Goal: Task Accomplishment & Management: Manage account settings

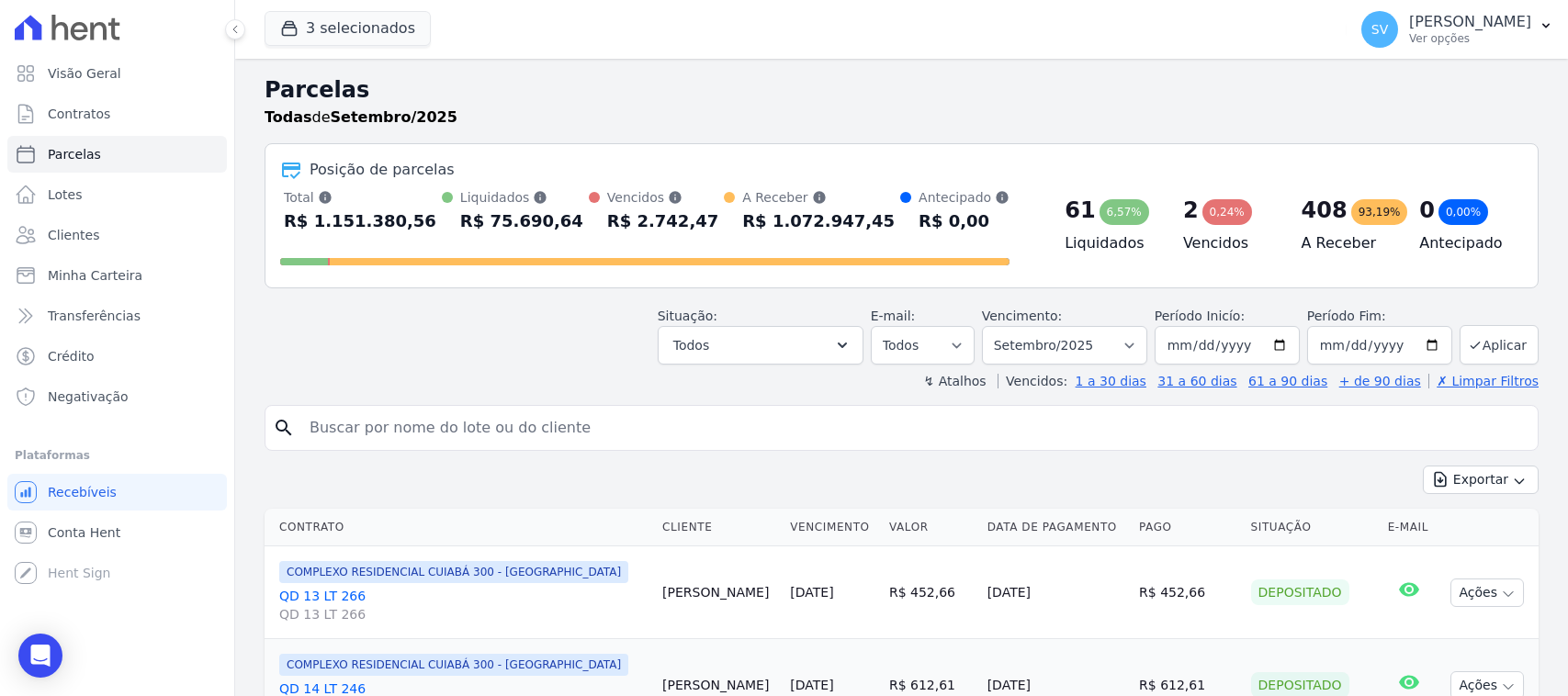
select select
click at [823, 98] on h2 "Parcelas" at bounding box center [901, 90] width 1274 height 33
click at [1477, 14] on p "[PERSON_NAME]" at bounding box center [1469, 22] width 123 height 18
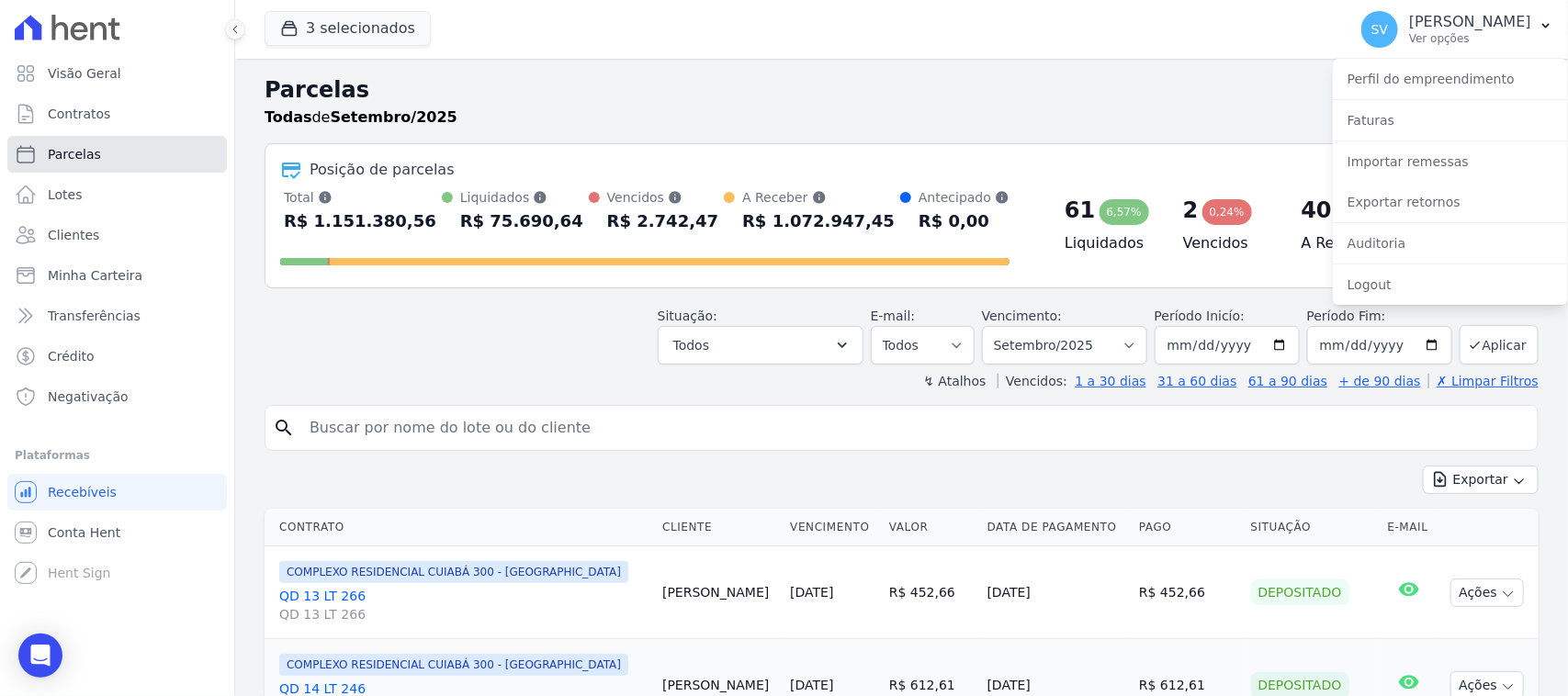
click at [141, 154] on link "Parcelas" at bounding box center [117, 154] width 219 height 37
select select
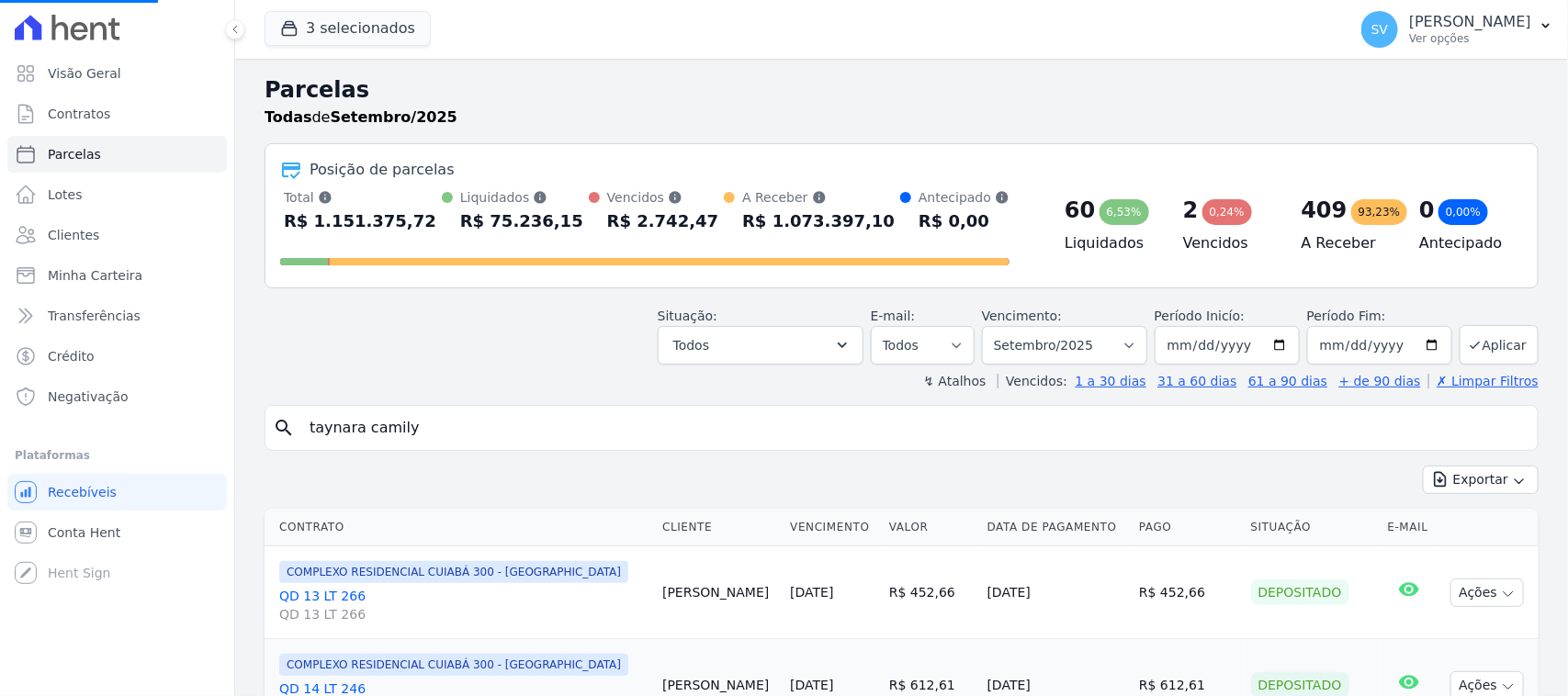
click at [510, 421] on input "taynara camily" at bounding box center [914, 428] width 1232 height 37
drag, startPoint x: 428, startPoint y: 415, endPoint x: 586, endPoint y: 292, distance: 200.2
select select
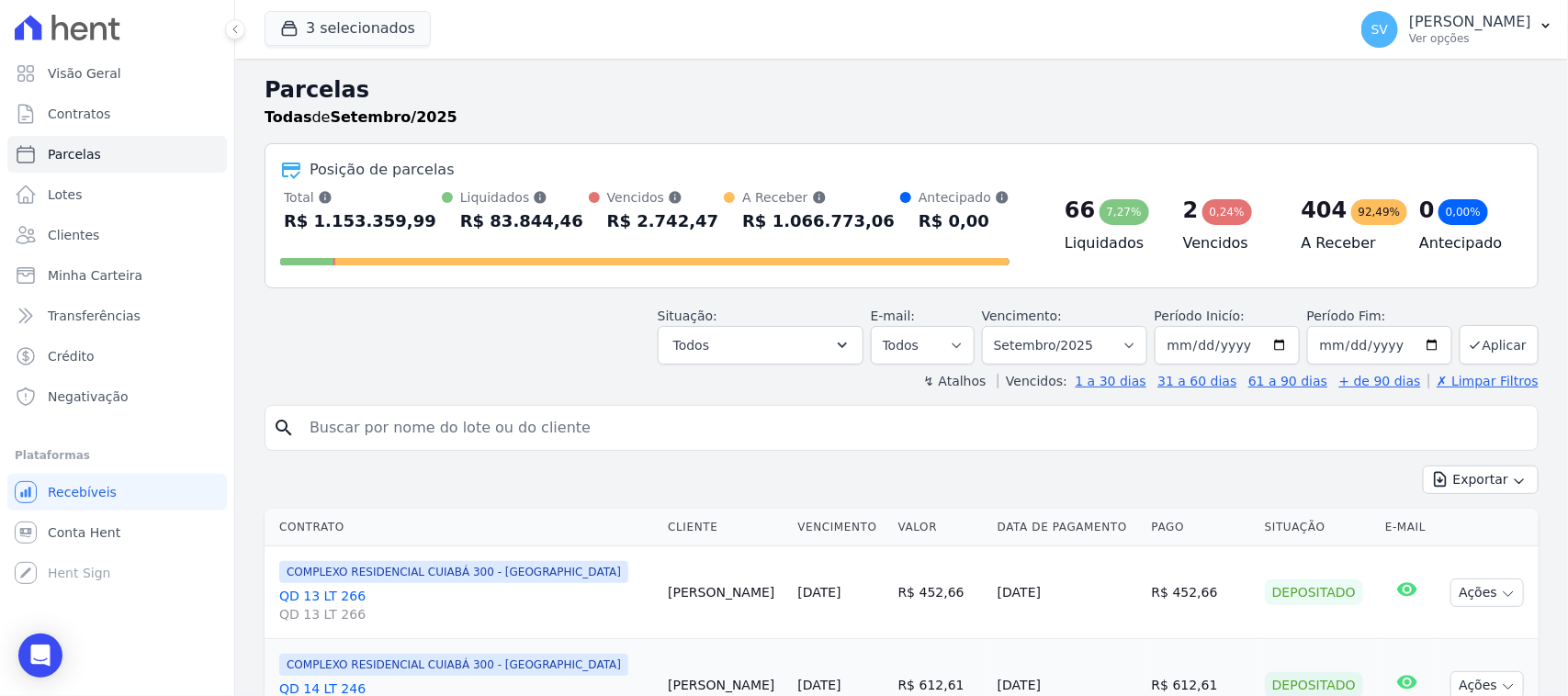
click at [557, 425] on input "search" at bounding box center [914, 428] width 1232 height 37
type input "KACIO LEMES DA SILVA"
select select
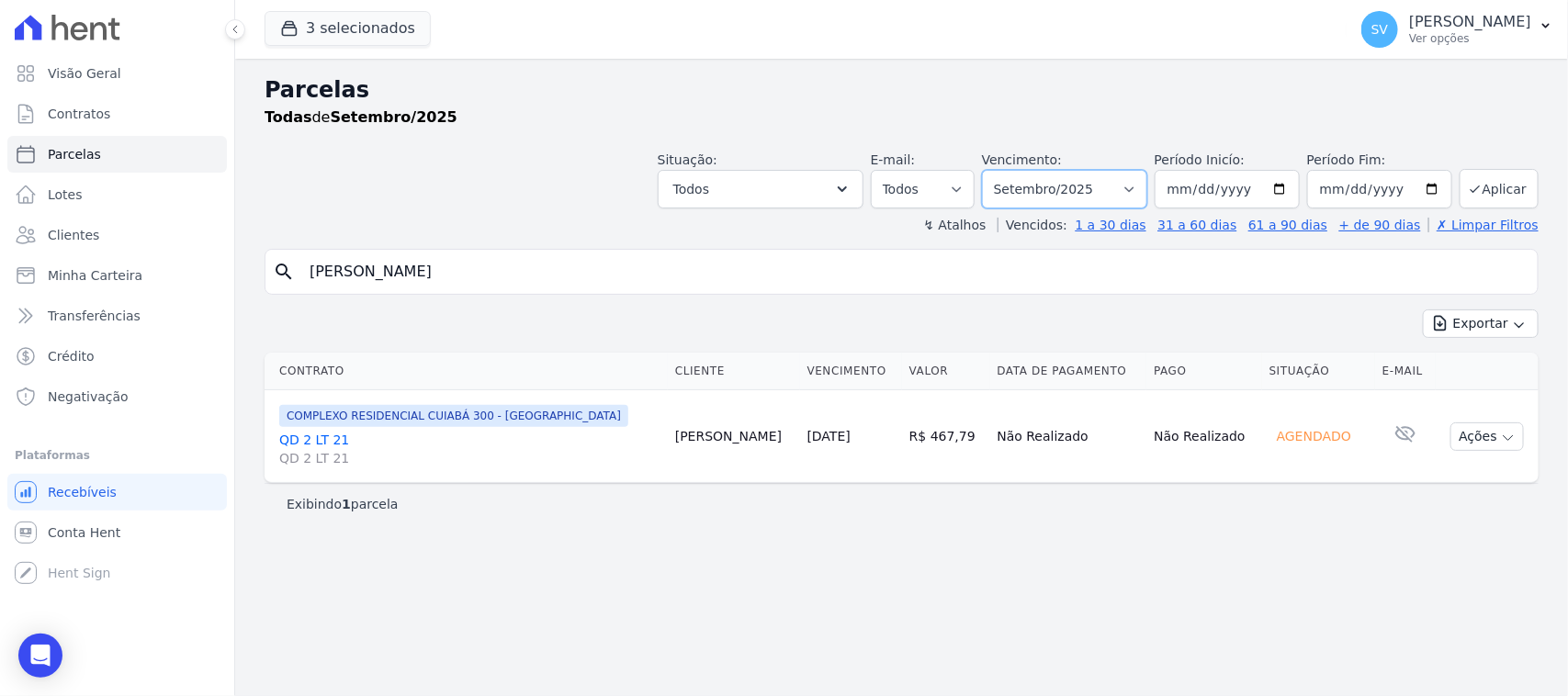
click at [1064, 184] on select "Filtrar por período ──────── Todos os meses Outubro/2022 Novembro/2022 Dezembro…" at bounding box center [1065, 188] width 165 height 39
click at [1061, 198] on select "Filtrar por período ──────── Todos os meses Outubro/2022 Novembro/2022 Dezembro…" at bounding box center [1065, 188] width 165 height 39
select select "07/2025"
click at [1006, 170] on select "Filtrar por período ──────── Todos os meses Outubro/2022 Novembro/2022 Dezembro…" at bounding box center [1065, 188] width 165 height 39
select select
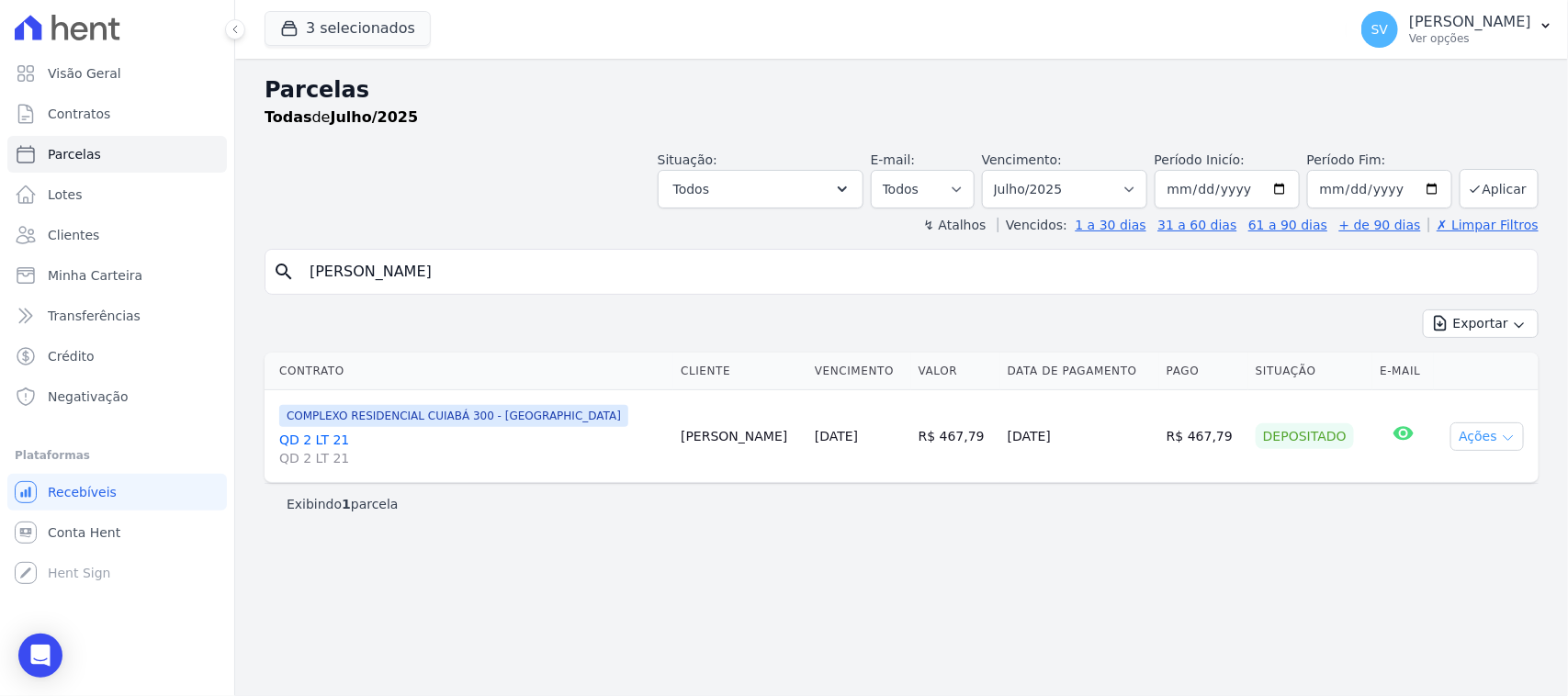
click at [1479, 442] on button "Ações" at bounding box center [1487, 437] width 74 height 29
click at [1172, 561] on div "Parcelas Todas de Julho/2025 Situação: Agendado Em Aberto Pago Processando Canc…" at bounding box center [901, 377] width 1333 height 637
click at [1404, 9] on button "SV [PERSON_NAME] Ver opções" at bounding box center [1457, 30] width 221 height 52
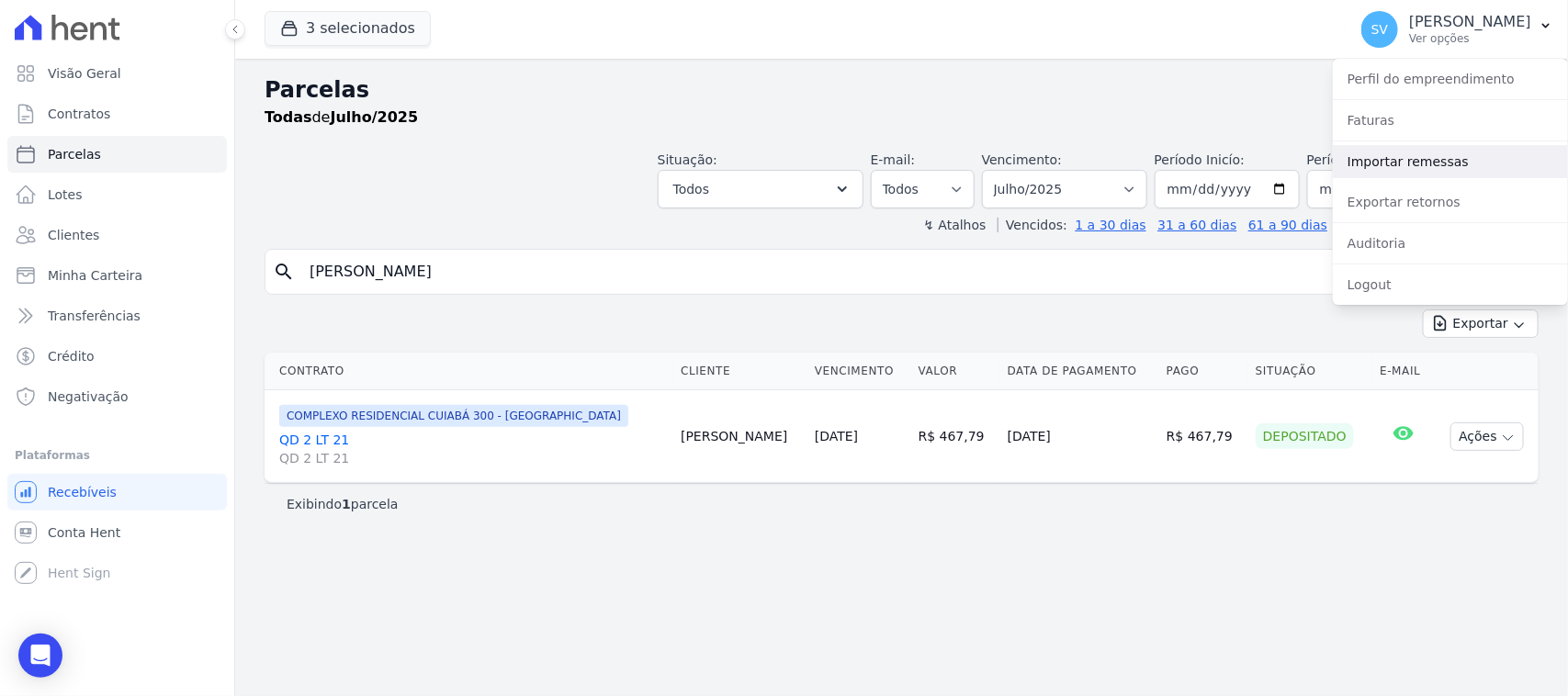
click at [1399, 161] on link "Importar remessas" at bounding box center [1450, 162] width 235 height 33
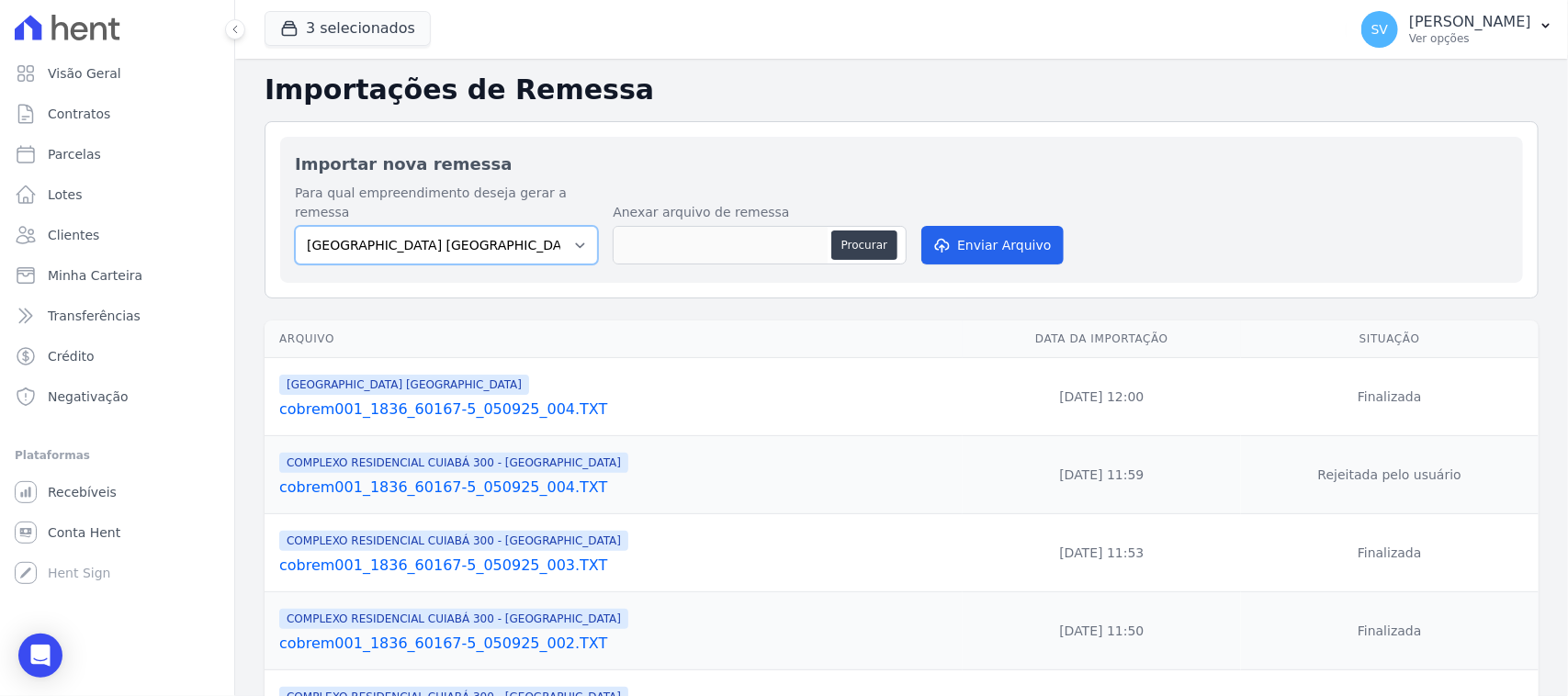
click at [494, 226] on select "BAHAMAS EAST VILLAGE COMPLEXO RESIDENCIAL CUIABÁ 300 - JOÃO DE BARRO IBIZA RESI…" at bounding box center [447, 245] width 303 height 39
select select "a999329b-d322-46c5-b2df-9163b092fb9b"
click at [295, 226] on select "BAHAMAS EAST VILLAGE COMPLEXO RESIDENCIAL CUIABÁ 300 - JOÃO DE BARRO IBIZA RESI…" at bounding box center [447, 245] width 303 height 39
click at [662, 250] on div "Importar nova remessa Para qual empreendimento deseja gerar a remessa BAHAMAS E…" at bounding box center [901, 209] width 1243 height 147
click at [841, 230] on button "Procurar" at bounding box center [864, 244] width 66 height 29
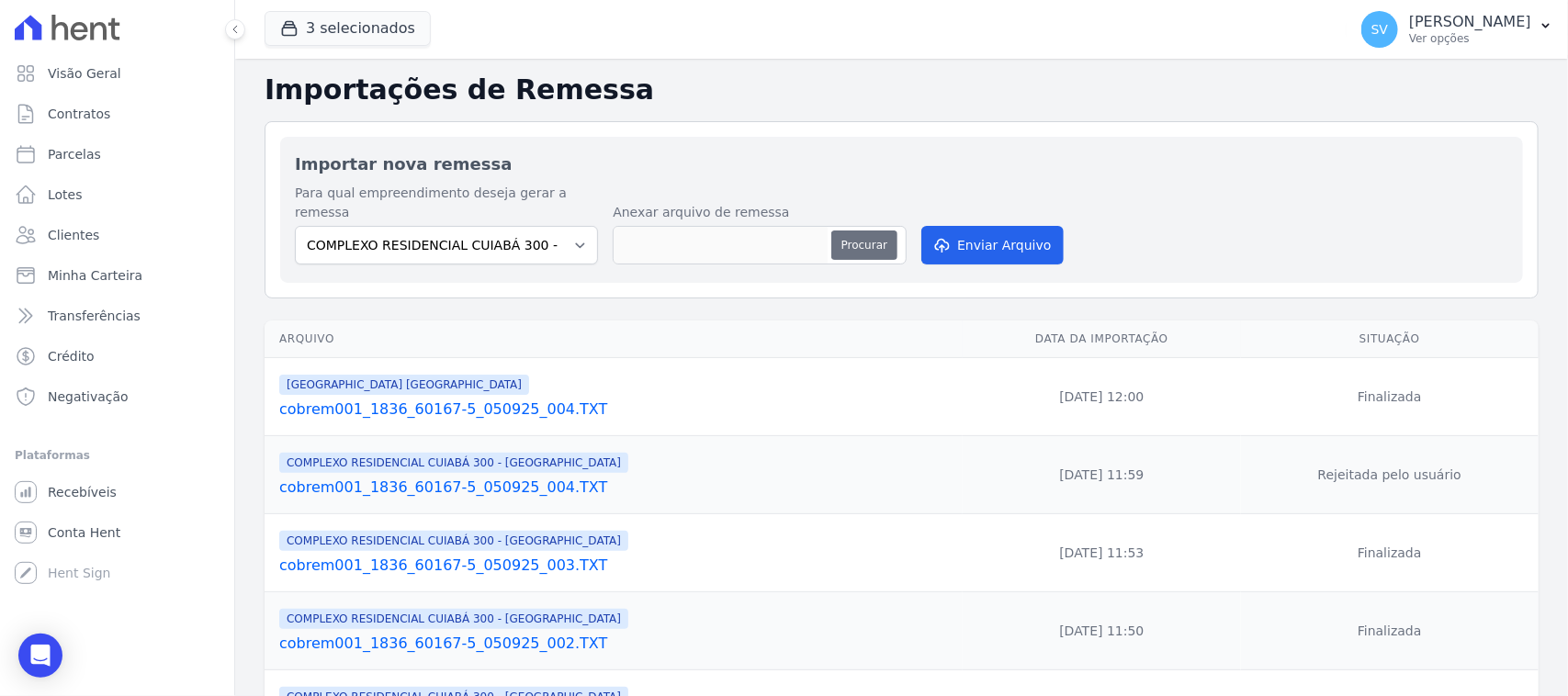
type input "cobrem001_1836_60167-5_050925_006.TXT"
click at [974, 227] on button "Enviar Arquivo" at bounding box center [992, 245] width 142 height 39
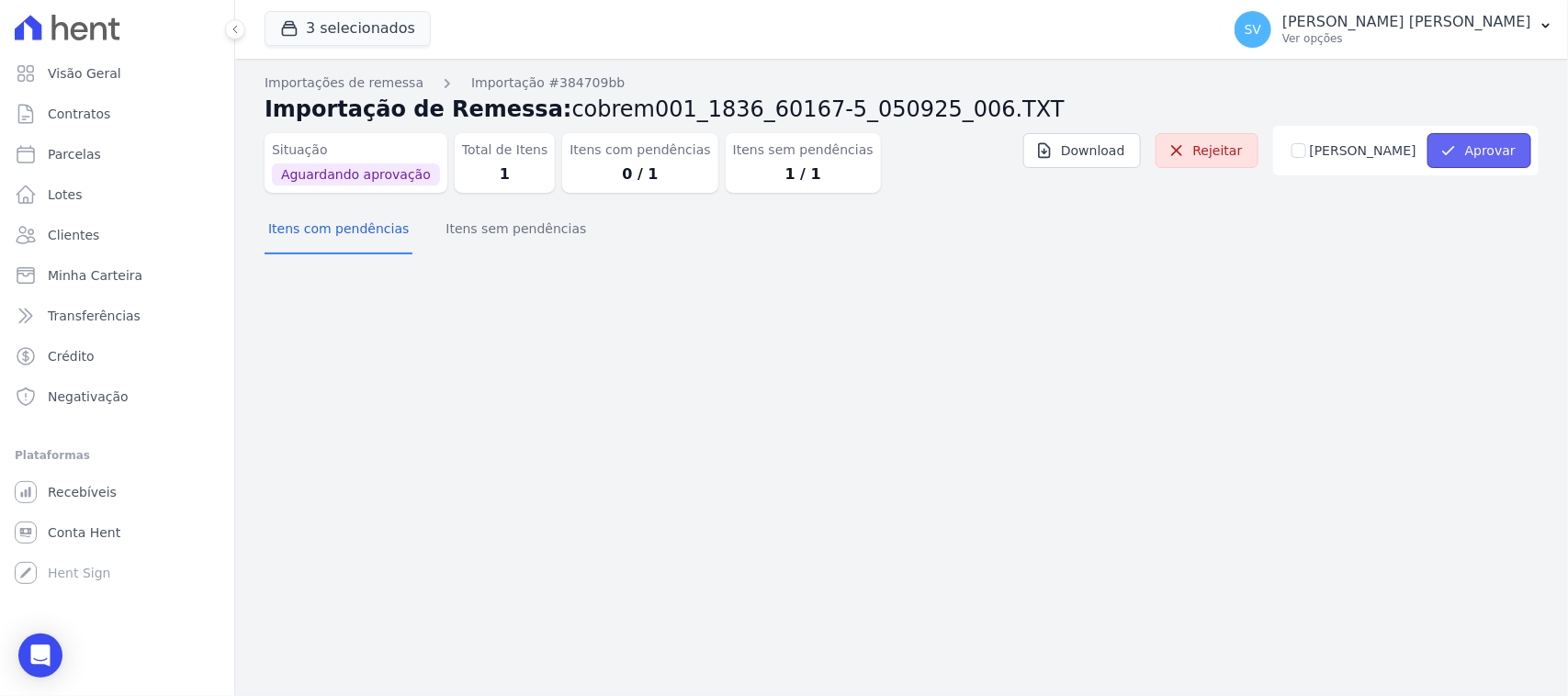
click at [1483, 143] on button "Aprovar" at bounding box center [1479, 151] width 104 height 35
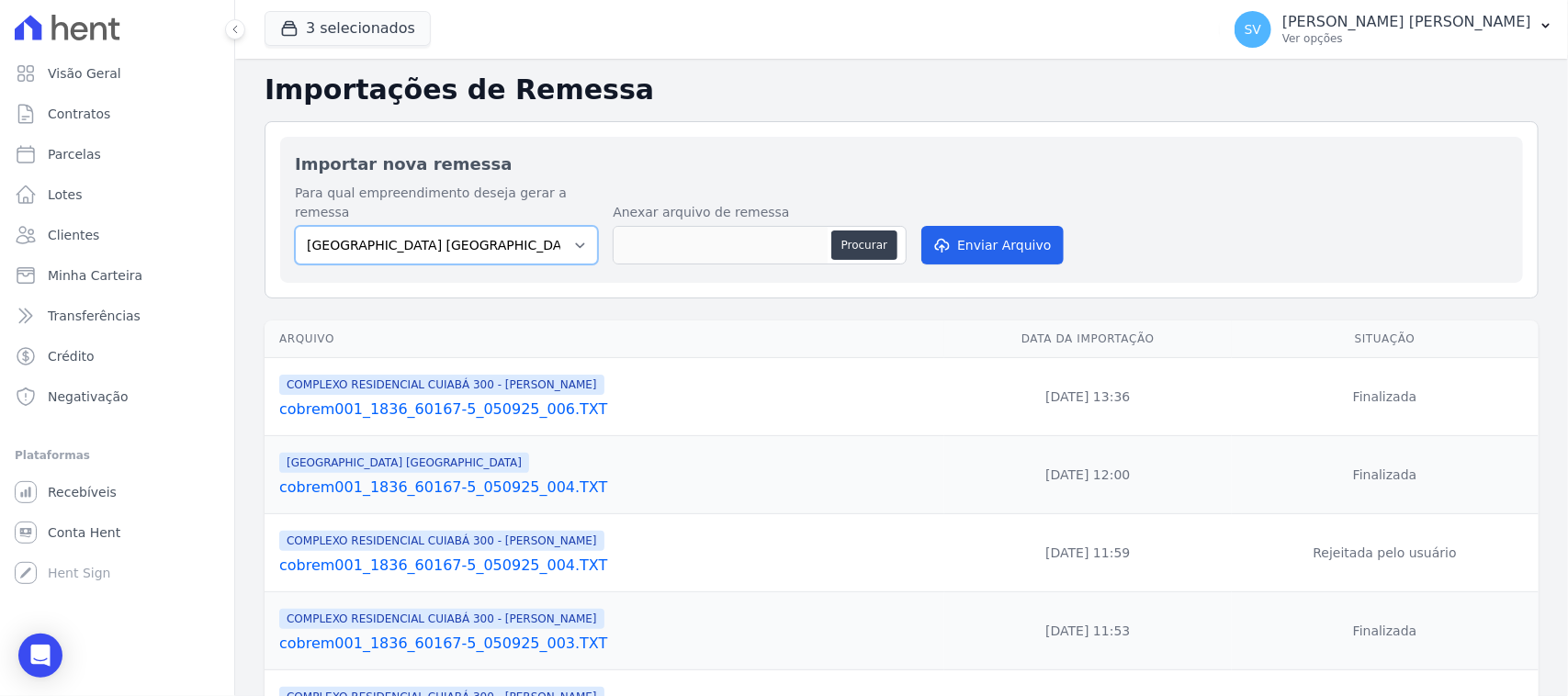
click at [543, 229] on select "BAHAMAS EAST VILLAGE COMPLEXO RESIDENCIAL CUIABÁ 300 - JOÃO DE BARRO IBIZA RESI…" at bounding box center [447, 245] width 303 height 39
select select "a999329b-d322-46c5-b2df-9163b092fb9b"
click at [295, 226] on select "BAHAMAS EAST VILLAGE COMPLEXO RESIDENCIAL CUIABÁ 300 - JOÃO DE BARRO IBIZA RESI…" at bounding box center [447, 245] width 303 height 39
click at [857, 230] on button "Procurar" at bounding box center [864, 244] width 66 height 29
type input "cobrem001_1836_60167-5_050925_007.TXT"
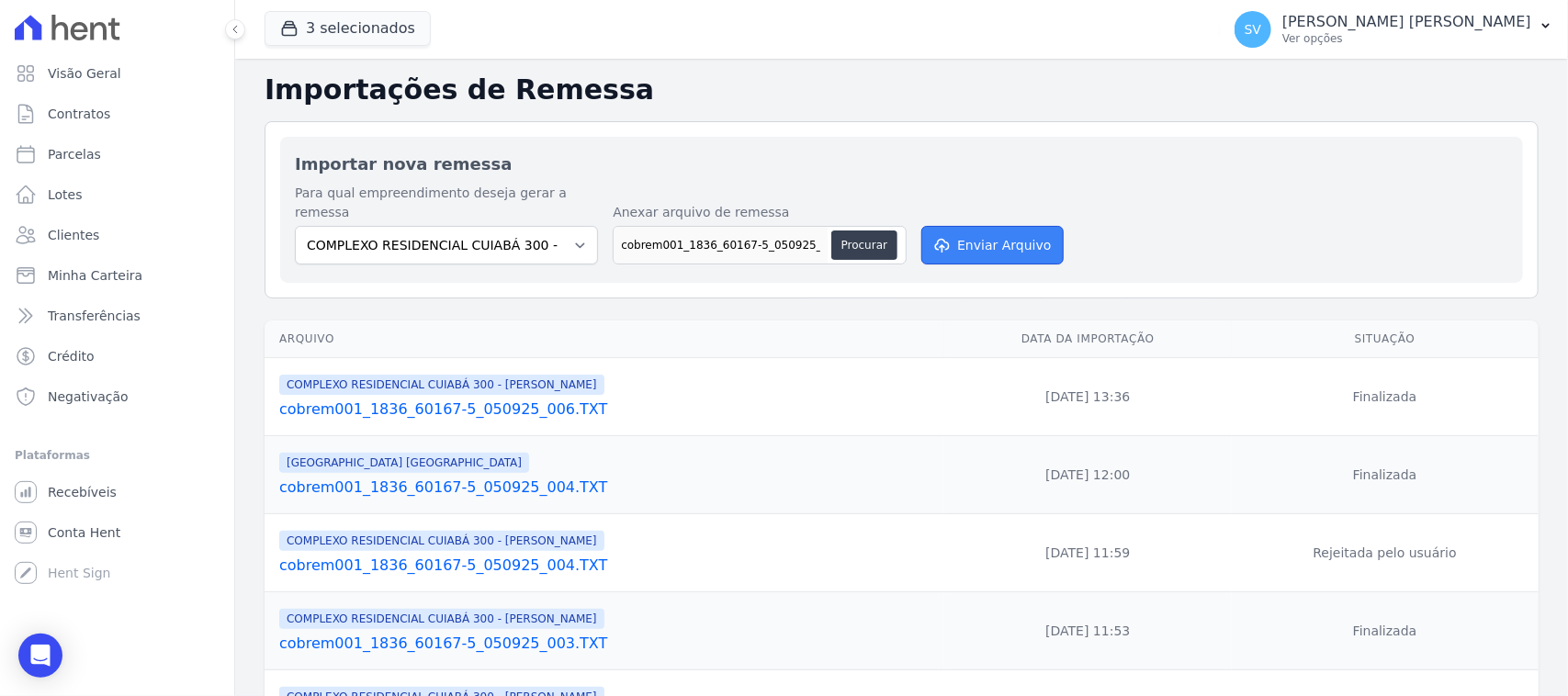
click at [1012, 226] on button "Enviar Arquivo" at bounding box center [992, 245] width 142 height 39
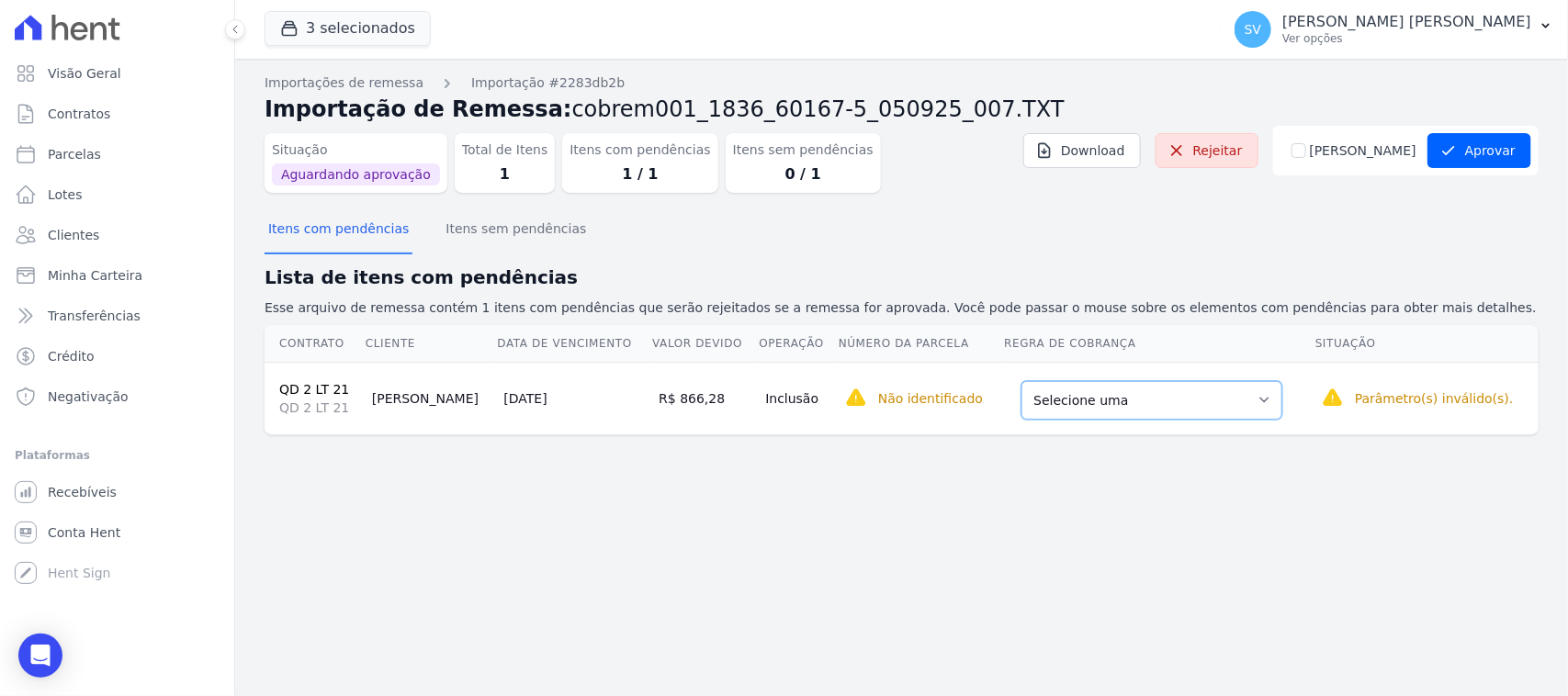
click at [1167, 402] on select "Selecione uma Nova Parcela Avulsa Parcela Avulsa Existente Intercalada (1 X R$ …" at bounding box center [1152, 400] width 261 height 39
drag, startPoint x: 1268, startPoint y: 139, endPoint x: 872, endPoint y: 95, distance: 398.4
click at [1258, 139] on link "Rejeitar" at bounding box center [1206, 151] width 103 height 35
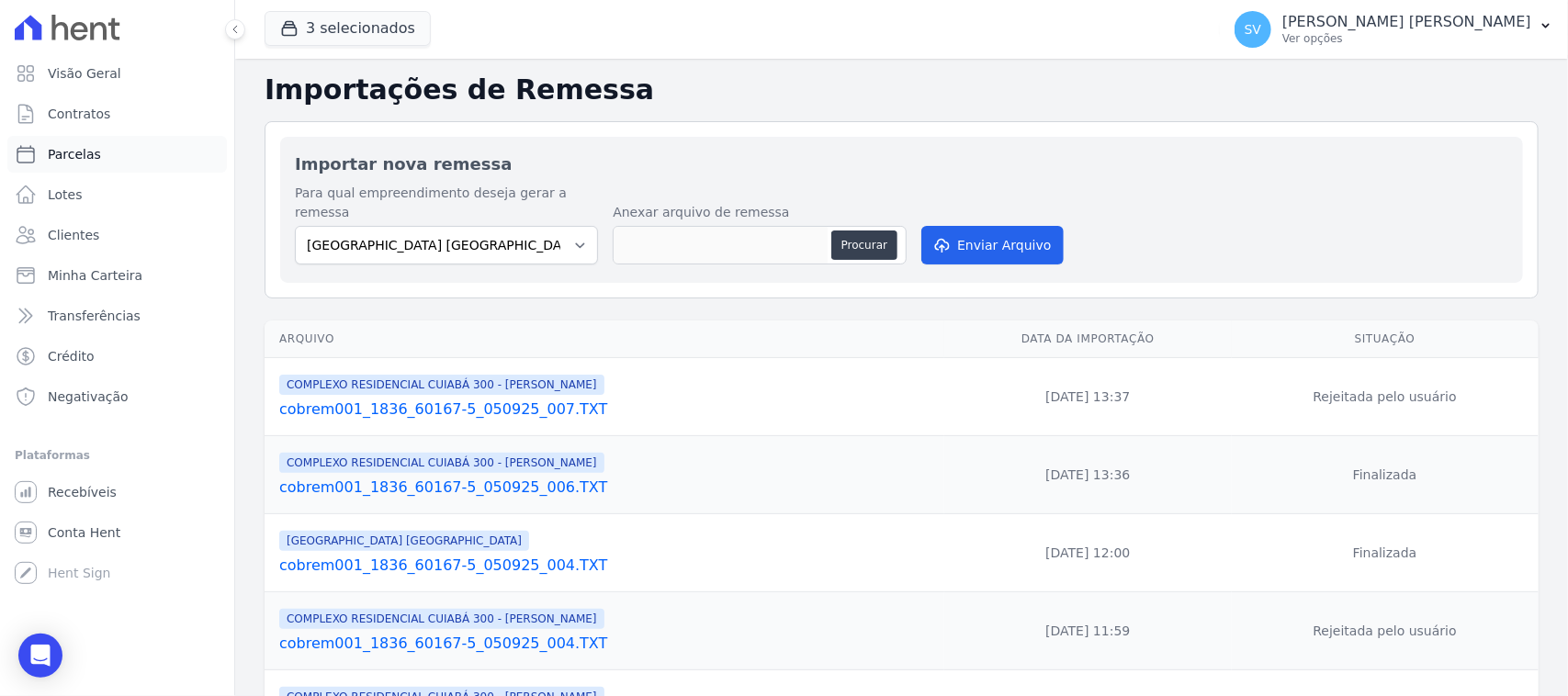
click at [130, 136] on link "Parcelas" at bounding box center [117, 154] width 219 height 37
select select
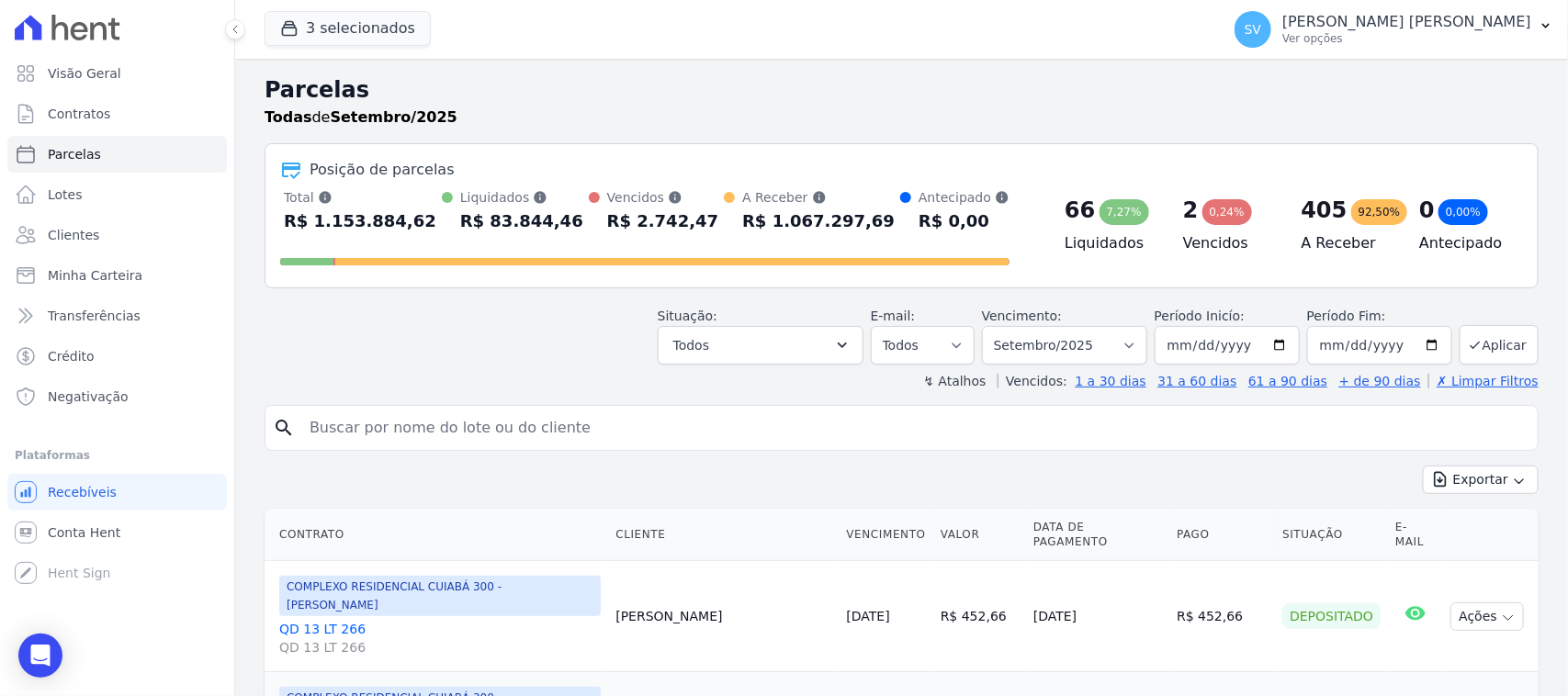
click at [534, 429] on input "search" at bounding box center [914, 428] width 1232 height 37
type input "kacio"
select select
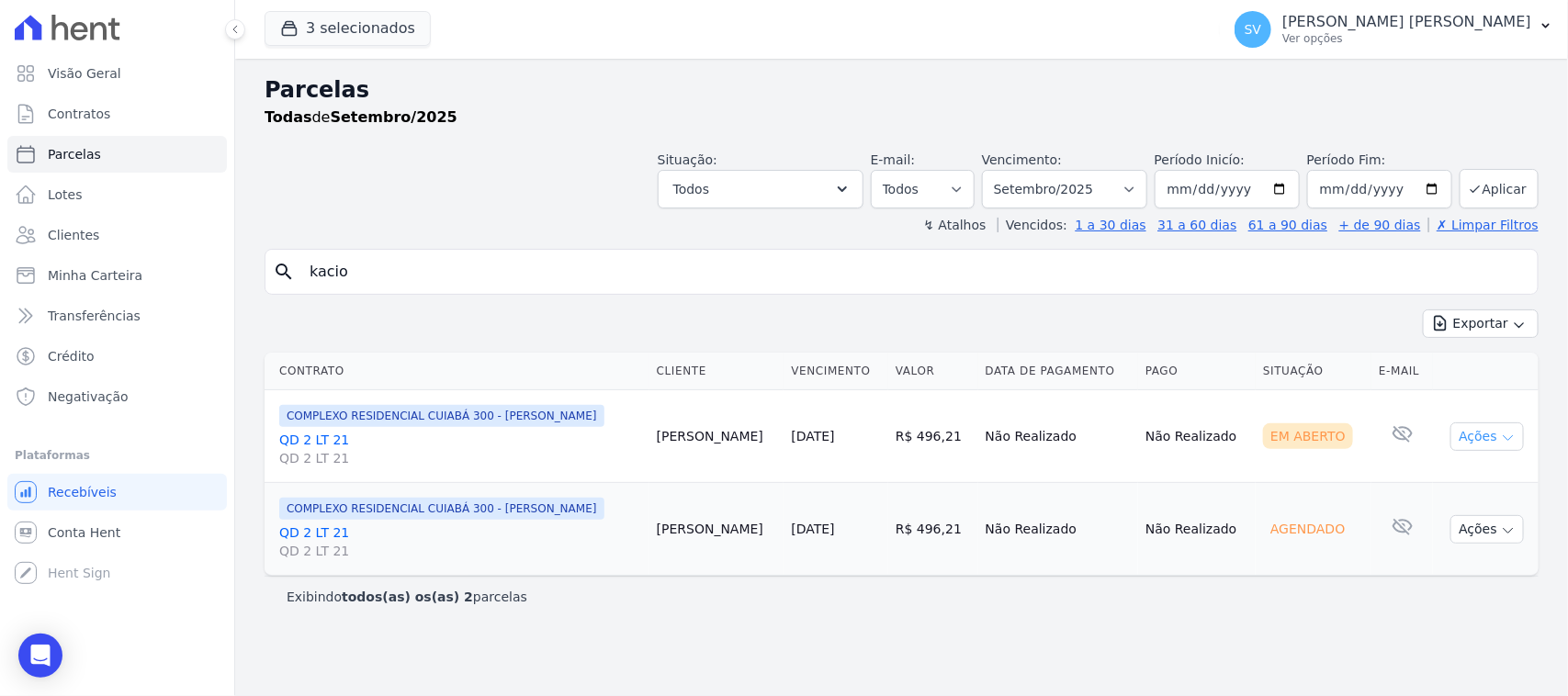
click at [1502, 439] on icon "button" at bounding box center [1508, 438] width 15 height 15
click at [1448, 485] on link "Ver boleto" at bounding box center [1479, 479] width 176 height 34
drag, startPoint x: 567, startPoint y: 266, endPoint x: 269, endPoint y: 296, distance: 299.5
click at [269, 296] on div "search kacio Exportar Exportar PDF Exportar CSV Contrato Cliente Vencimento Val…" at bounding box center [901, 433] width 1274 height 368
type input "thiago frança francisco"
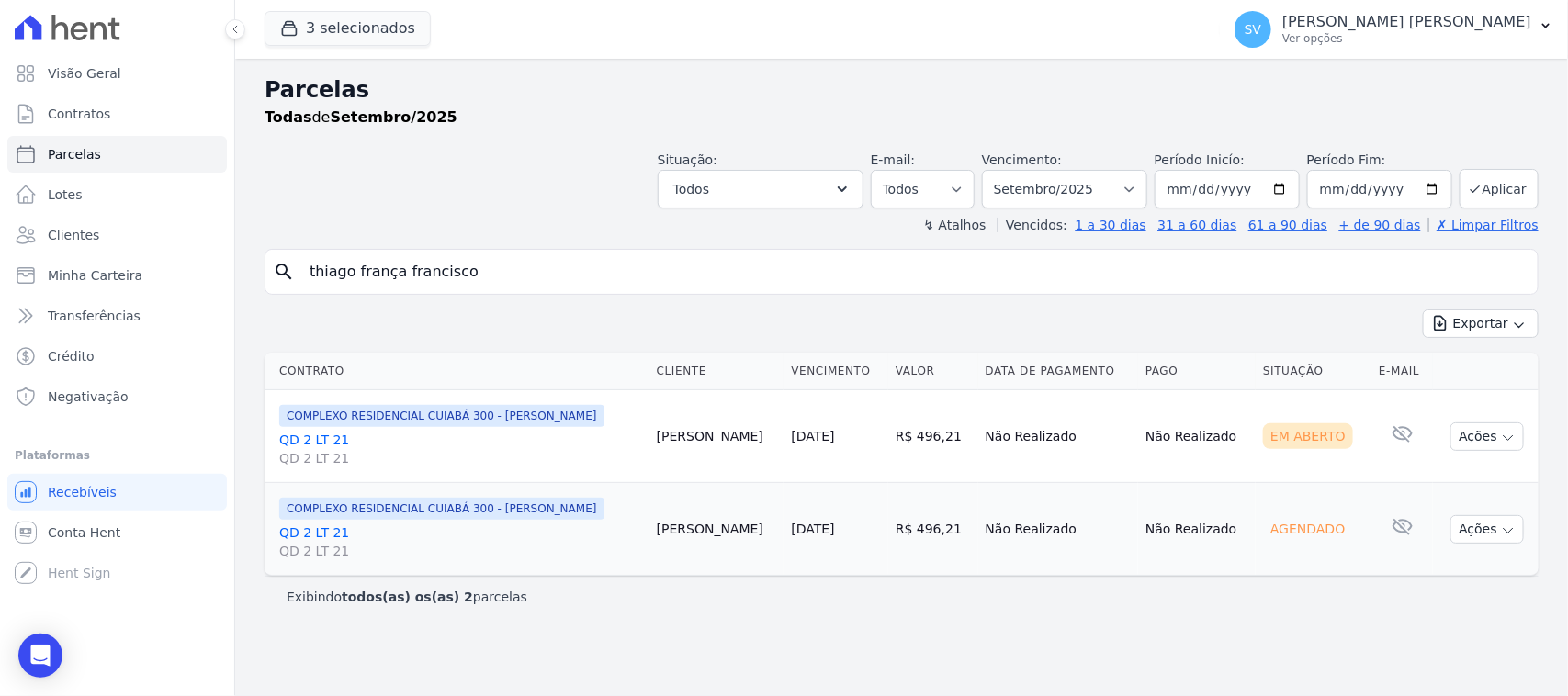
select select
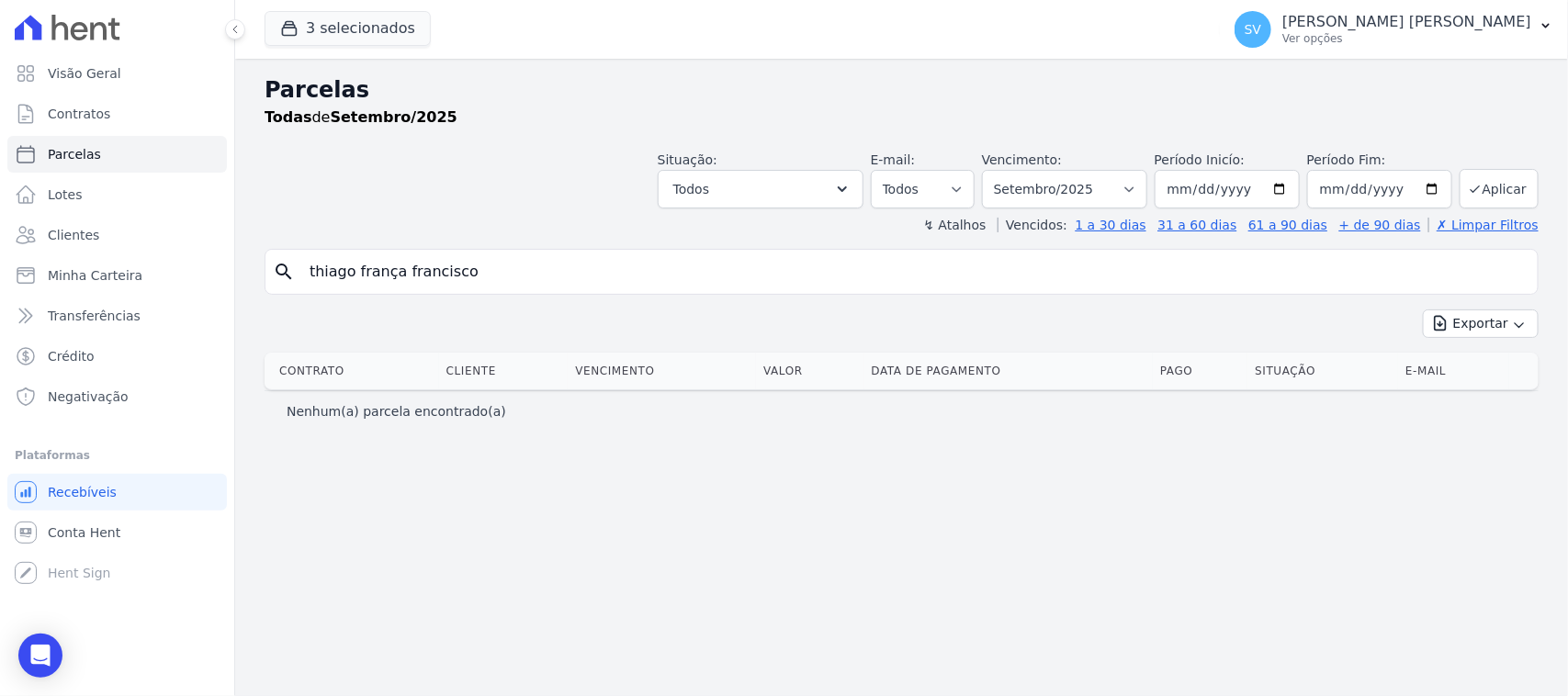
drag, startPoint x: 503, startPoint y: 263, endPoint x: 260, endPoint y: 250, distance: 243.3
click at [260, 249] on div "Parcelas Todas de Setembro/2025 Situação: Agendado Em Aberto Pago Processando C…" at bounding box center [901, 377] width 1333 height 637
paste input "TIAGO FRANCA FRANCISCO"
type input "TIAGO FRANCA FRANCISCO"
select select
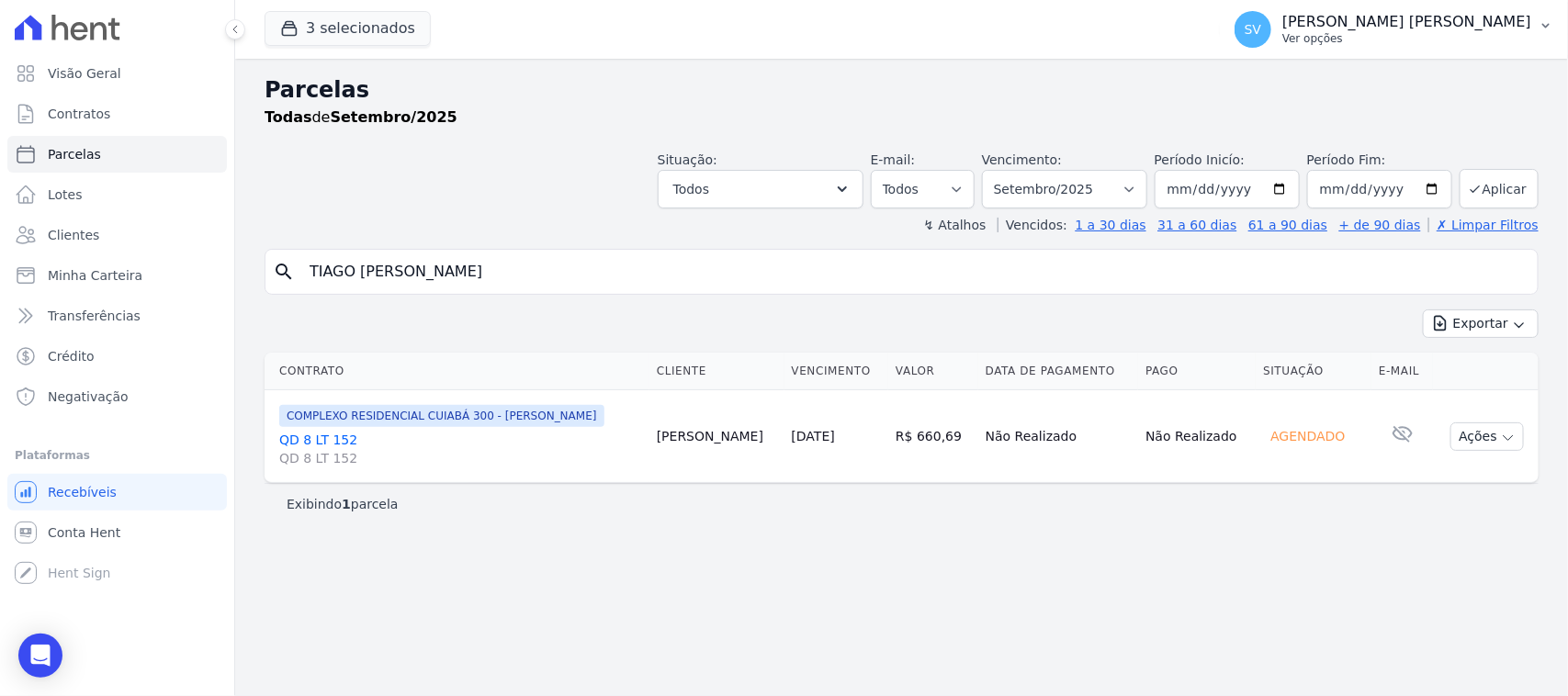
click at [1341, 29] on p "[PERSON_NAME] [PERSON_NAME]" at bounding box center [1407, 22] width 249 height 18
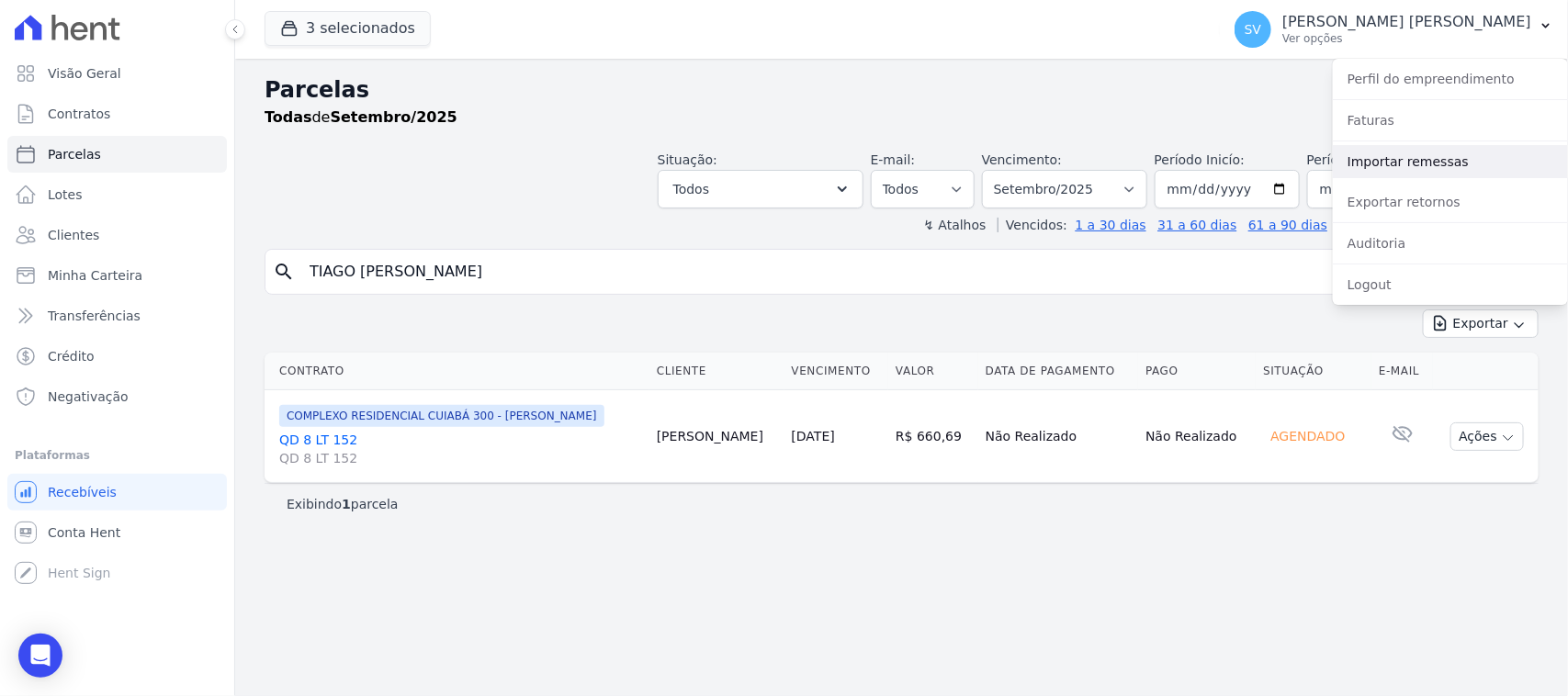
click at [1461, 166] on link "Importar remessas" at bounding box center [1450, 162] width 235 height 33
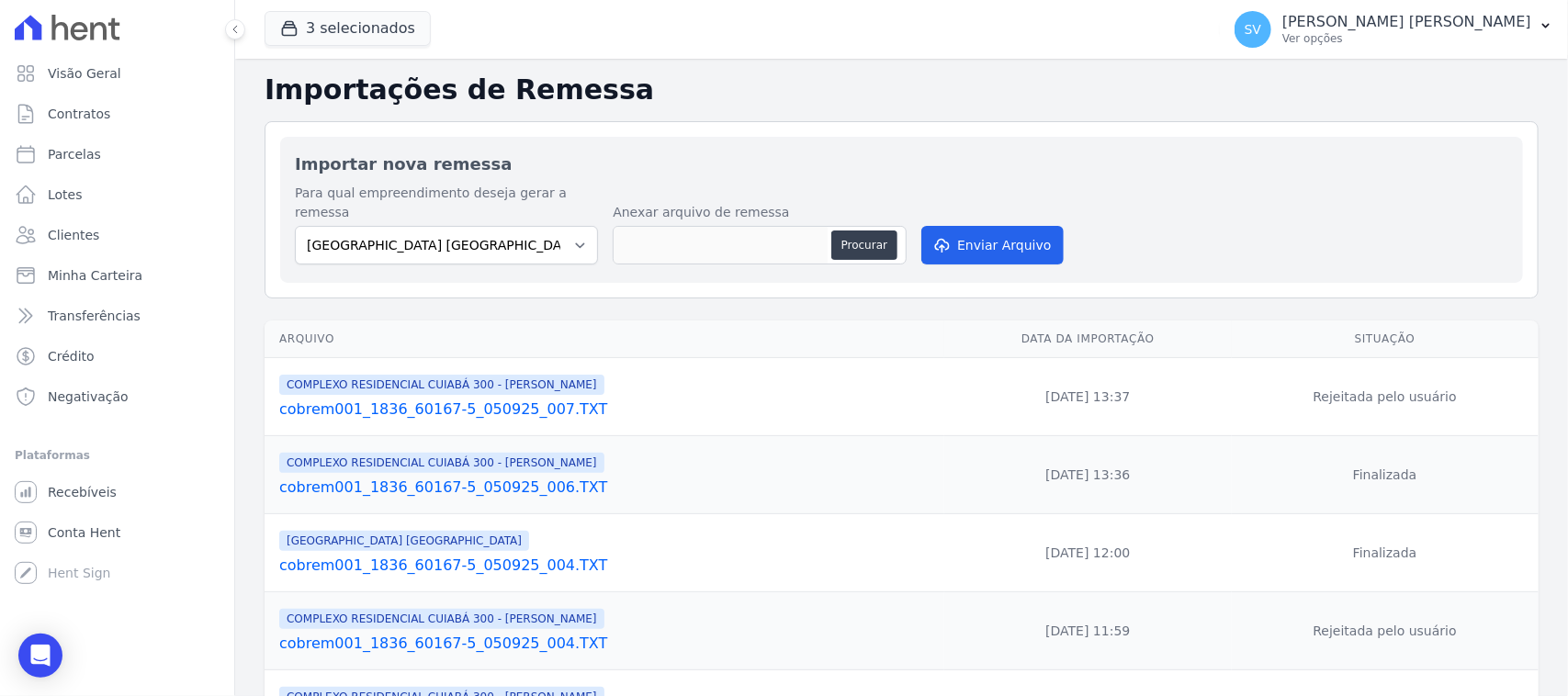
click at [523, 206] on div "Para qual empreendimento deseja gerar a remessa BAHAMAS EAST VILLAGE COMPLEXO R…" at bounding box center [447, 223] width 303 height 81
drag, startPoint x: 530, startPoint y: 228, endPoint x: 540, endPoint y: 245, distance: 19.7
click at [532, 231] on select "BAHAMAS EAST VILLAGE COMPLEXO RESIDENCIAL CUIABÁ 300 - JOÃO DE BARRO IBIZA RESI…" at bounding box center [447, 245] width 303 height 39
select select "a999329b-d322-46c5-b2df-9163b092fb9b"
click at [295, 226] on select "BAHAMAS EAST VILLAGE COMPLEXO RESIDENCIAL CUIABÁ 300 - JOÃO DE BARRO IBIZA RESI…" at bounding box center [447, 245] width 303 height 39
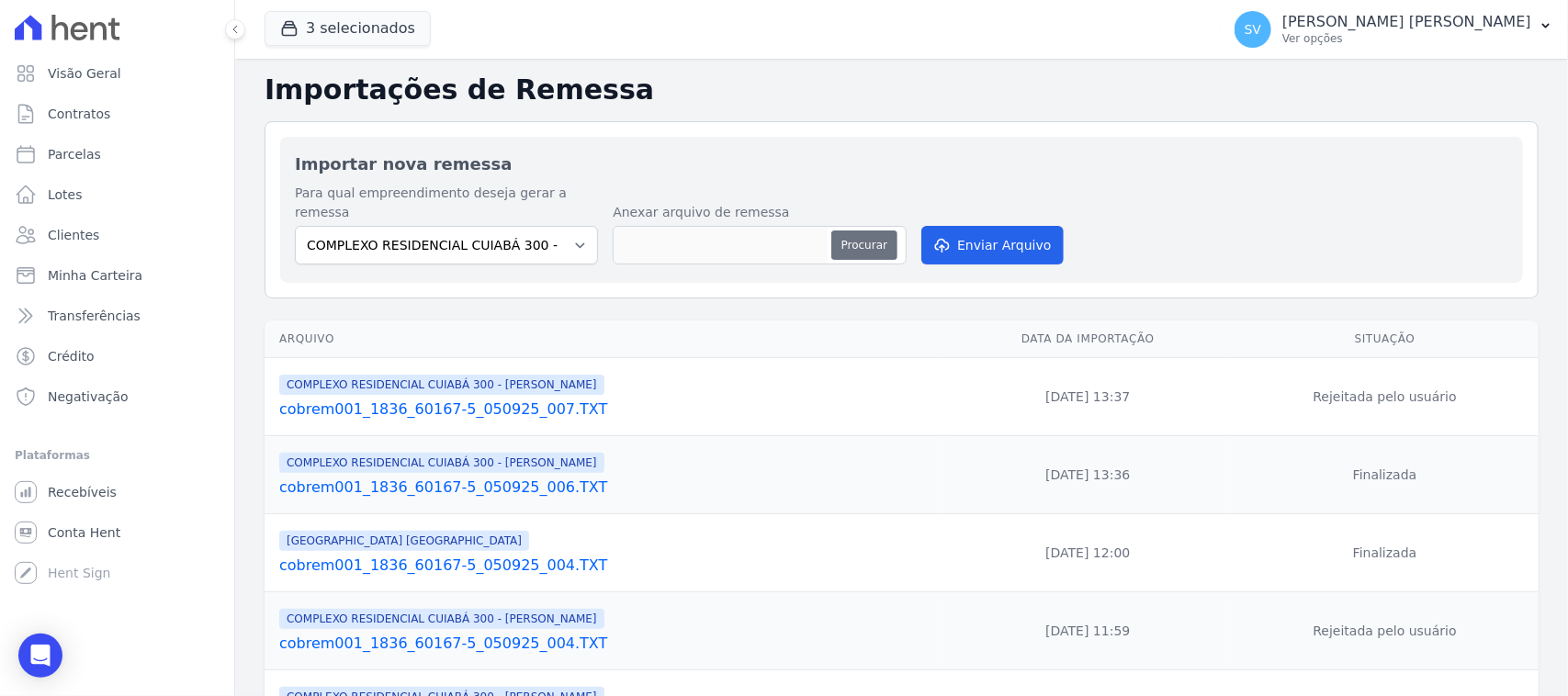
click at [855, 230] on button "Procurar" at bounding box center [864, 244] width 66 height 29
type input "cobrem001_1836_60167-5_050925_009.TXT"
click at [946, 239] on button "Enviar Arquivo" at bounding box center [992, 245] width 142 height 39
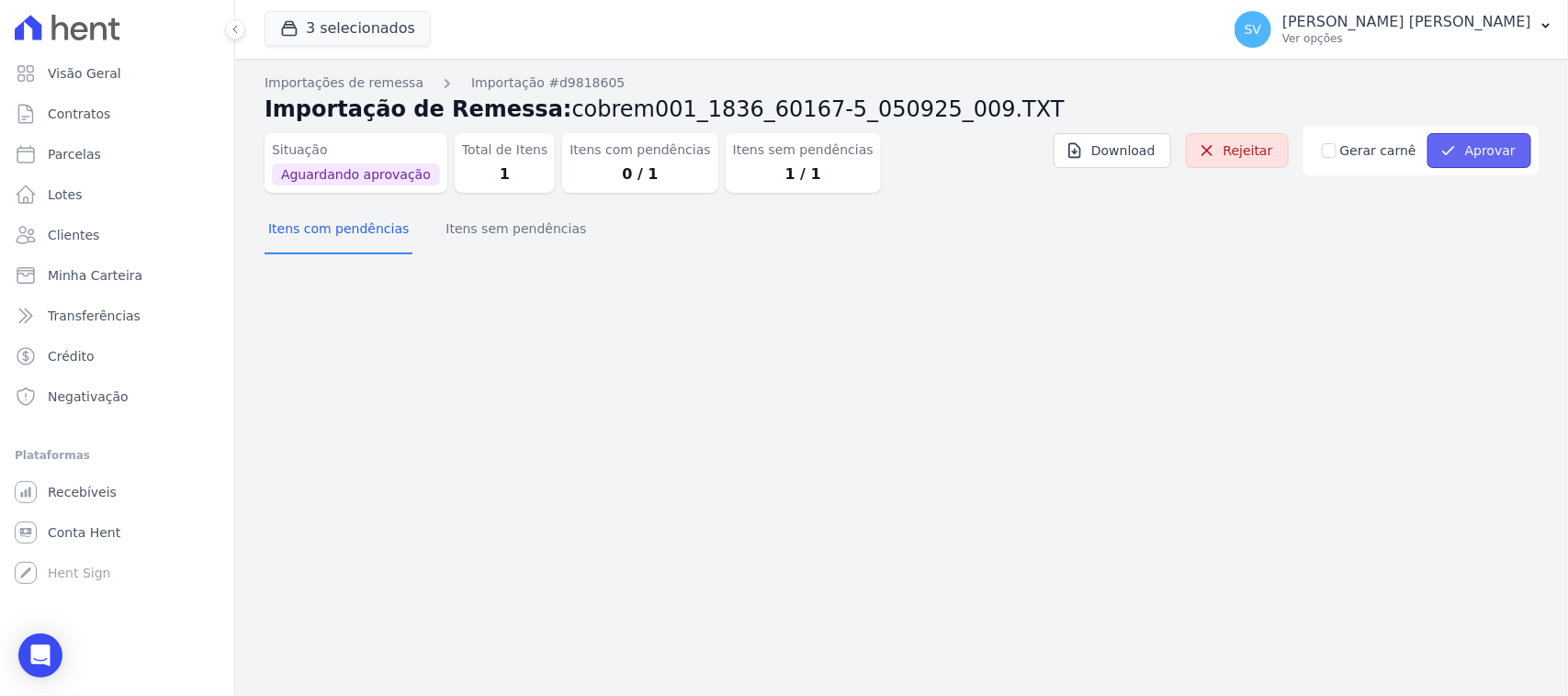
click at [1480, 150] on button "Aprovar" at bounding box center [1479, 151] width 104 height 35
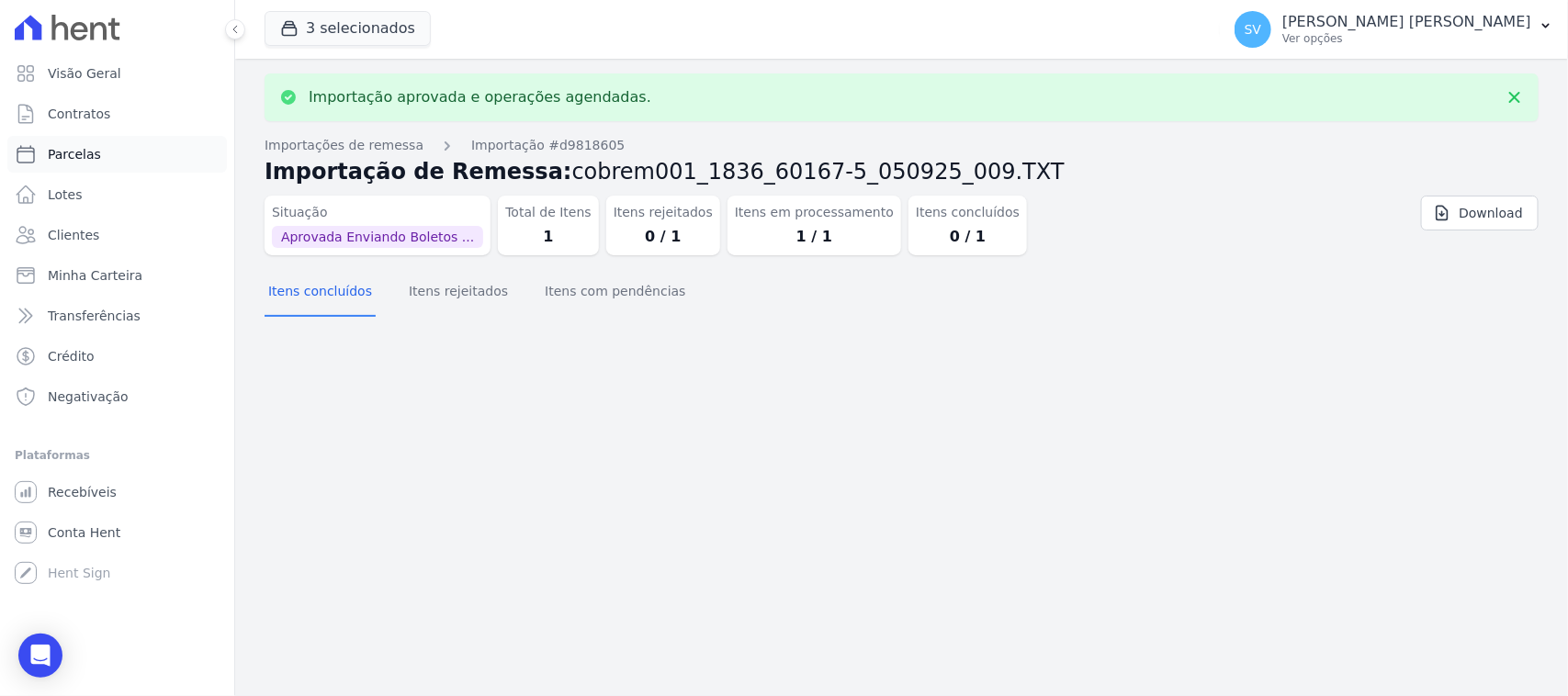
click at [88, 149] on span "Parcelas" at bounding box center [74, 155] width 53 height 18
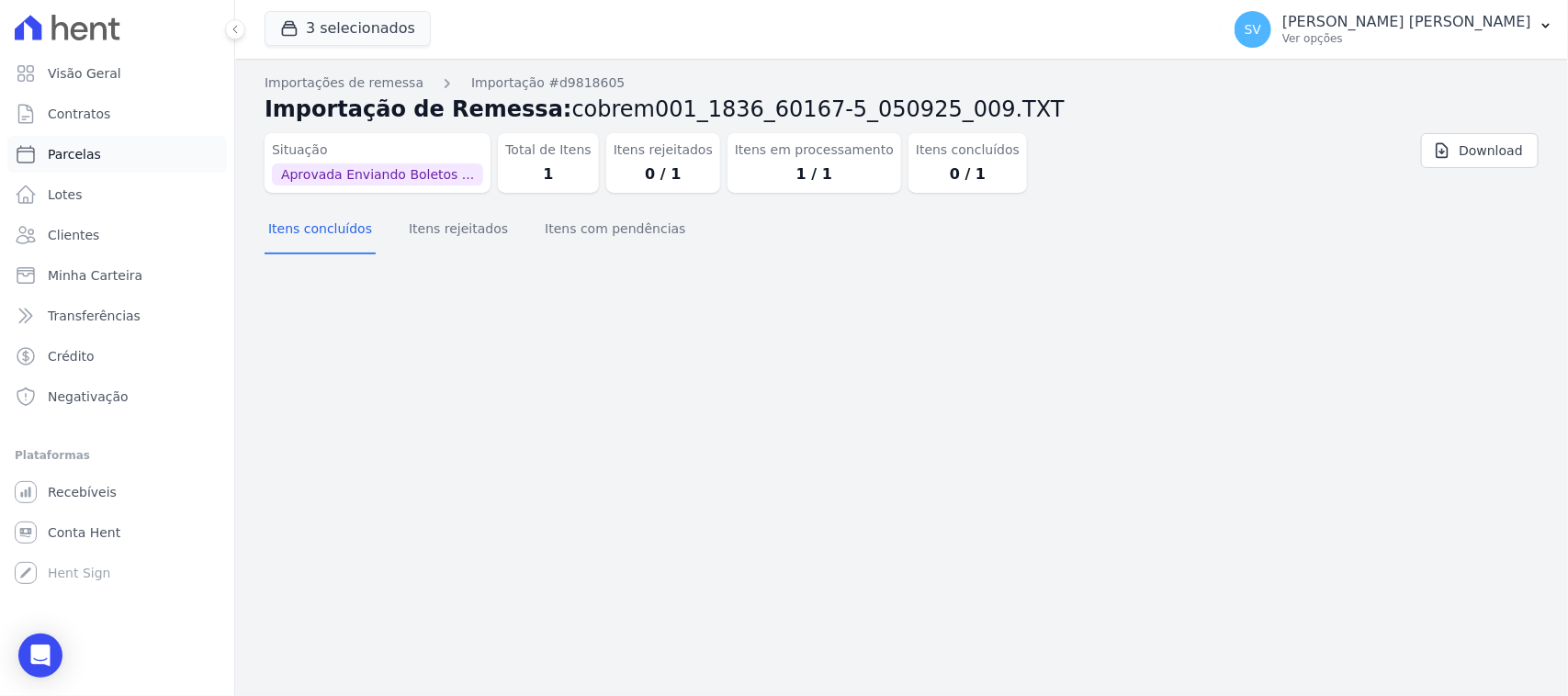
click at [102, 162] on link "Parcelas" at bounding box center [117, 154] width 219 height 37
select select
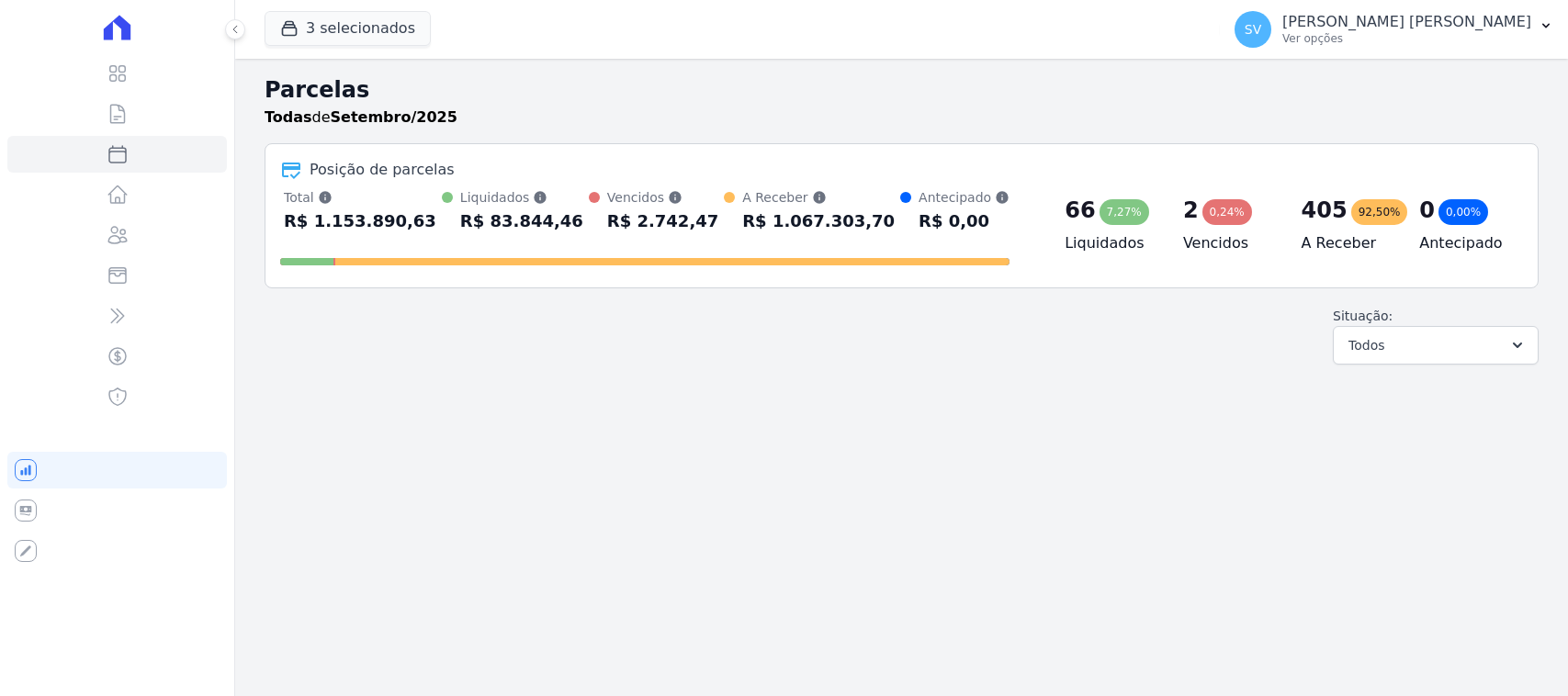
select select
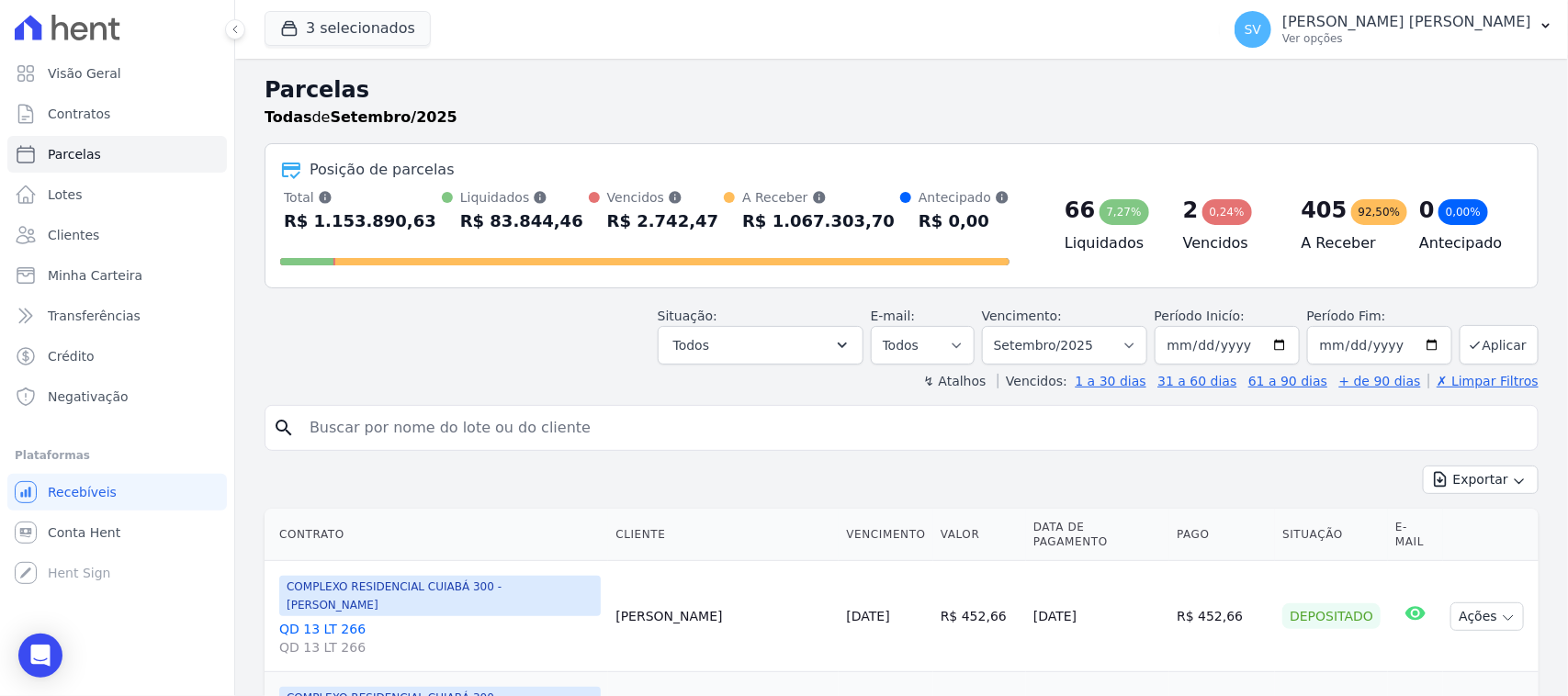
drag, startPoint x: 0, startPoint y: 0, endPoint x: 351, endPoint y: 434, distance: 558.2
click at [351, 433] on input "search" at bounding box center [914, 428] width 1232 height 37
click at [351, 434] on input "search" at bounding box center [914, 428] width 1232 height 37
paste input "TIAGO FRANCA FRANCISCO"
type input "TIAGO FRANCA FRANCISCO"
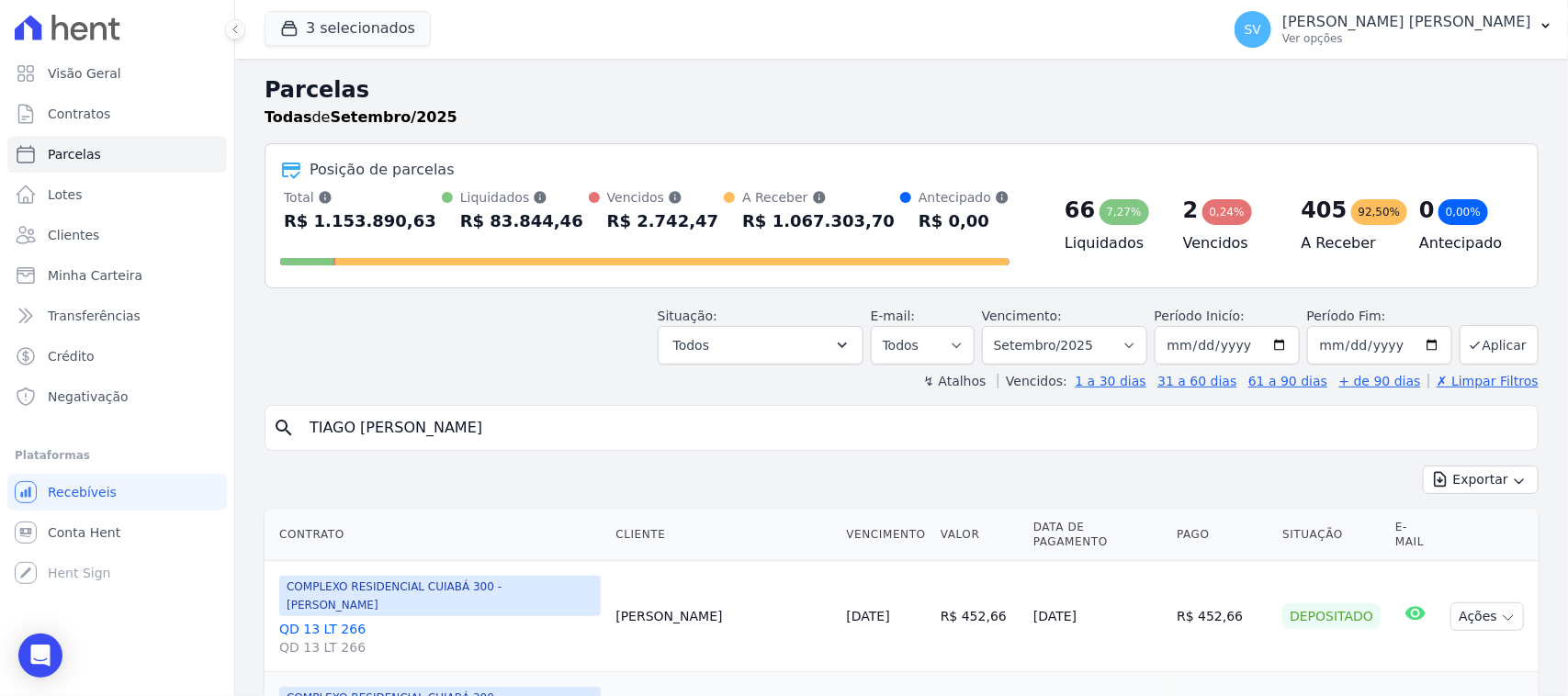
select select
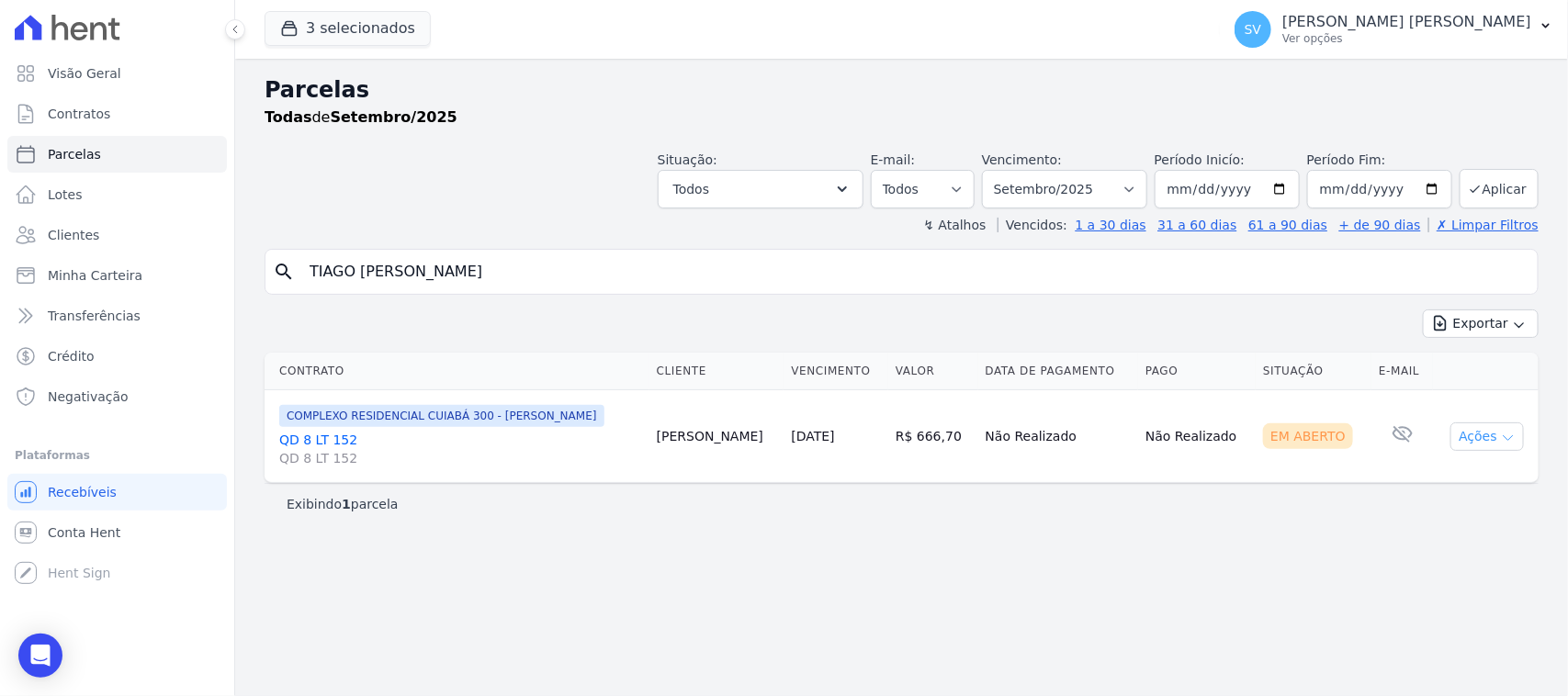
click at [1452, 432] on td "Ações Ver boleto Antecipar Antecipação não disponível Enviar whatsapp É necessá…" at bounding box center [1485, 437] width 106 height 93
click at [1478, 429] on button "Ações" at bounding box center [1487, 437] width 74 height 29
click at [1471, 488] on link "Ver boleto" at bounding box center [1479, 479] width 176 height 34
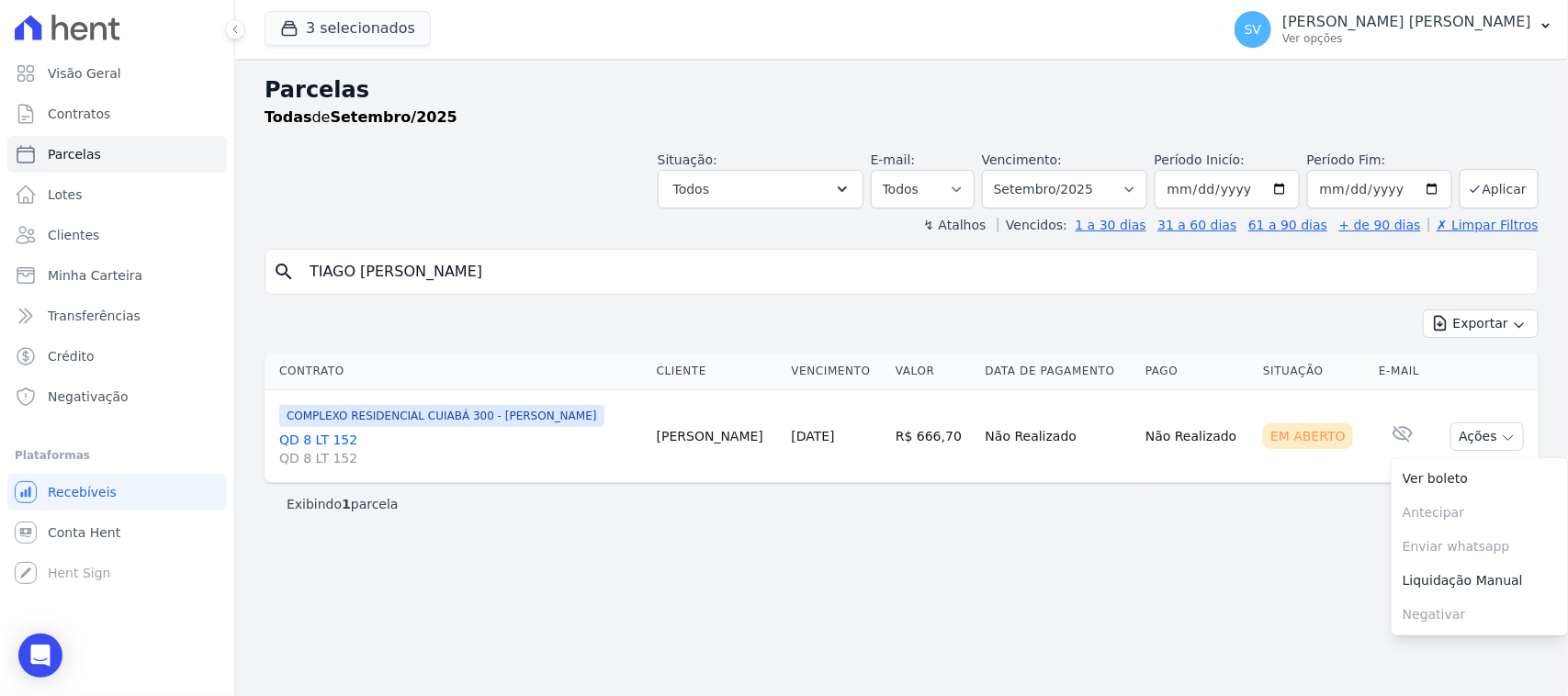
drag, startPoint x: 538, startPoint y: 257, endPoint x: 253, endPoint y: 250, distance: 285.1
click at [253, 254] on div "Parcelas Todas de Setembro/2025 Situação: Agendado Em Aberto Pago Processando C…" at bounding box center [901, 377] width 1333 height 637
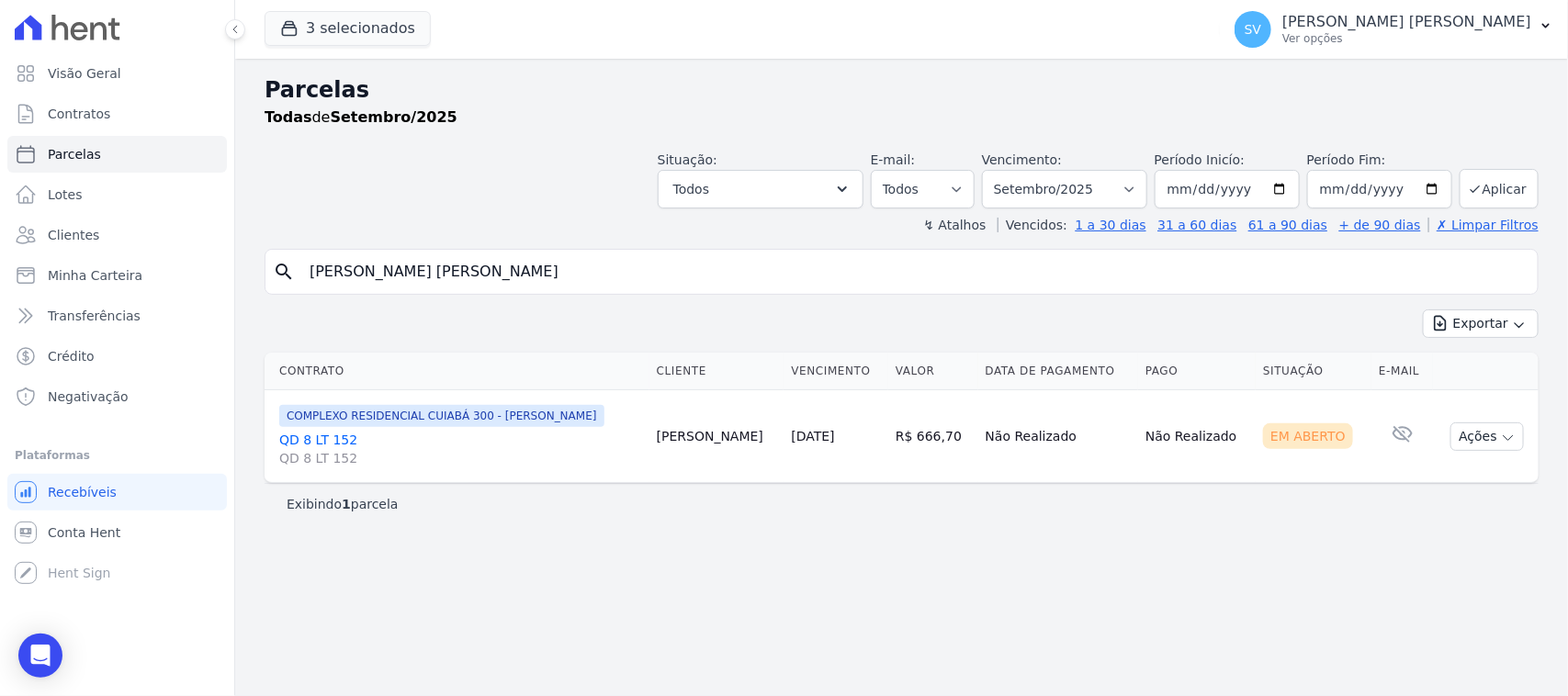
type input "ANA PAULA DOS SANTOS COSTA"
select select
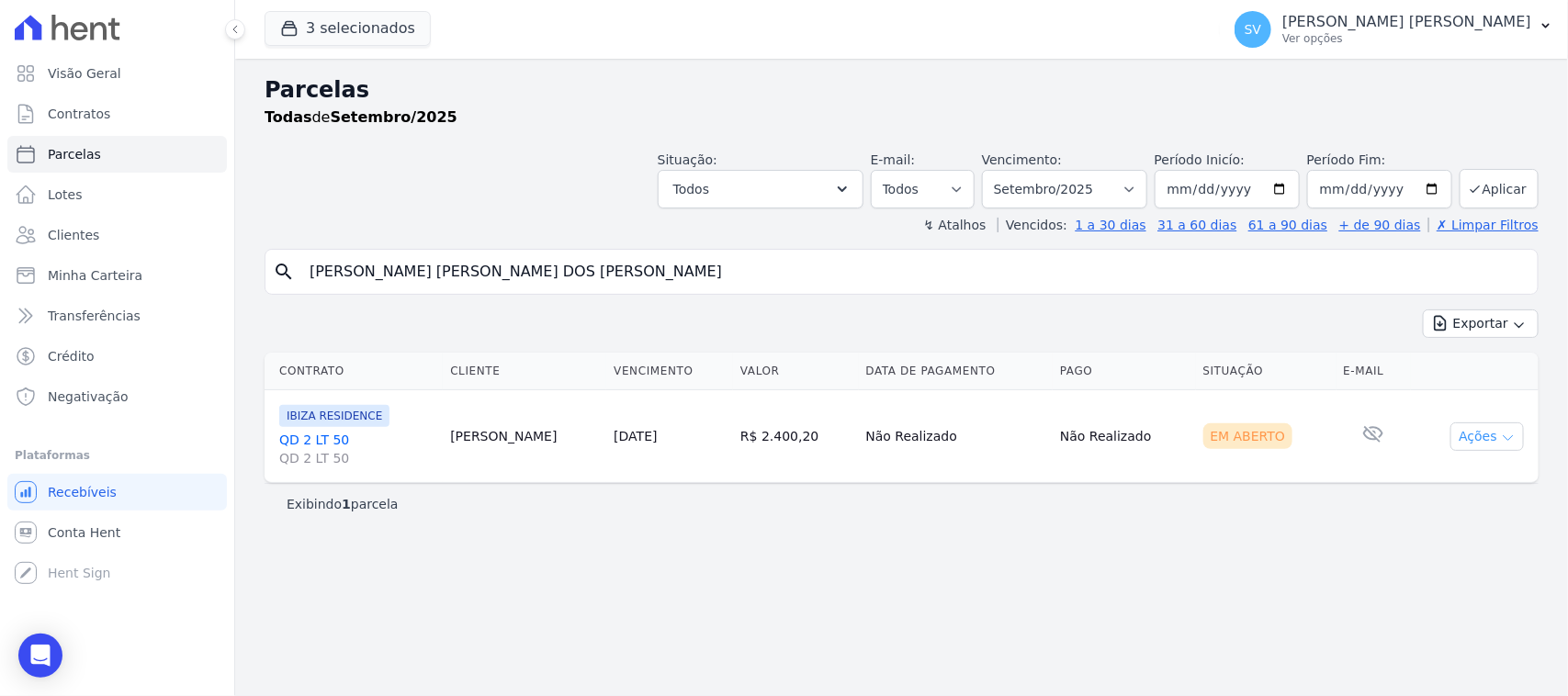
click at [1463, 439] on button "Ações" at bounding box center [1487, 437] width 74 height 29
click at [1471, 475] on link "Ver boleto" at bounding box center [1479, 479] width 176 height 34
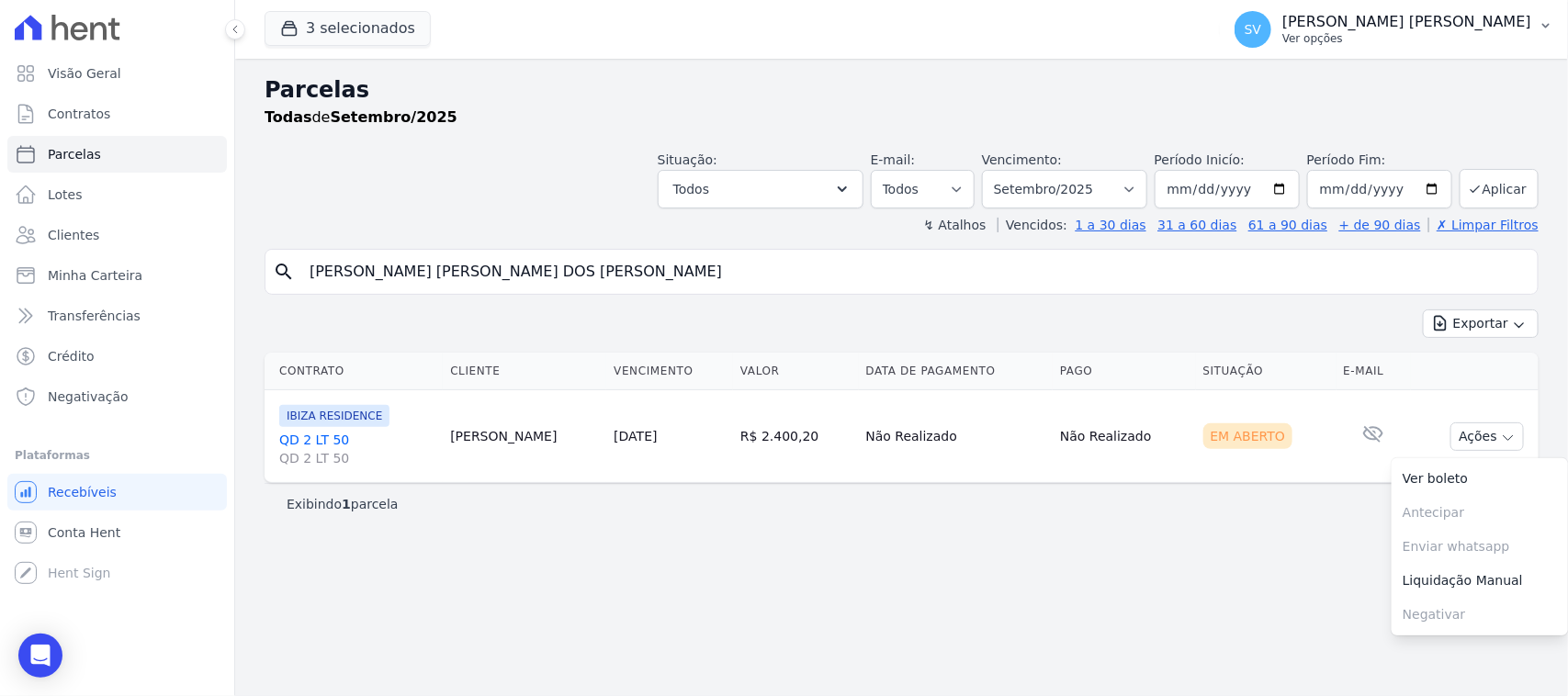
click at [1371, 18] on p "[PERSON_NAME] [PERSON_NAME]" at bounding box center [1407, 22] width 249 height 18
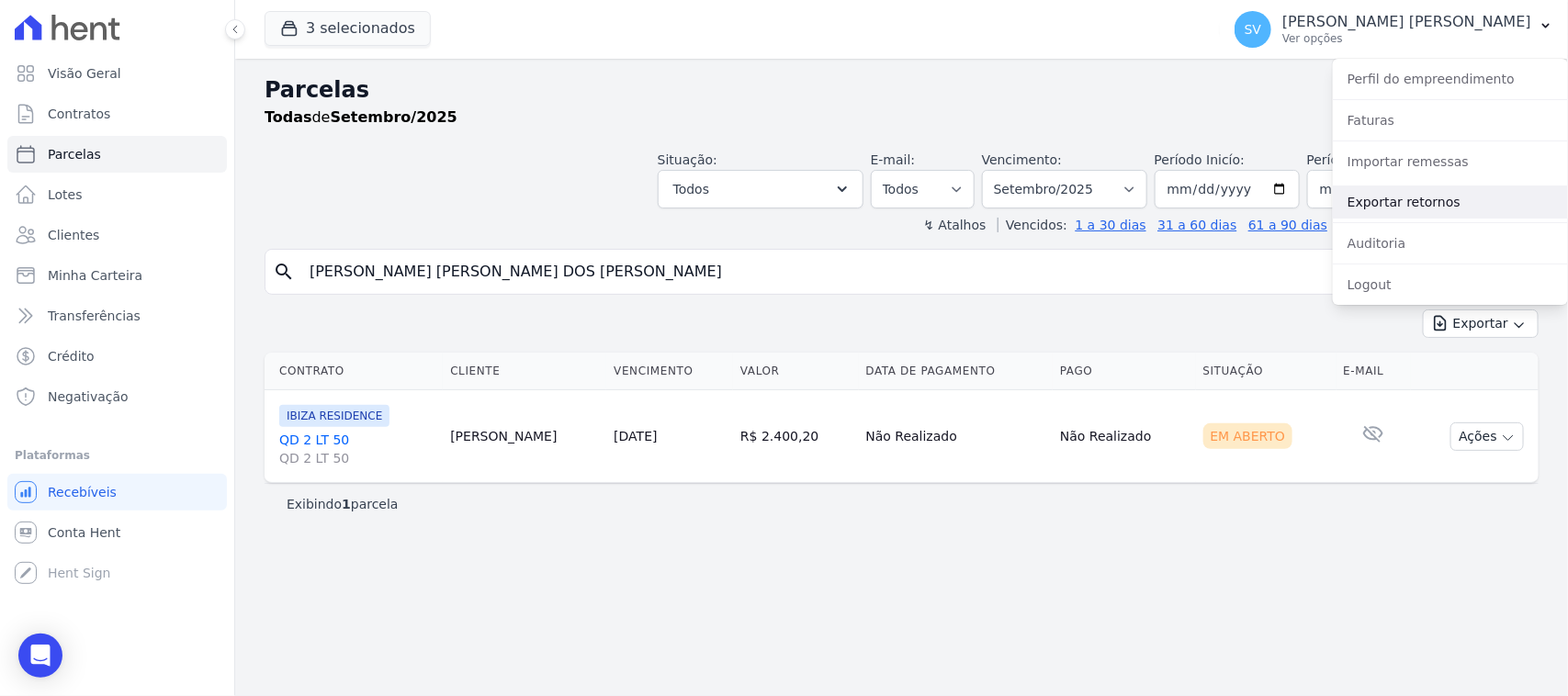
click at [1385, 208] on link "Exportar retornos" at bounding box center [1450, 201] width 235 height 33
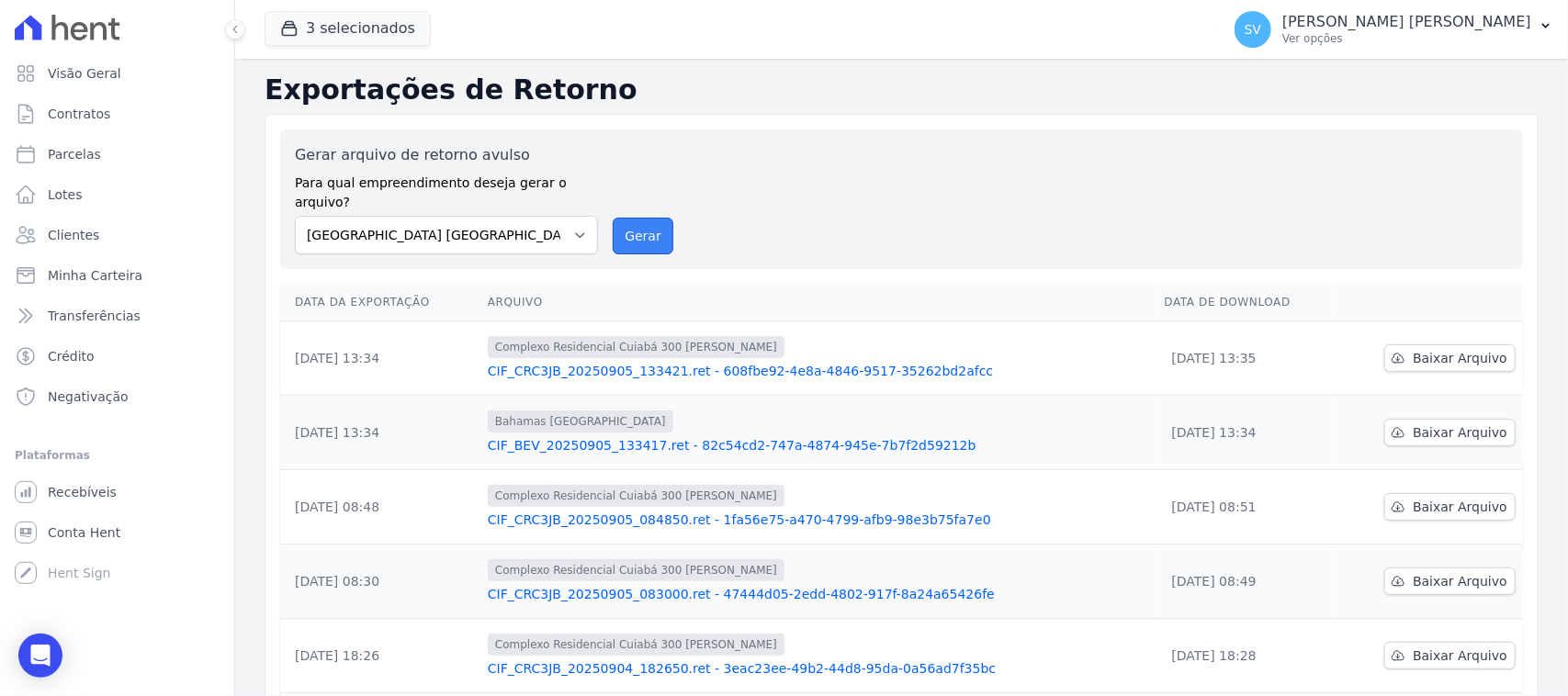
click at [639, 217] on button "Gerar" at bounding box center [643, 235] width 61 height 37
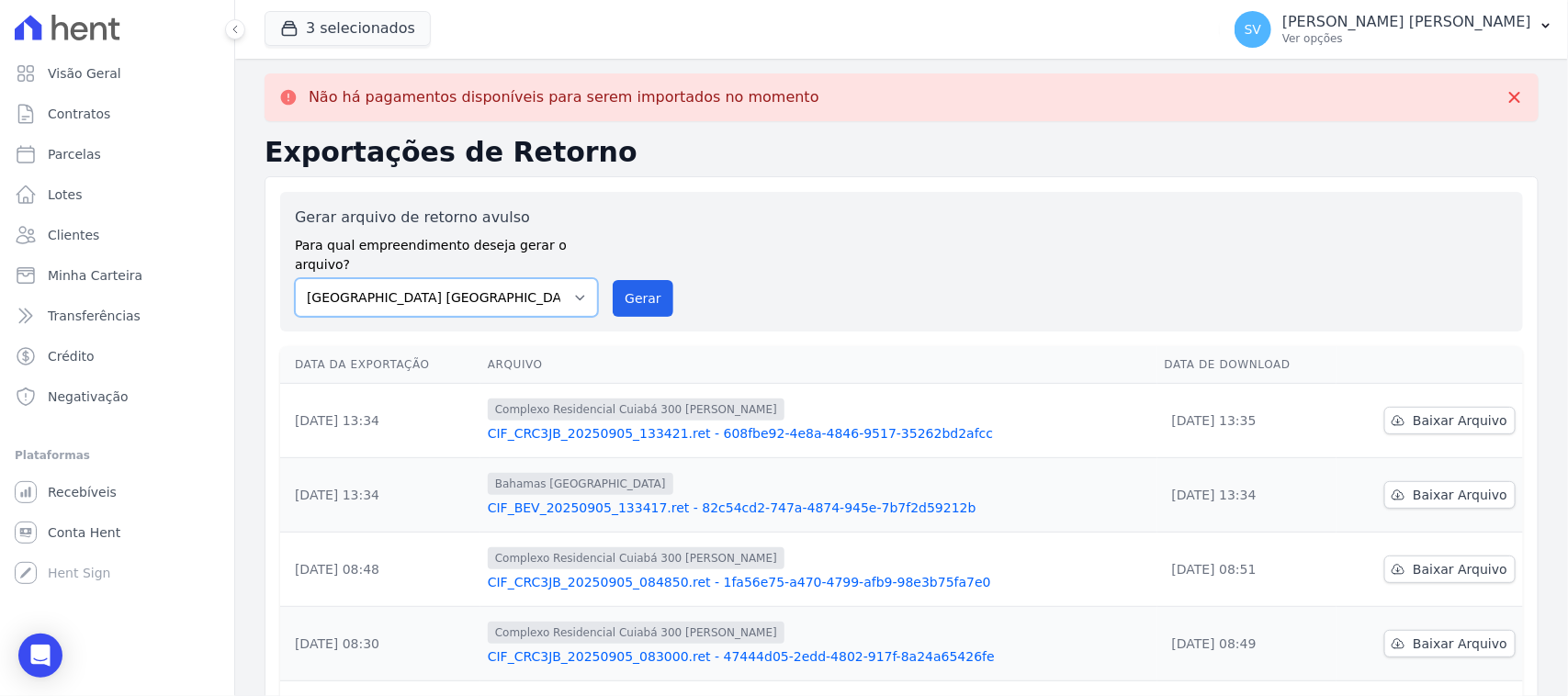
drag, startPoint x: 542, startPoint y: 266, endPoint x: 540, endPoint y: 290, distance: 24.1
click at [542, 278] on select "BAHAMAS EAST VILLAGE COMPLEXO RESIDENCIAL CUIABÁ 300 - JOÃO DE BARRO IBIZA RESI…" at bounding box center [447, 297] width 303 height 39
select select "a999329b-d322-46c5-b2df-9163b092fb9b"
click at [295, 278] on select "BAHAMAS EAST VILLAGE COMPLEXO RESIDENCIAL CUIABÁ 300 - JOÃO DE BARRO IBIZA RESI…" at bounding box center [447, 297] width 303 height 39
click at [640, 294] on button "Gerar" at bounding box center [643, 298] width 61 height 37
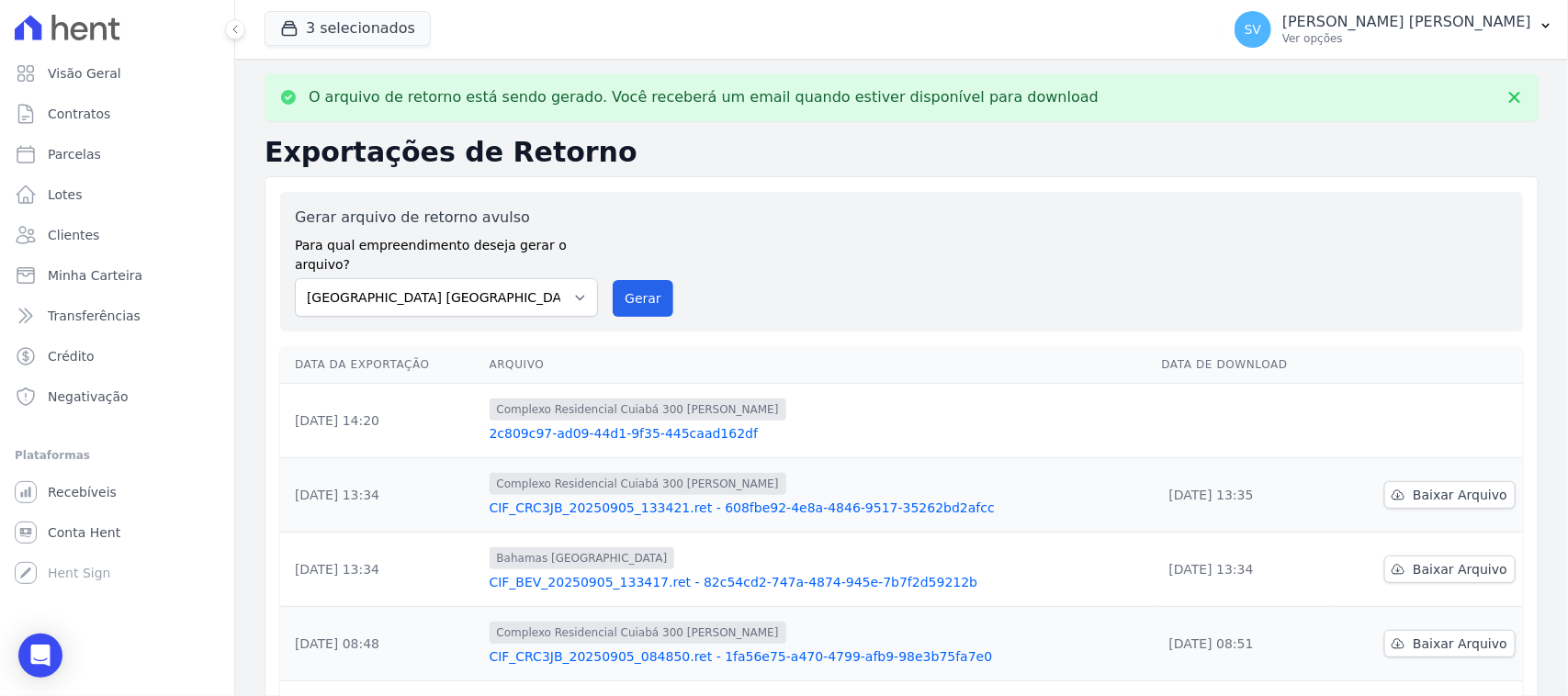
click at [933, 425] on link "2c809c97-ad09-44d1-9f35-445caad162df" at bounding box center [818, 434] width 658 height 18
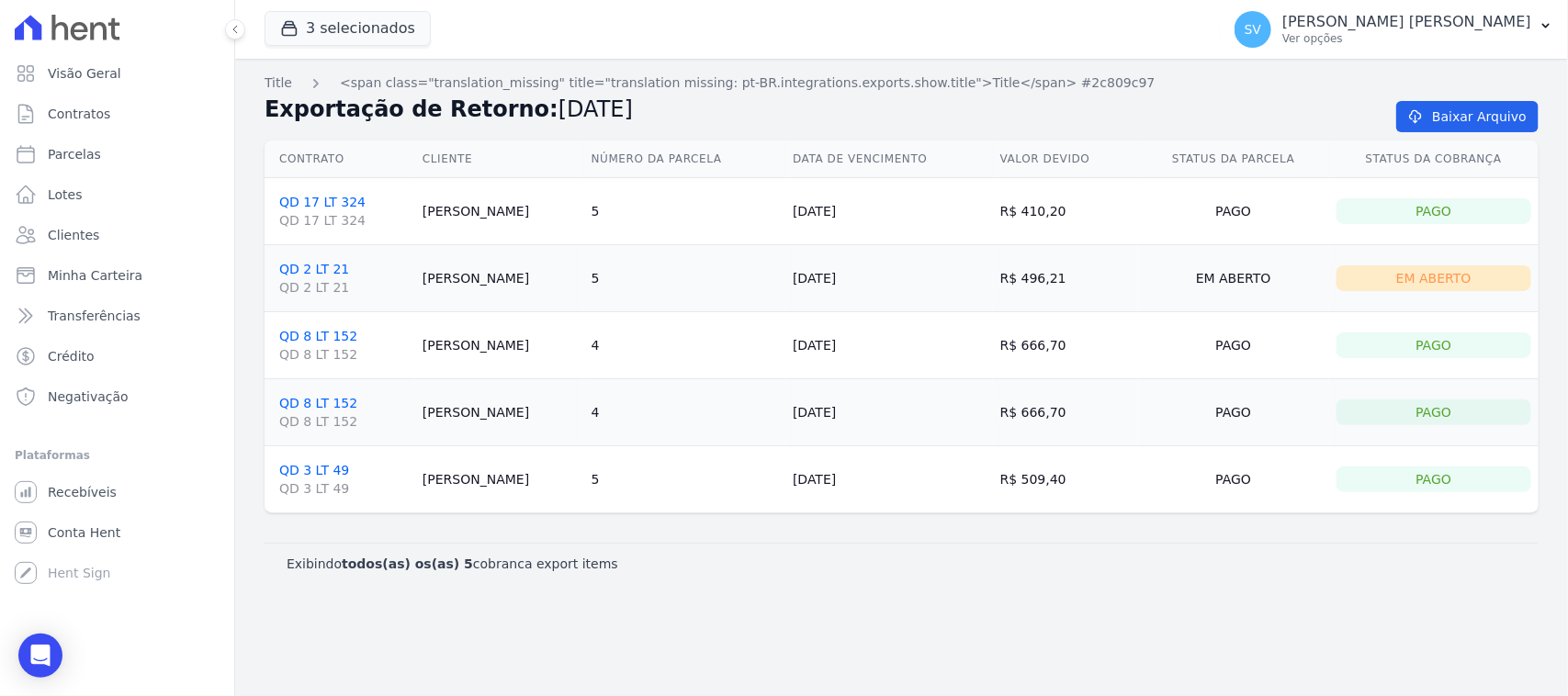
click at [1435, 434] on td "Pago" at bounding box center [1433, 413] width 209 height 67
click at [1240, 620] on div "Title <span class="translation_missing" title="translation missing: pt-BR.integ…" at bounding box center [901, 377] width 1333 height 637
click at [1435, 29] on p "[PERSON_NAME]" at bounding box center [1407, 22] width 249 height 18
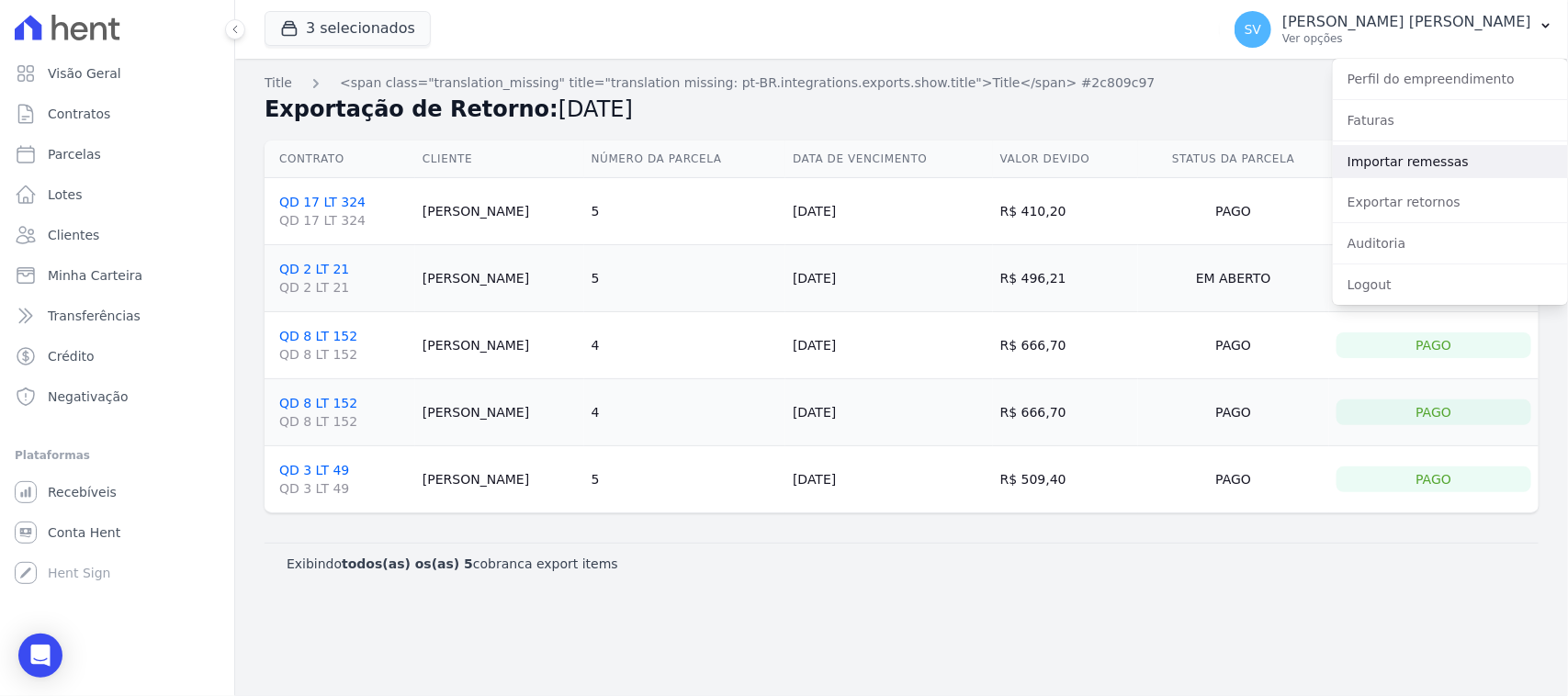
click at [1412, 161] on link "Importar remessas" at bounding box center [1450, 162] width 235 height 33
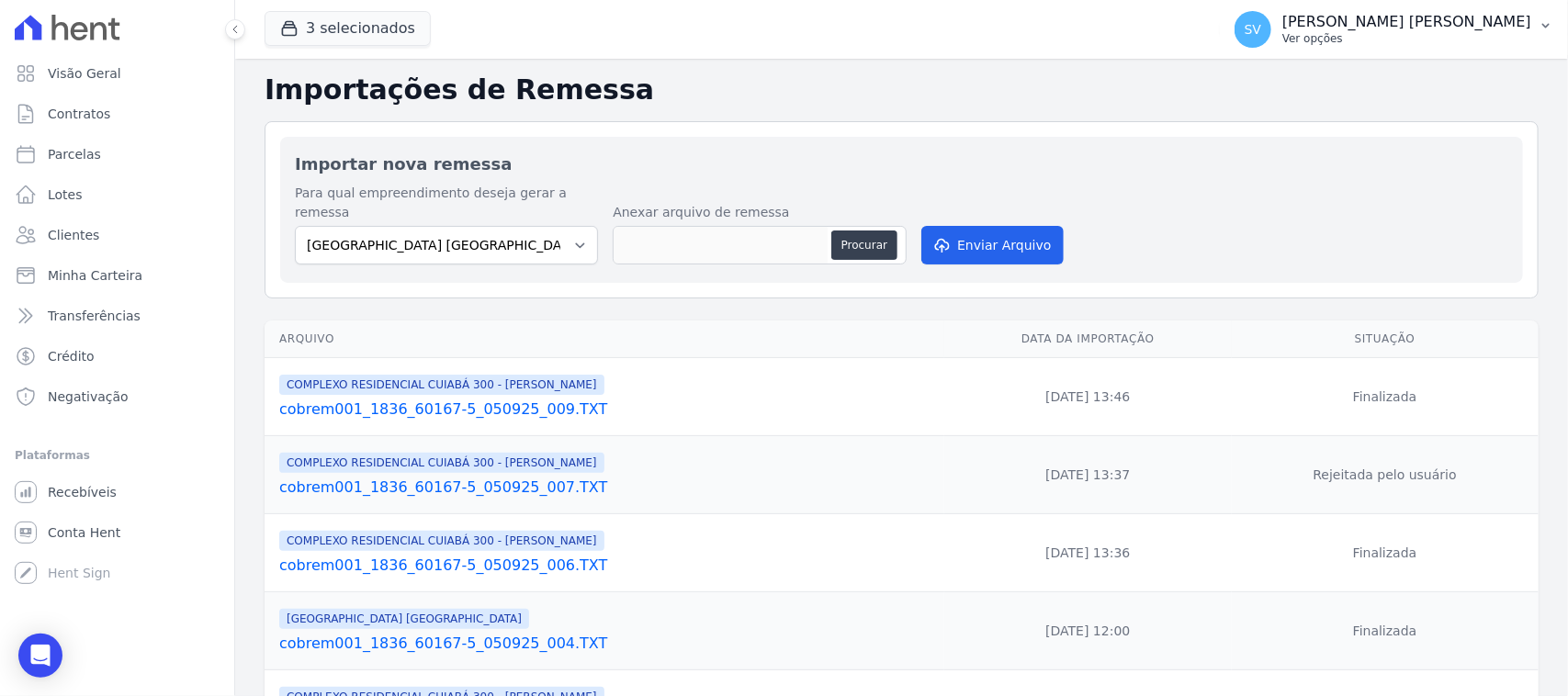
click at [1470, 6] on button "SV SHIRLEY VANESSA SOUSA ALVES Ver opções" at bounding box center [1394, 30] width 348 height 52
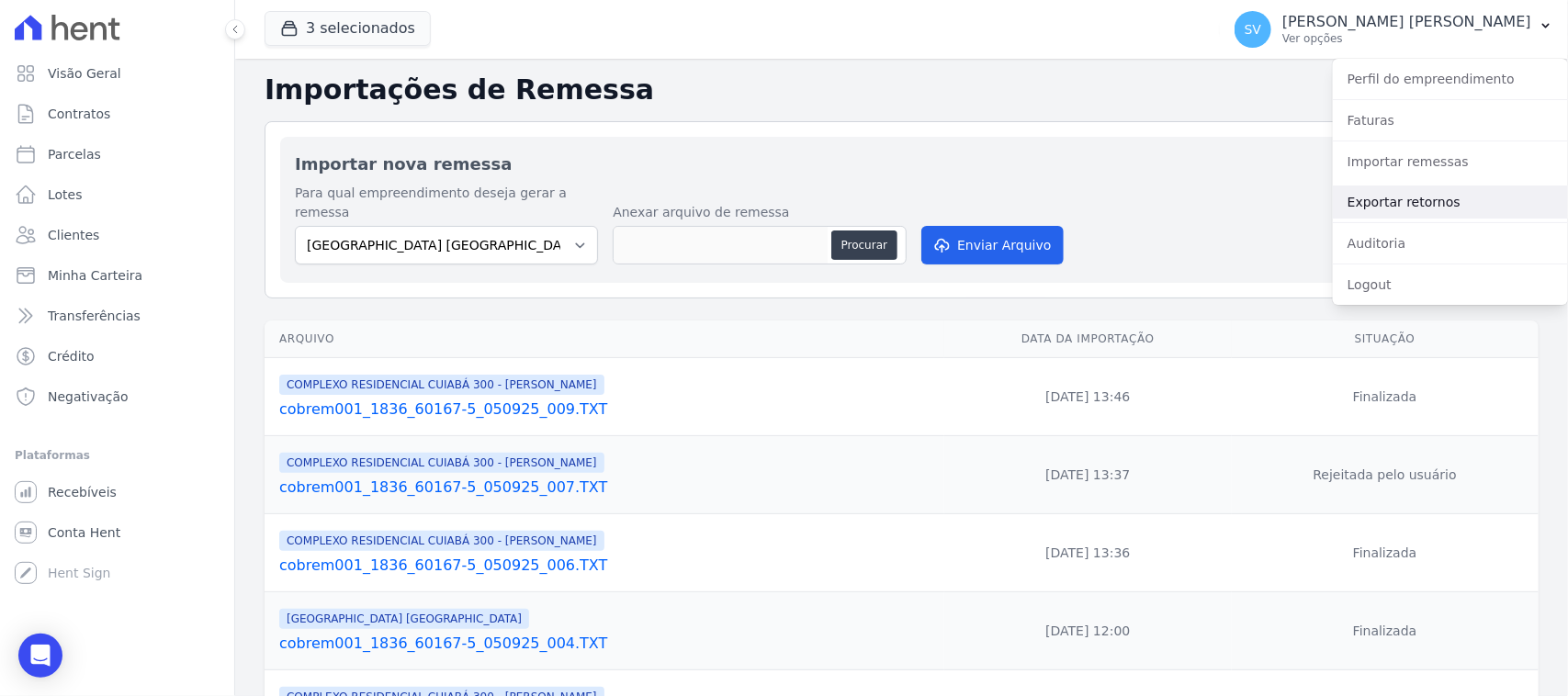
click at [1410, 197] on link "Exportar retornos" at bounding box center [1450, 201] width 235 height 33
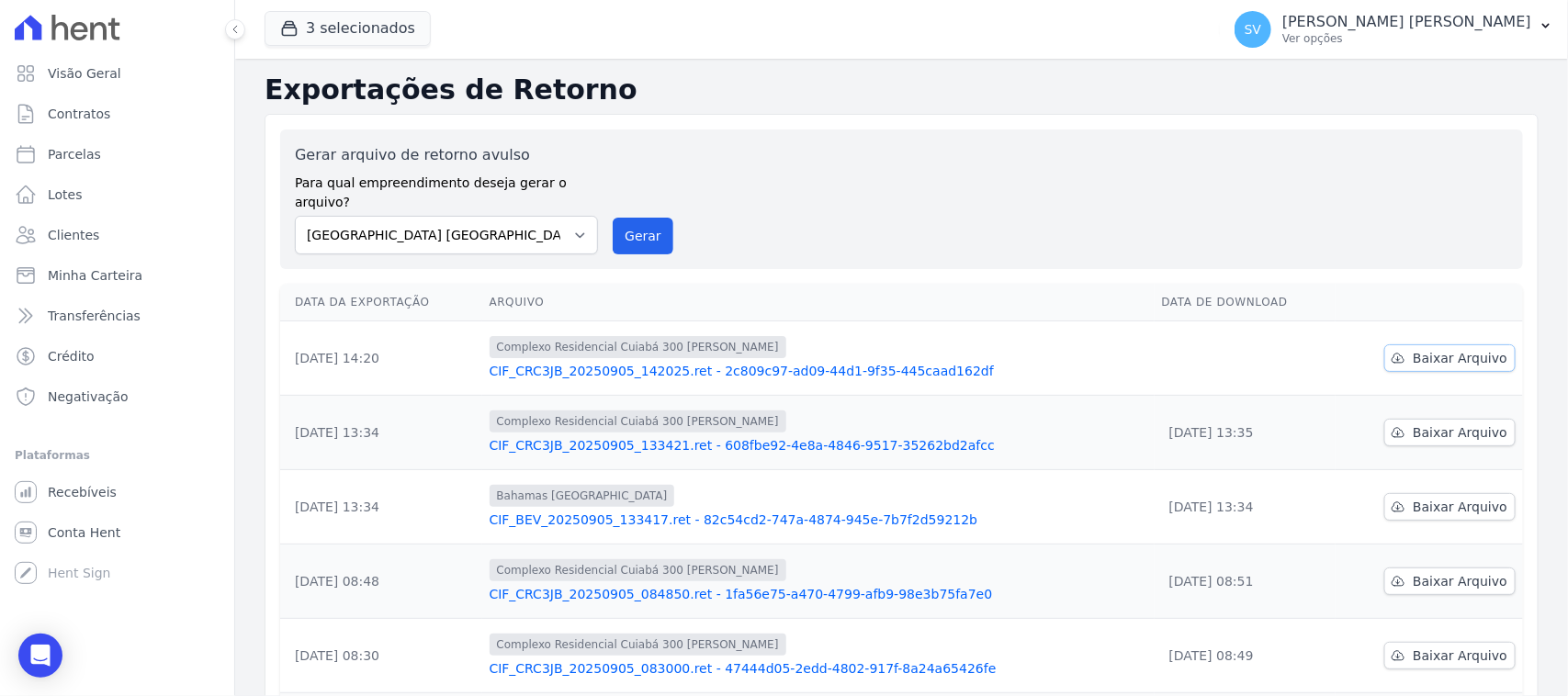
click at [1426, 349] on span "Baixar Arquivo" at bounding box center [1459, 358] width 95 height 18
click at [1391, 351] on icon at bounding box center [1398, 358] width 15 height 15
drag, startPoint x: 546, startPoint y: 220, endPoint x: 549, endPoint y: 231, distance: 11.4
click at [546, 220] on select "[GEOGRAPHIC_DATA] COMPLEXO RESIDENCIAL [GEOGRAPHIC_DATA] 300 - [PERSON_NAME][GE…" at bounding box center [447, 235] width 303 height 39
select select "73a372cd-5640-41c8-aaea-11bd74619c10"
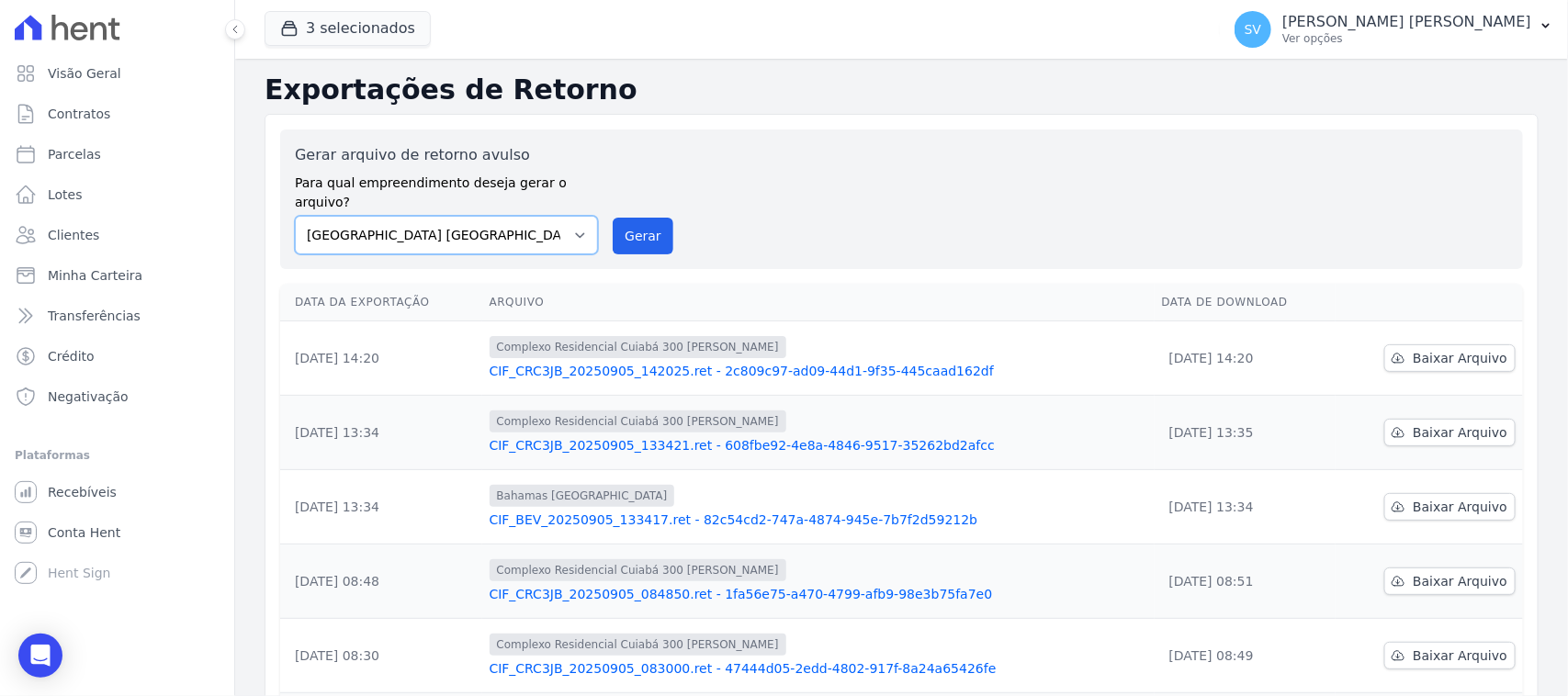
click at [295, 216] on select "BAHAMAS EAST VILLAGE COMPLEXO RESIDENCIAL CUIABÁ 300 - JOÃO DE BARRO IBIZA RESI…" at bounding box center [447, 235] width 303 height 39
click at [613, 217] on button "Gerar" at bounding box center [643, 235] width 61 height 37
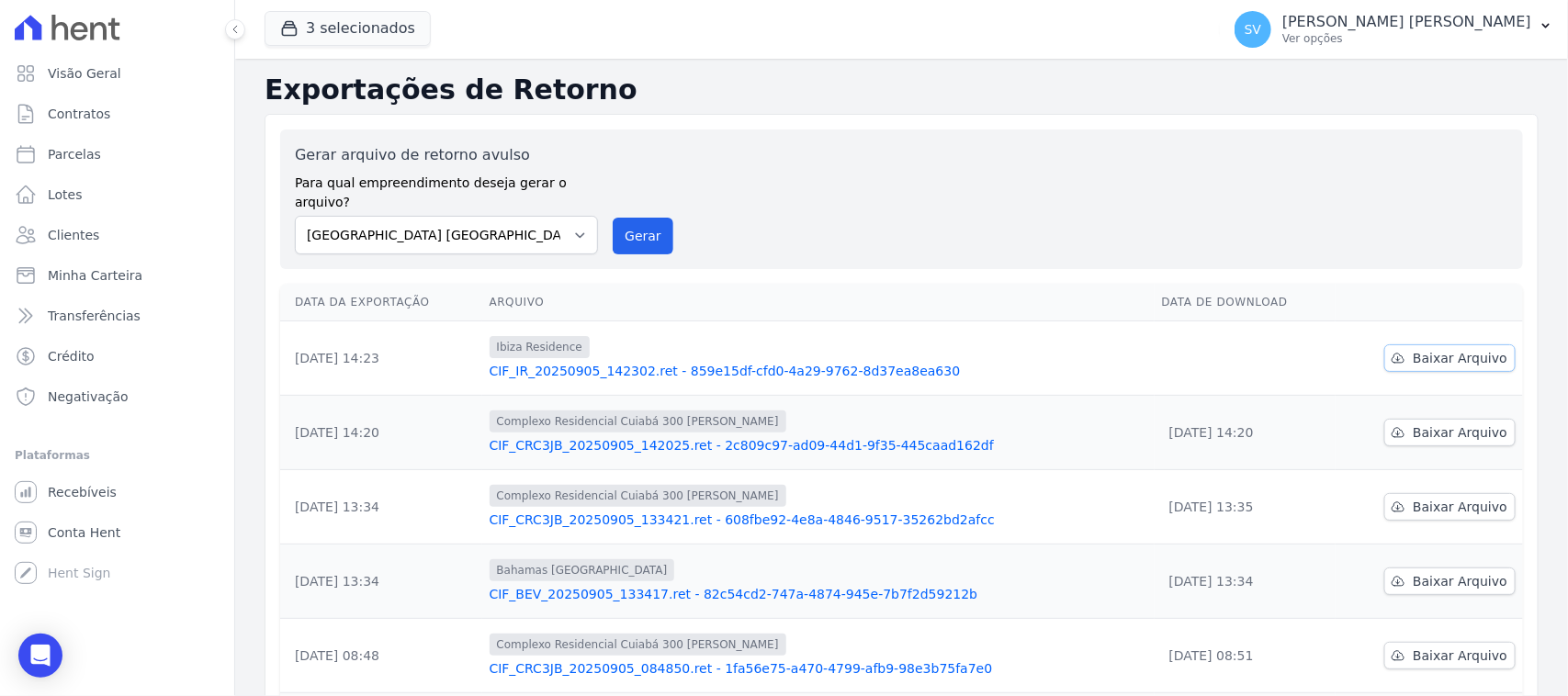
click at [1412, 349] on span "Baixar Arquivo" at bounding box center [1459, 358] width 95 height 18
click at [1426, 349] on span "Baixar Arquivo" at bounding box center [1459, 358] width 95 height 18
click at [1430, 349] on span "Baixar Arquivo" at bounding box center [1459, 358] width 95 height 18
click at [1490, 149] on div "Gerar arquivo de retorno avulso Para qual empreendimento deseja gerar o arquivo…" at bounding box center [901, 199] width 1213 height 111
click at [1455, 349] on span "Baixar Arquivo" at bounding box center [1459, 358] width 95 height 18
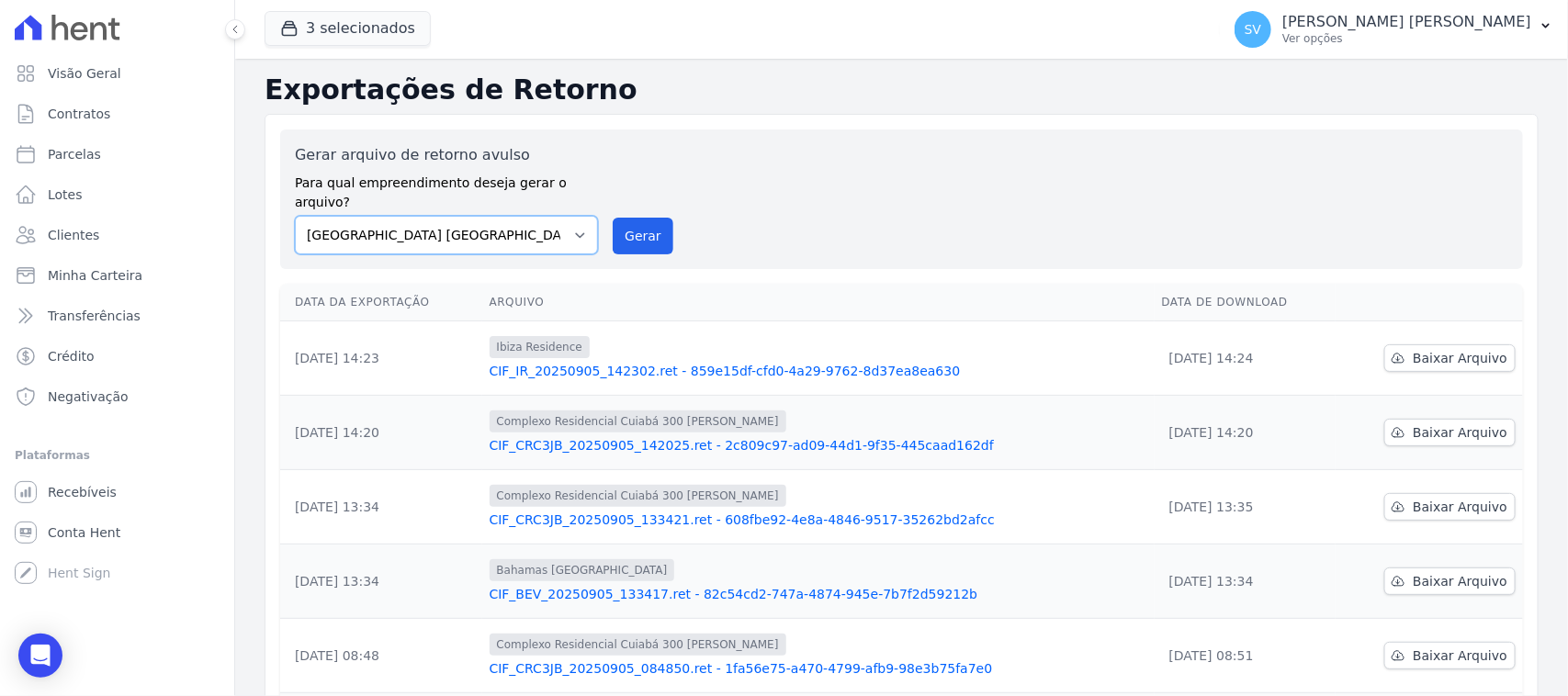
click at [488, 216] on select "[GEOGRAPHIC_DATA] COMPLEXO RESIDENCIAL [GEOGRAPHIC_DATA] 300 - [PERSON_NAME][GE…" at bounding box center [447, 235] width 303 height 39
select select "a999329b-d322-46c5-b2df-9163b092fb9b"
click at [295, 216] on select "[GEOGRAPHIC_DATA] COMPLEXO RESIDENCIAL [GEOGRAPHIC_DATA] 300 - [PERSON_NAME][GE…" at bounding box center [447, 235] width 303 height 39
click at [653, 217] on button "Gerar" at bounding box center [643, 235] width 61 height 37
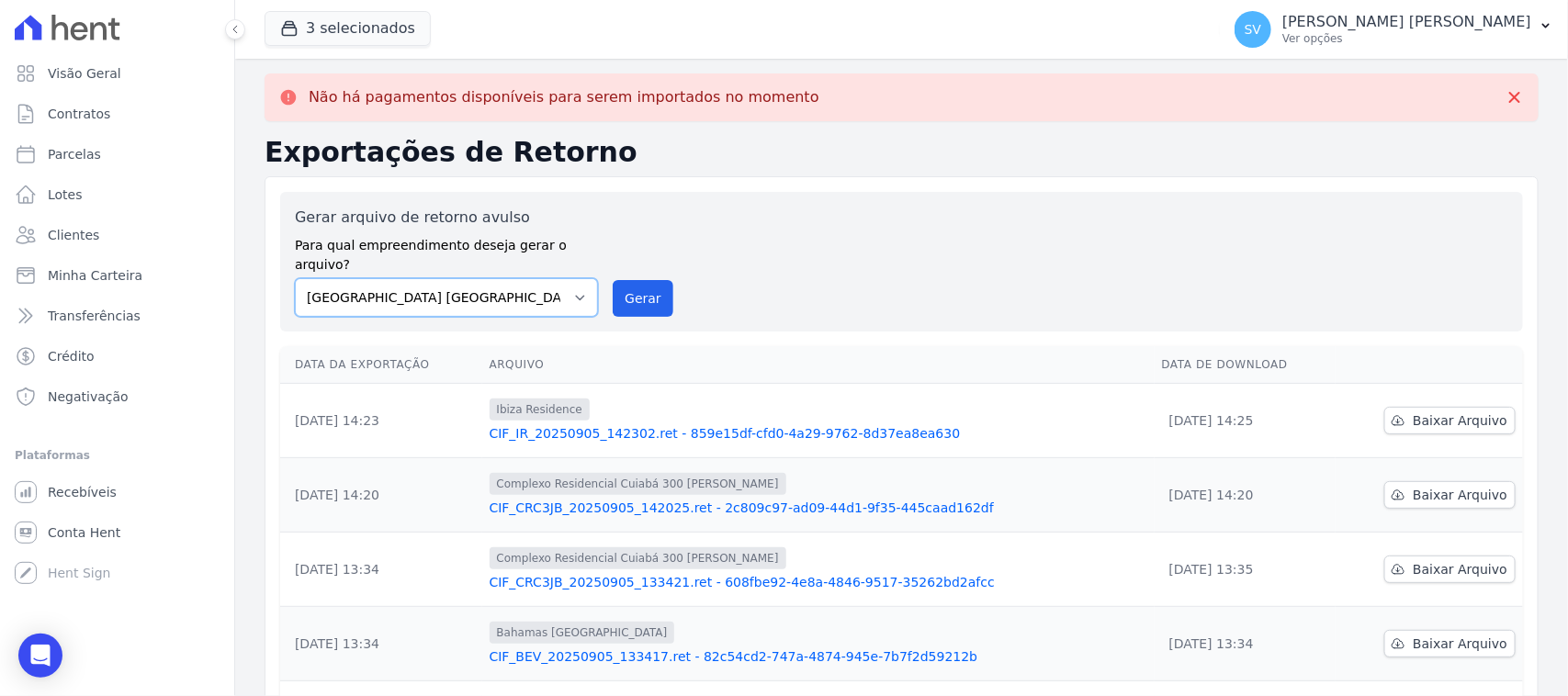
click at [542, 278] on select "[GEOGRAPHIC_DATA] COMPLEXO RESIDENCIAL [GEOGRAPHIC_DATA] 300 - [PERSON_NAME][GE…" at bounding box center [447, 297] width 303 height 39
select select "a999329b-d322-46c5-b2df-9163b092fb9b"
click at [295, 278] on select "[GEOGRAPHIC_DATA] COMPLEXO RESIDENCIAL [GEOGRAPHIC_DATA] 300 - [PERSON_NAME][GE…" at bounding box center [447, 297] width 303 height 39
click at [640, 289] on button "Gerar" at bounding box center [643, 298] width 61 height 37
drag, startPoint x: 106, startPoint y: 26, endPoint x: 109, endPoint y: 47, distance: 21.2
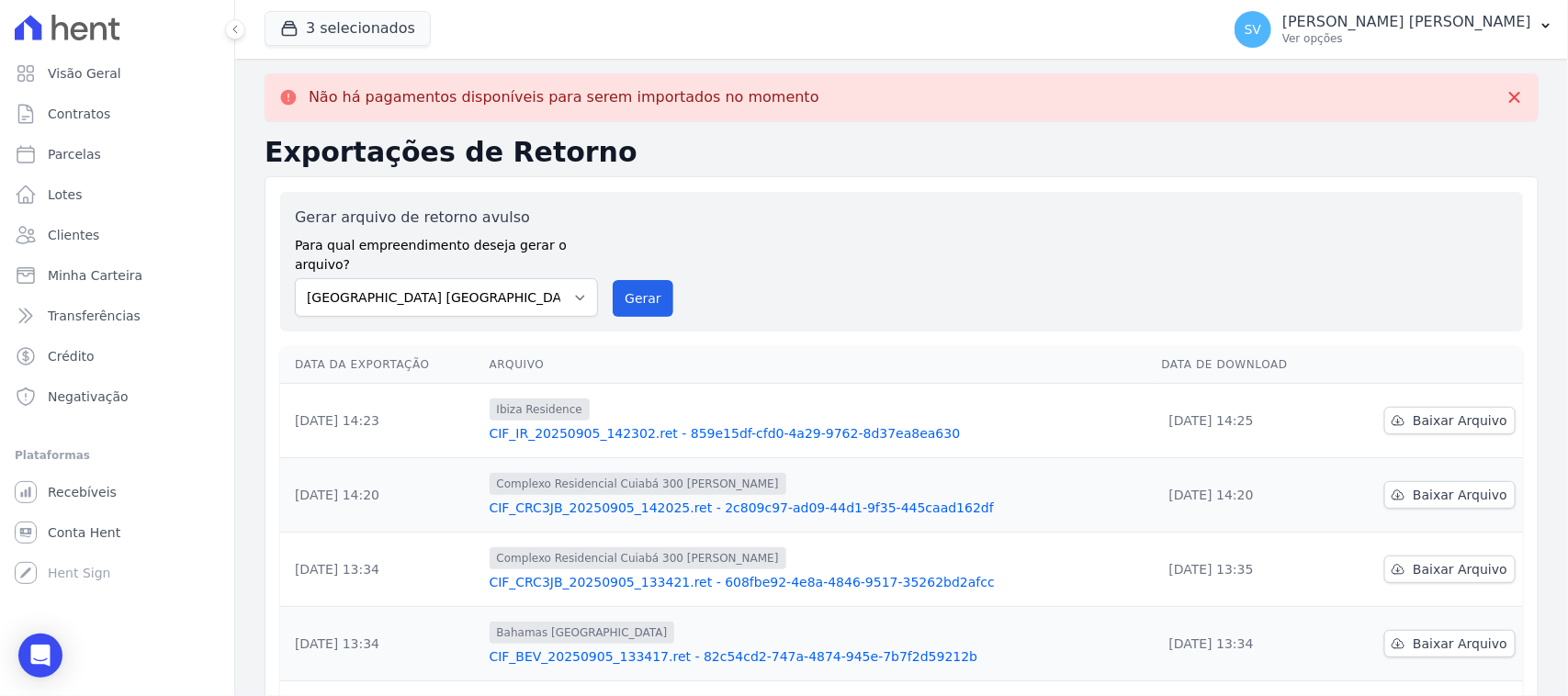
click at [107, 37] on icon at bounding box center [68, 28] width 106 height 26
click at [102, 134] on ul "Visão Geral Contratos [GEOGRAPHIC_DATA] Lotes Clientes Minha Carteira Transferê…" at bounding box center [117, 234] width 219 height 360
click at [99, 161] on link "Parcelas" at bounding box center [117, 154] width 219 height 37
select select
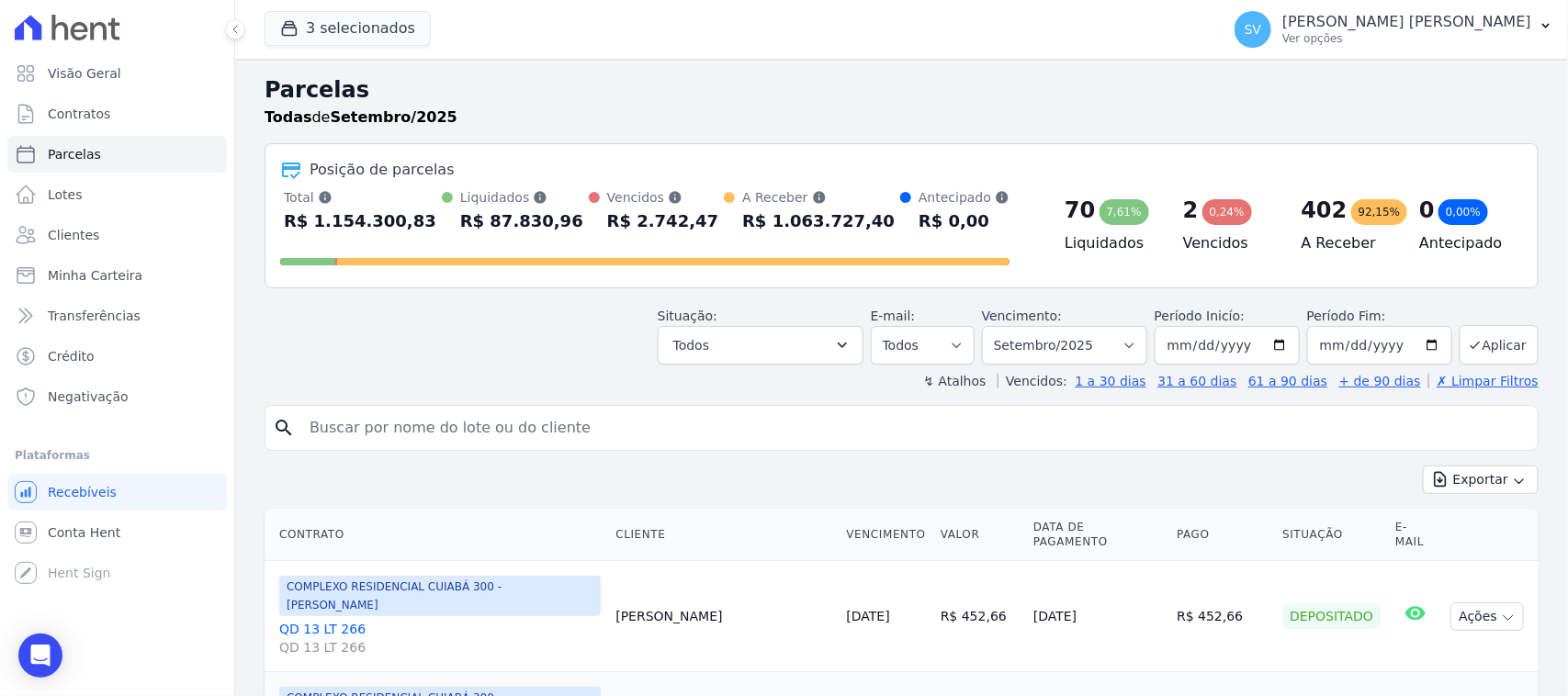
click at [540, 423] on input "search" at bounding box center [914, 428] width 1232 height 37
type input "HERNANDYS [PERSON_NAME]"
select select
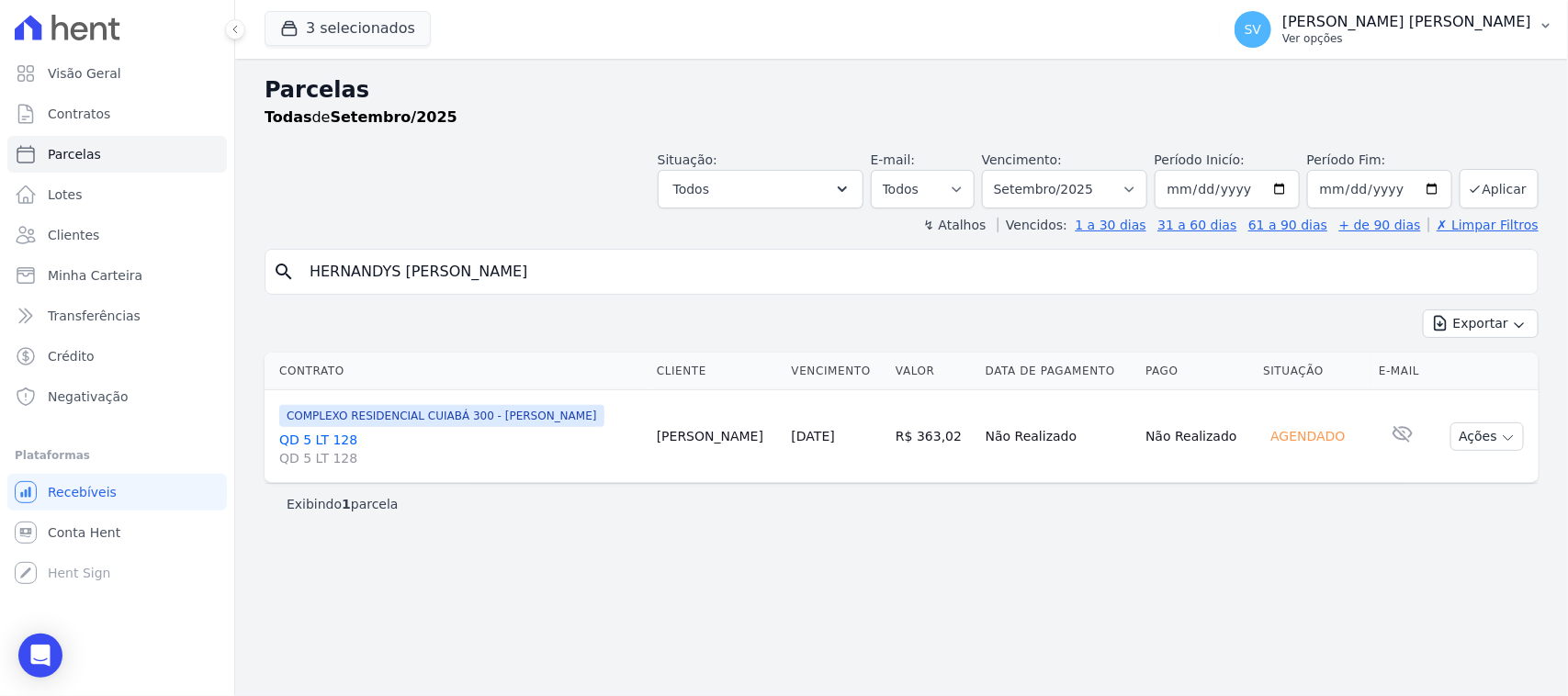
click at [1398, 43] on p "Ver opções" at bounding box center [1407, 38] width 249 height 15
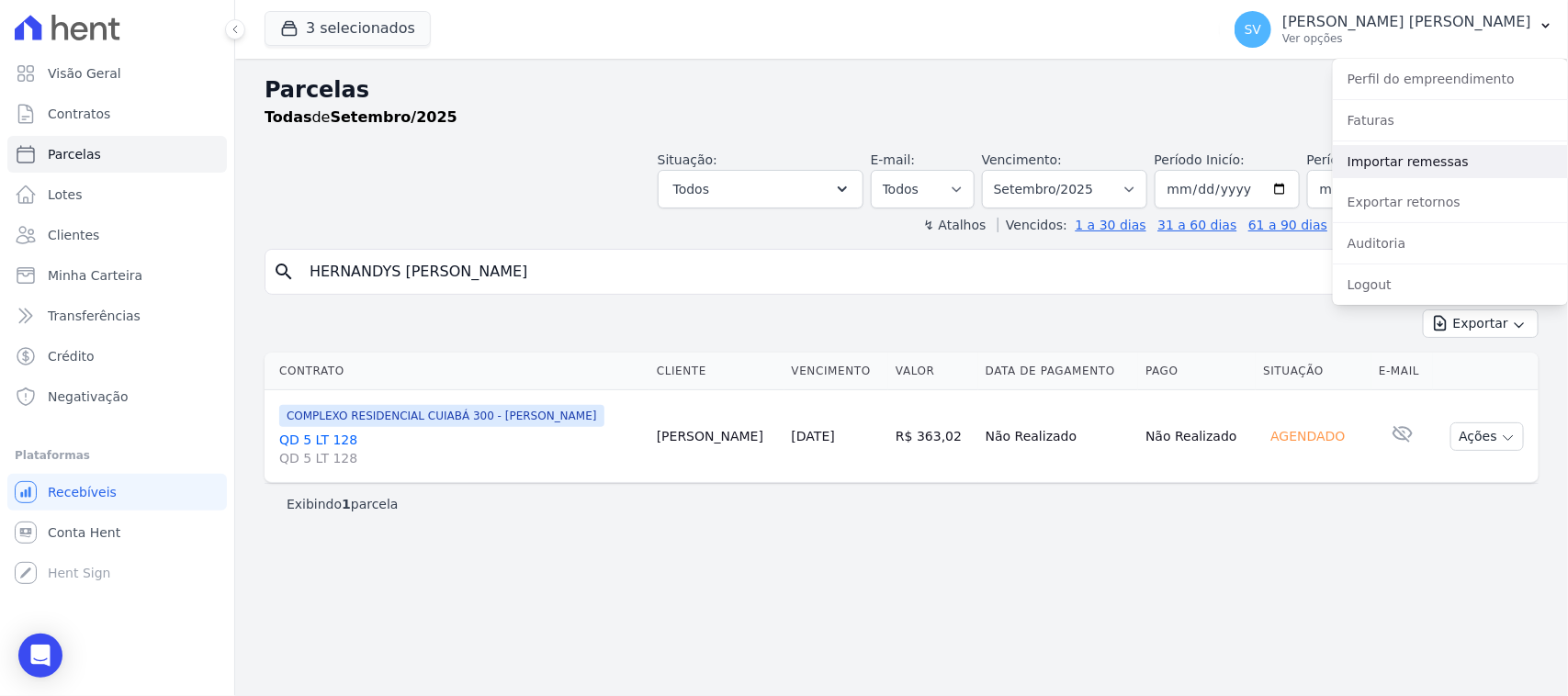
click at [1425, 172] on link "Importar remessas" at bounding box center [1450, 162] width 235 height 33
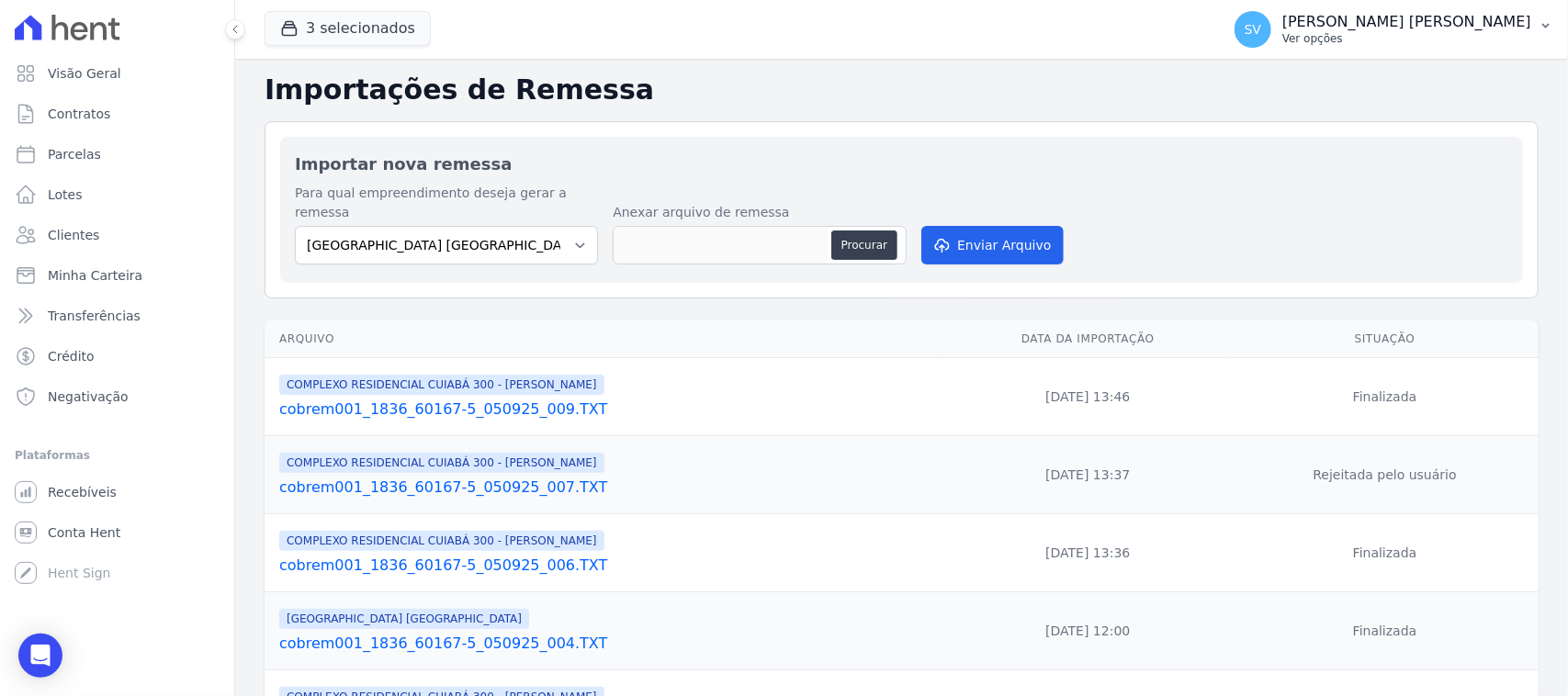
click at [1423, 29] on p "[PERSON_NAME] [PERSON_NAME]" at bounding box center [1407, 22] width 249 height 18
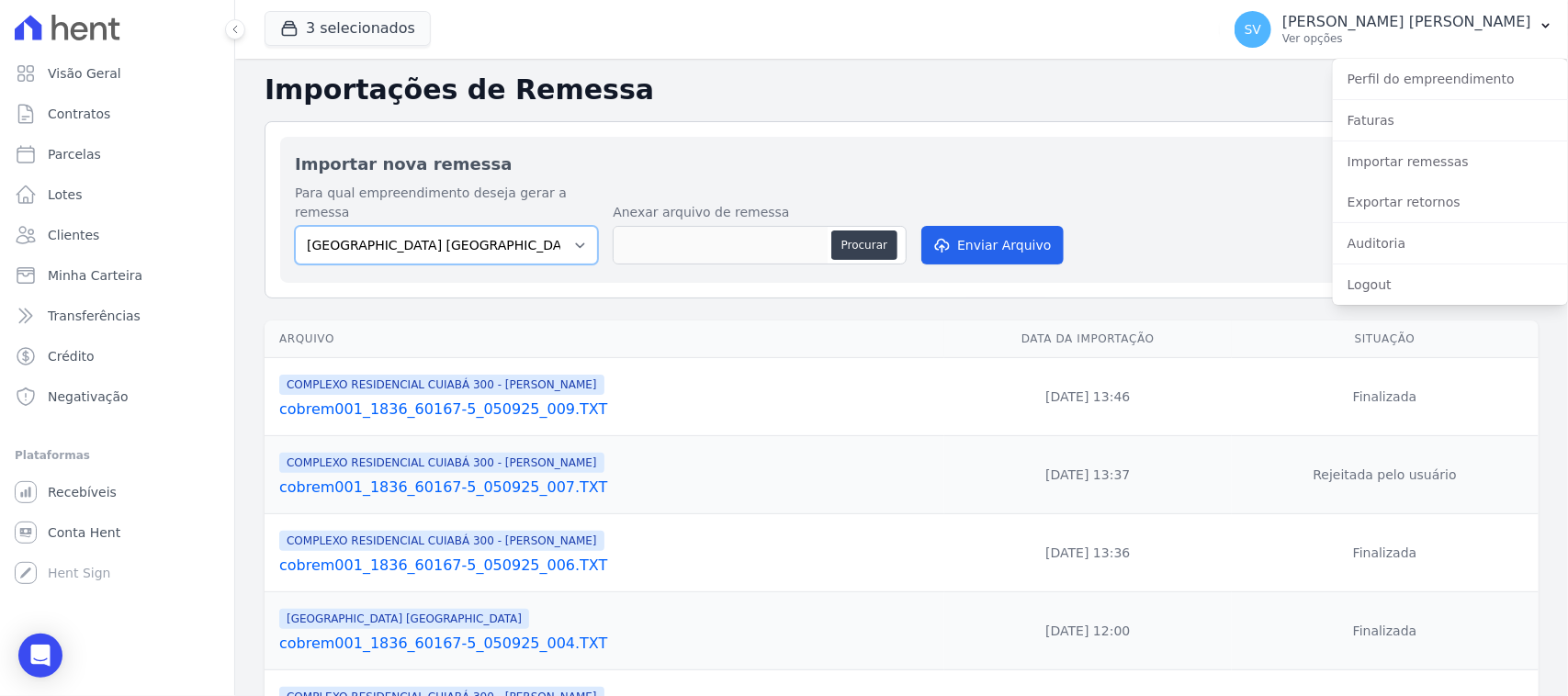
click at [438, 226] on select "[GEOGRAPHIC_DATA] COMPLEXO RESIDENCIAL [GEOGRAPHIC_DATA] 300 - [PERSON_NAME][GE…" at bounding box center [447, 245] width 303 height 39
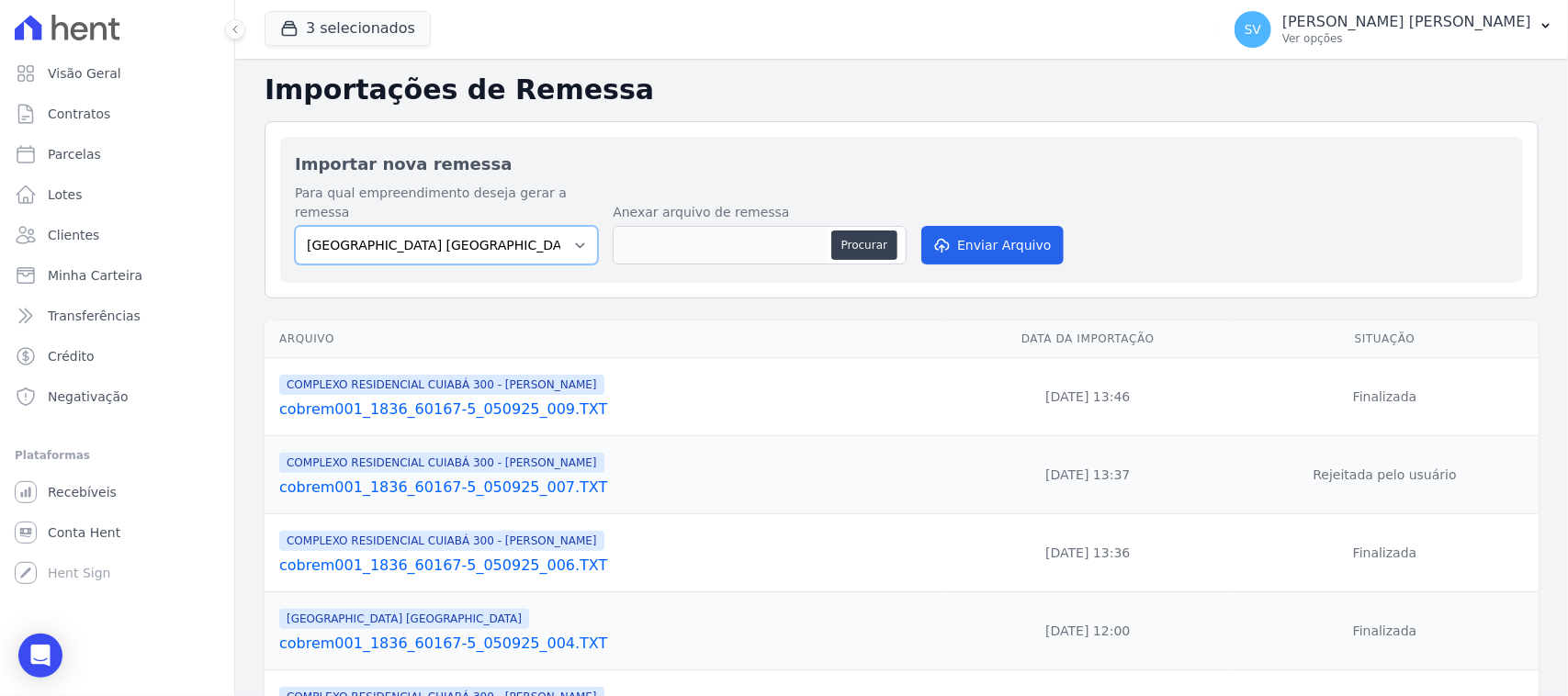
select select "a999329b-d322-46c5-b2df-9163b092fb9b"
click at [295, 226] on select "[GEOGRAPHIC_DATA] COMPLEXO RESIDENCIAL [GEOGRAPHIC_DATA] 300 - [PERSON_NAME][GE…" at bounding box center [447, 245] width 303 height 39
click at [863, 230] on button "Procurar" at bounding box center [864, 244] width 66 height 29
type input "cobrem001_1836_60167-5_050925_010.TXT"
click at [961, 227] on button "Enviar Arquivo" at bounding box center [992, 245] width 142 height 39
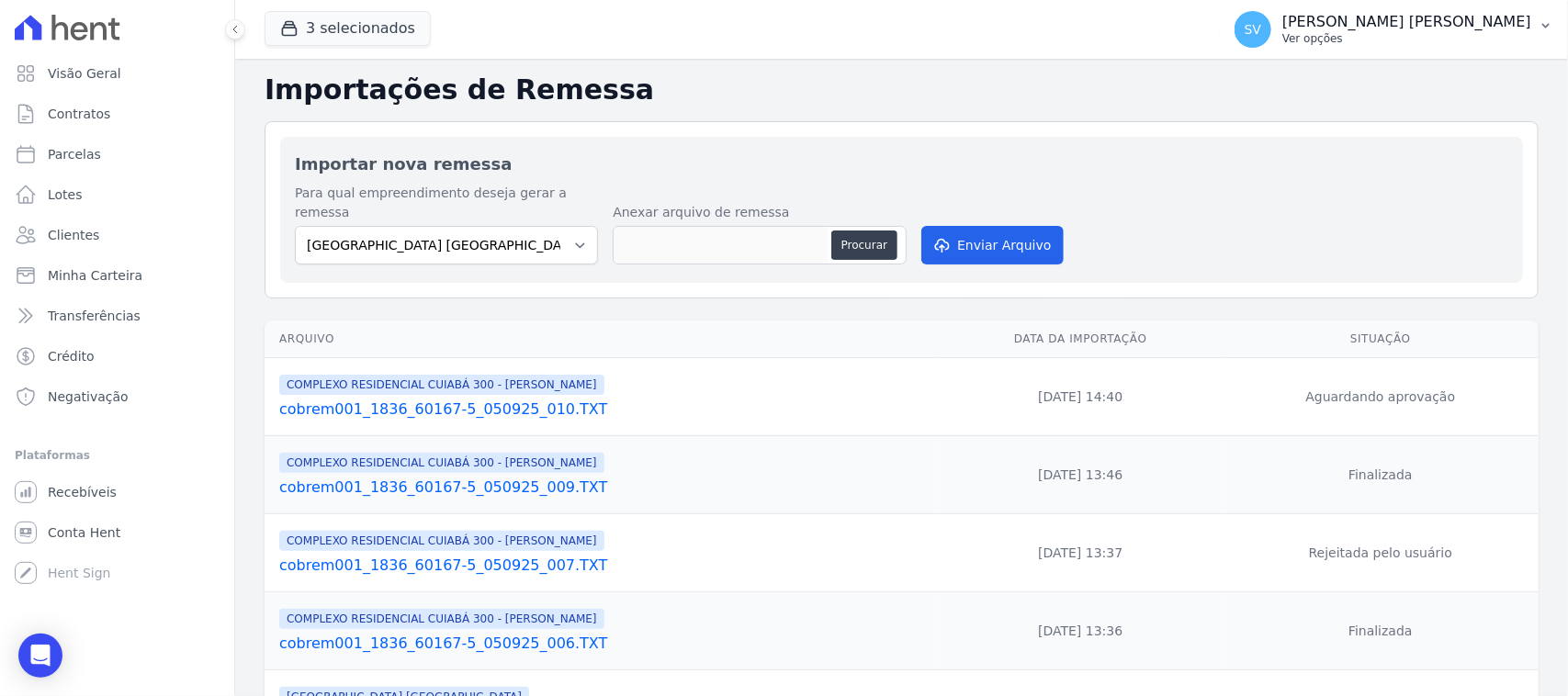
click at [1306, 19] on div "SV SHIRLEY VANESSA SOUSA ALVES Ver opções" at bounding box center [1383, 29] width 297 height 37
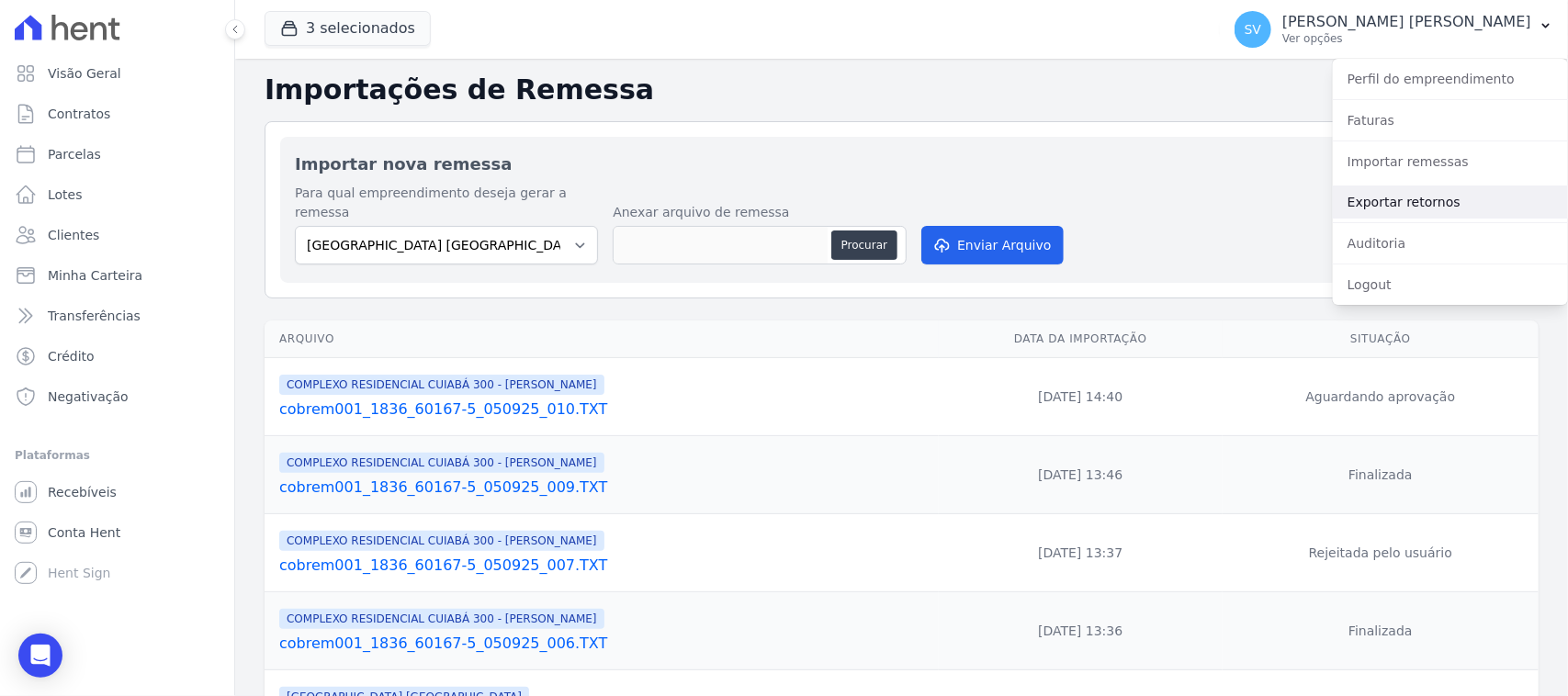
click at [1440, 192] on link "Exportar retornos" at bounding box center [1450, 201] width 235 height 33
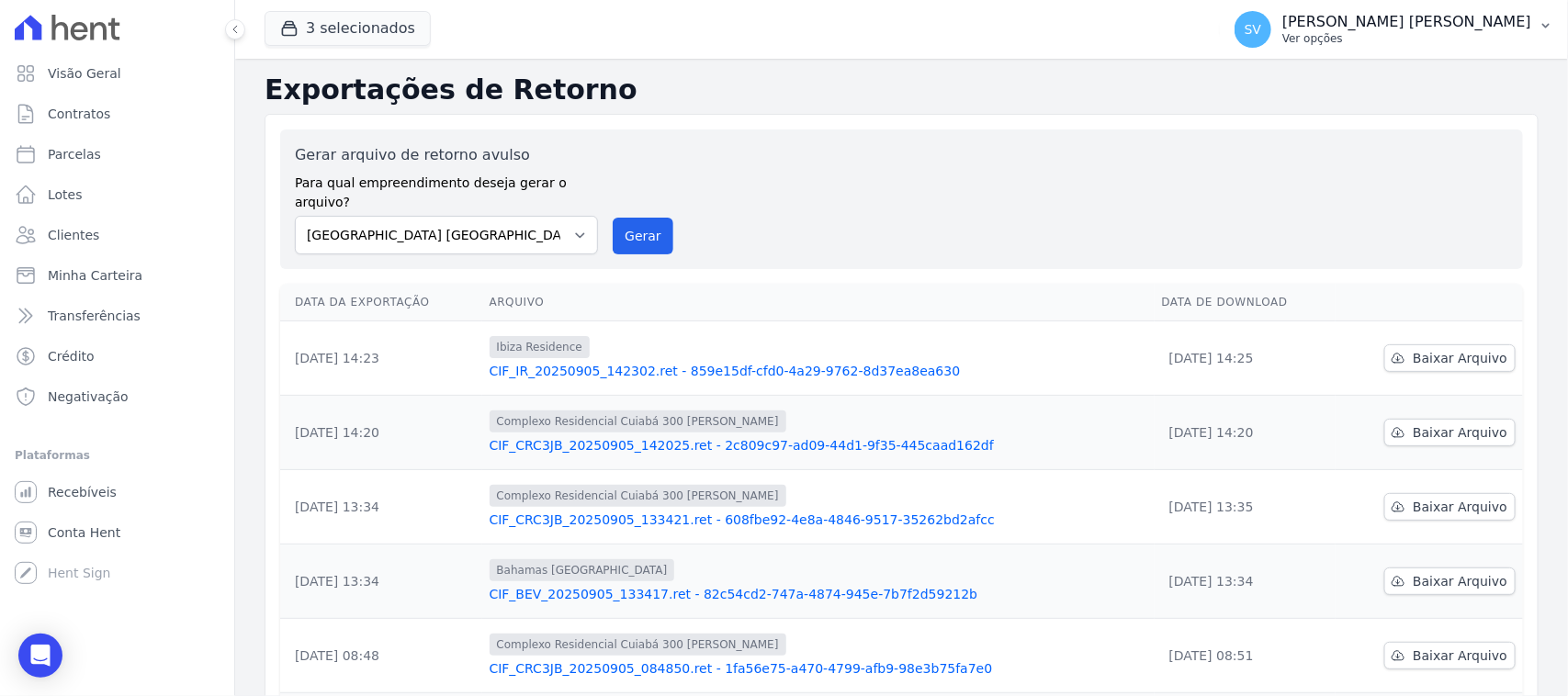
click at [1374, 18] on p "[PERSON_NAME] [PERSON_NAME]" at bounding box center [1407, 22] width 249 height 18
click at [1371, 38] on p "Ver opções" at bounding box center [1407, 38] width 249 height 15
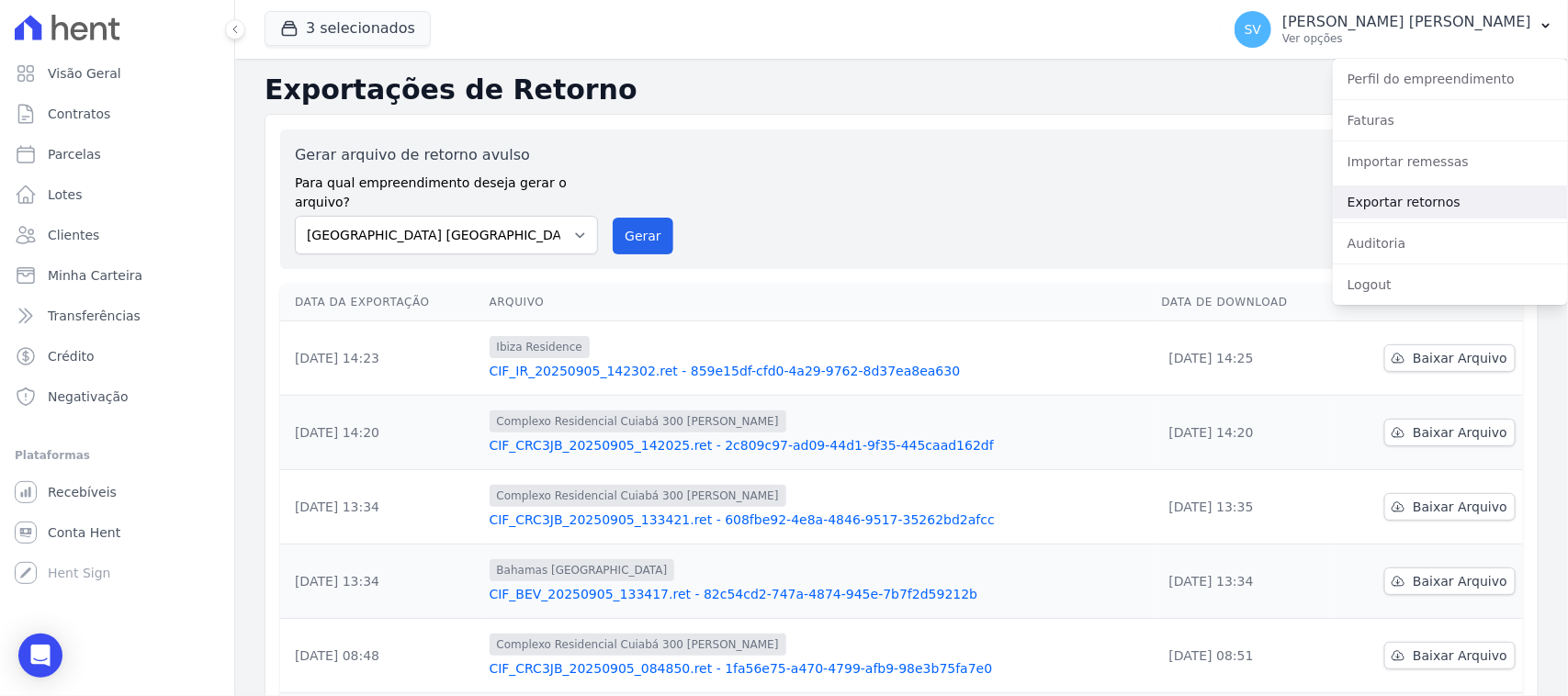
click at [1407, 203] on link "Exportar retornos" at bounding box center [1450, 201] width 235 height 33
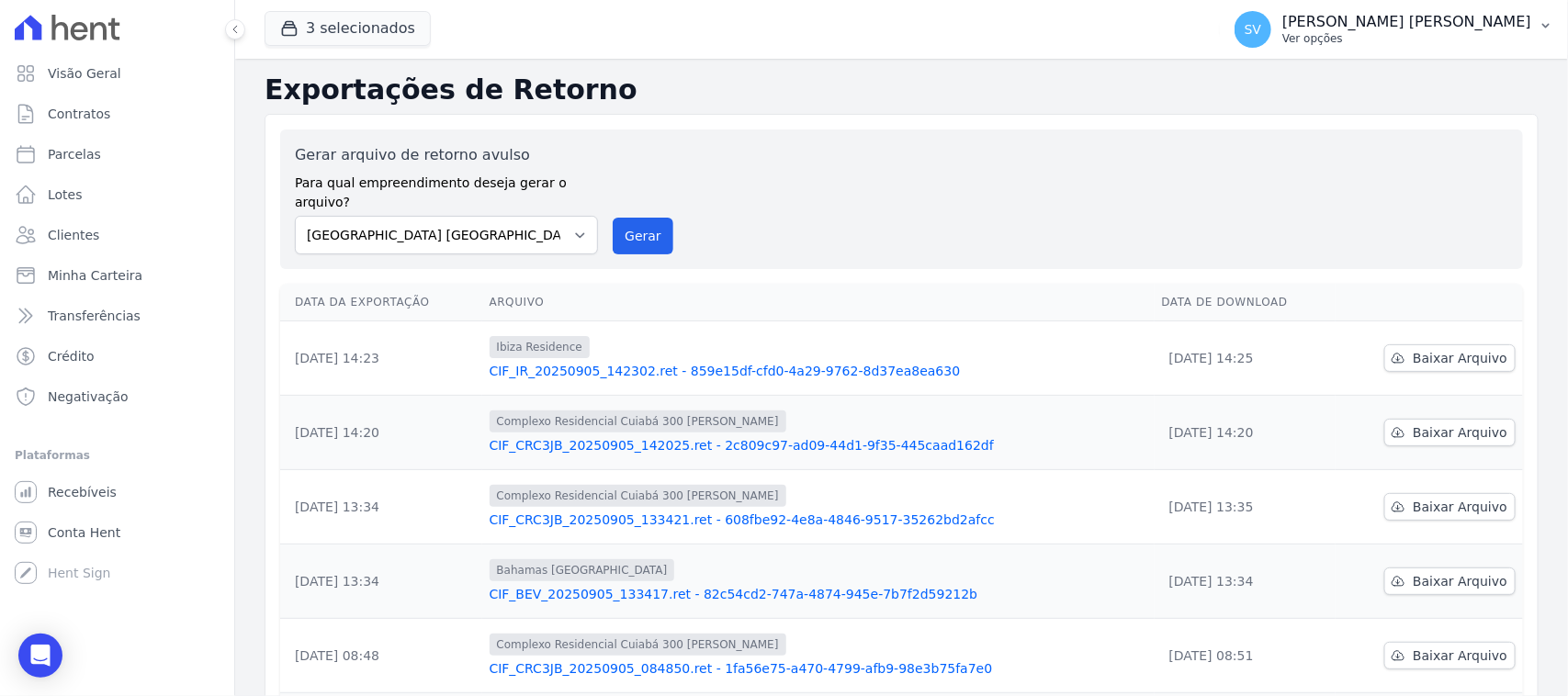
click at [1356, 32] on p "Ver opções" at bounding box center [1407, 38] width 249 height 15
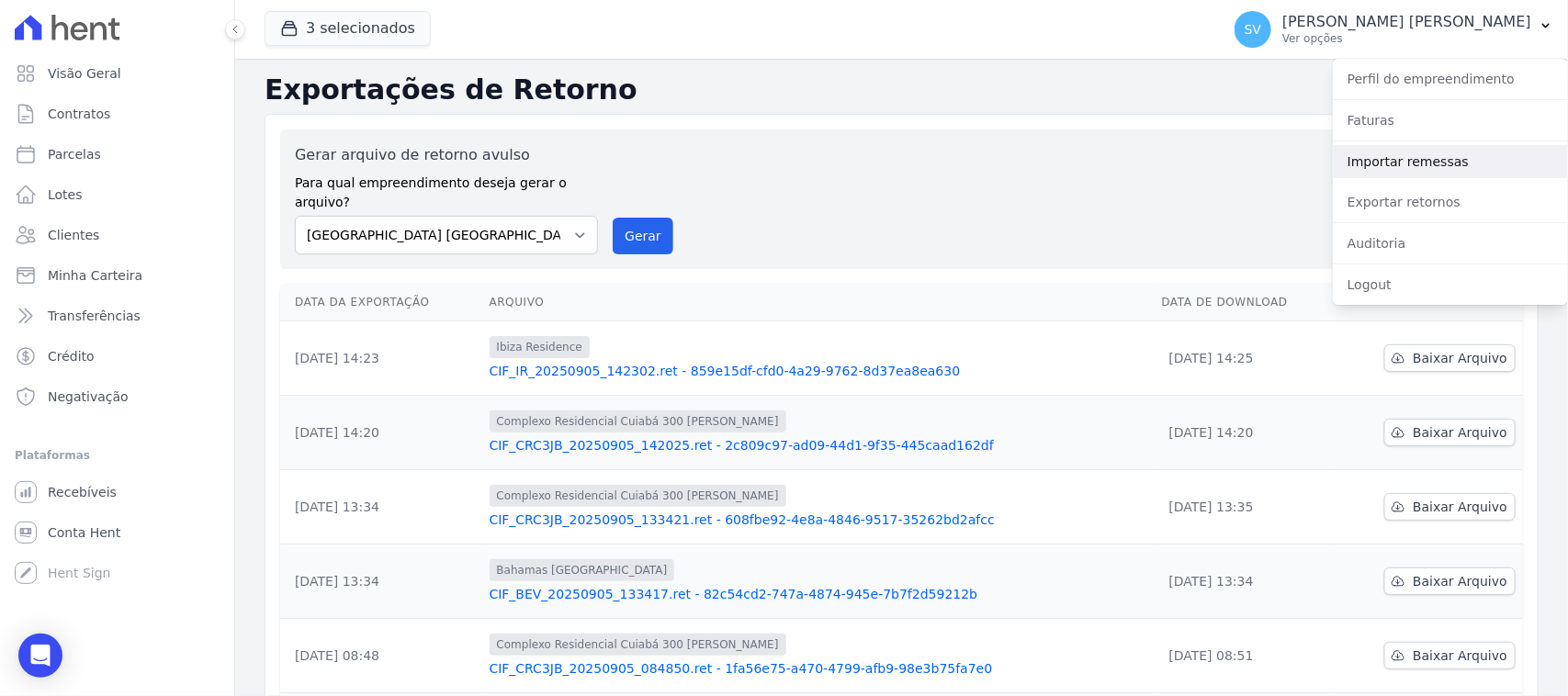
click at [1397, 172] on link "Importar remessas" at bounding box center [1450, 162] width 235 height 33
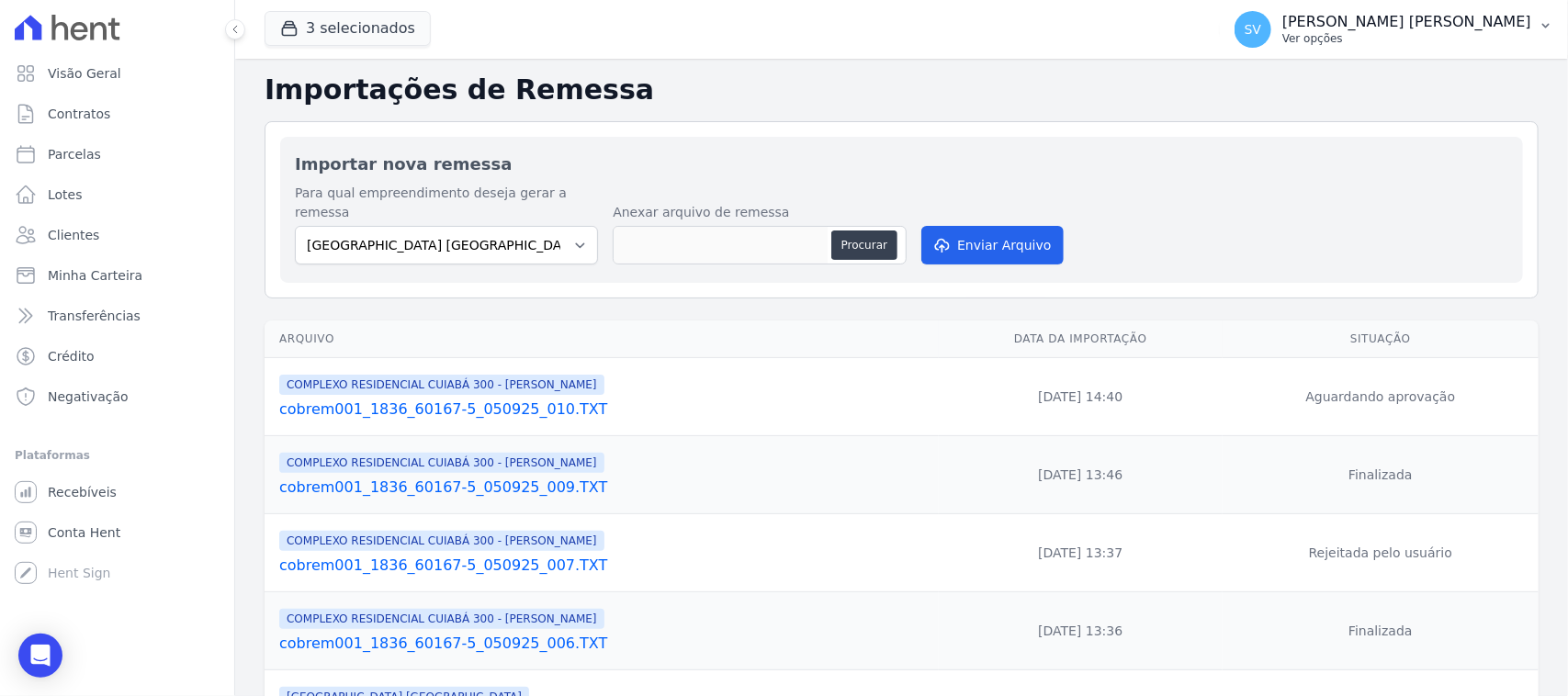
click at [1371, 38] on p "Ver opções" at bounding box center [1407, 38] width 249 height 15
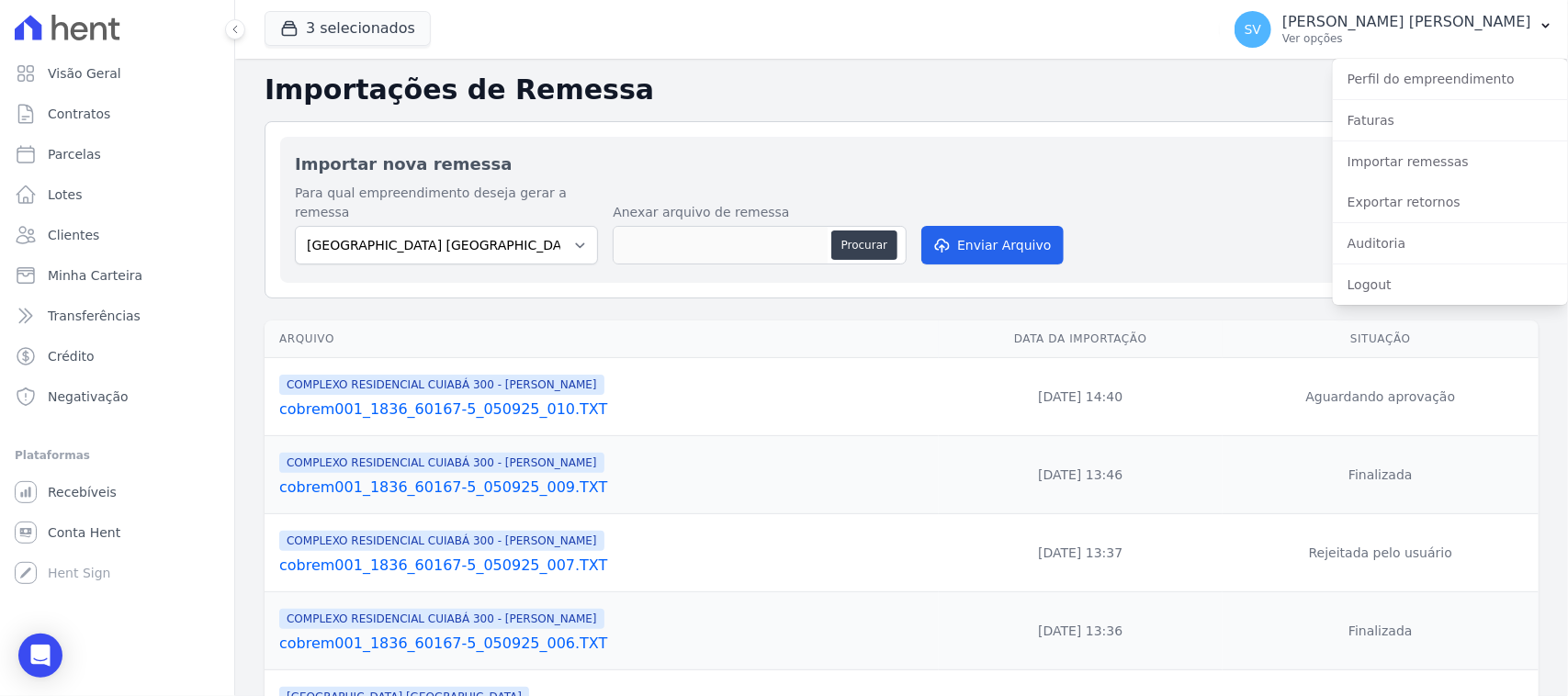
drag, startPoint x: 1229, startPoint y: 171, endPoint x: 1123, endPoint y: 188, distance: 107.4
click at [1231, 172] on h2 "Importar nova remessa" at bounding box center [901, 164] width 1213 height 25
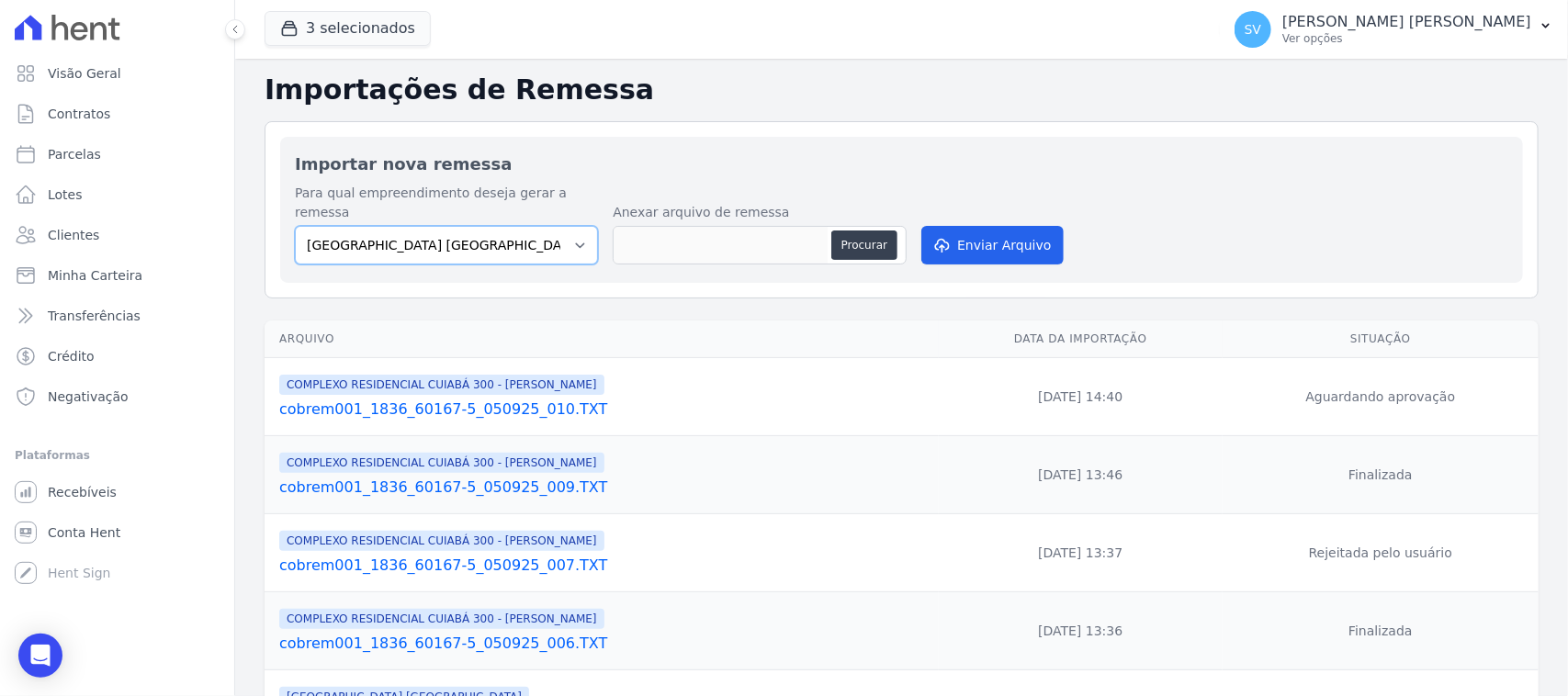
click at [525, 227] on select "[GEOGRAPHIC_DATA] COMPLEXO RESIDENCIAL [GEOGRAPHIC_DATA] 300 - [PERSON_NAME][GE…" at bounding box center [447, 245] width 303 height 39
select select "a999329b-d322-46c5-b2df-9163b092fb9b"
click at [295, 226] on select "[GEOGRAPHIC_DATA] COMPLEXO RESIDENCIAL [GEOGRAPHIC_DATA] 300 - [PERSON_NAME][GE…" at bounding box center [447, 245] width 303 height 39
click at [859, 230] on button "Procurar" at bounding box center [864, 244] width 66 height 29
type input "cobrem001_1836_60167-5_050925_010.TXT"
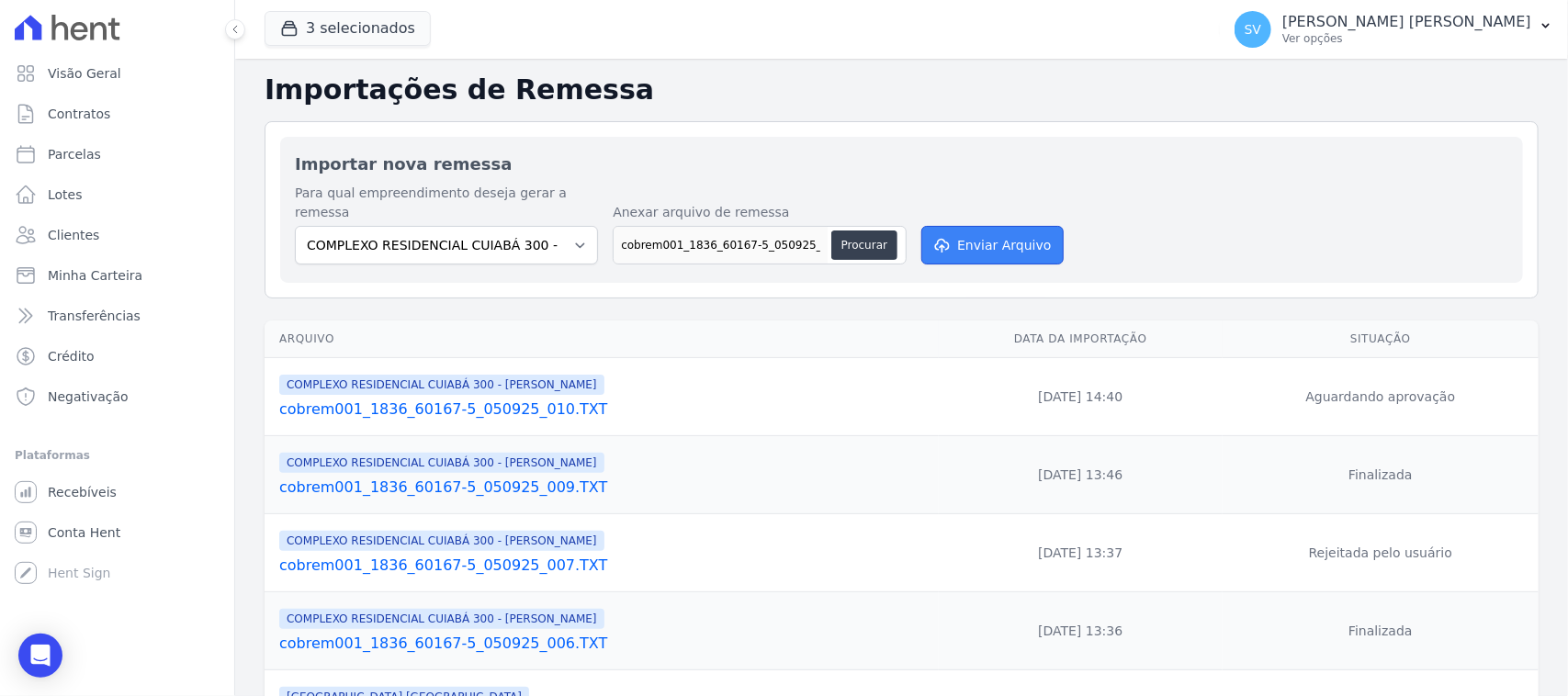
click at [1011, 230] on button "Enviar Arquivo" at bounding box center [992, 245] width 142 height 39
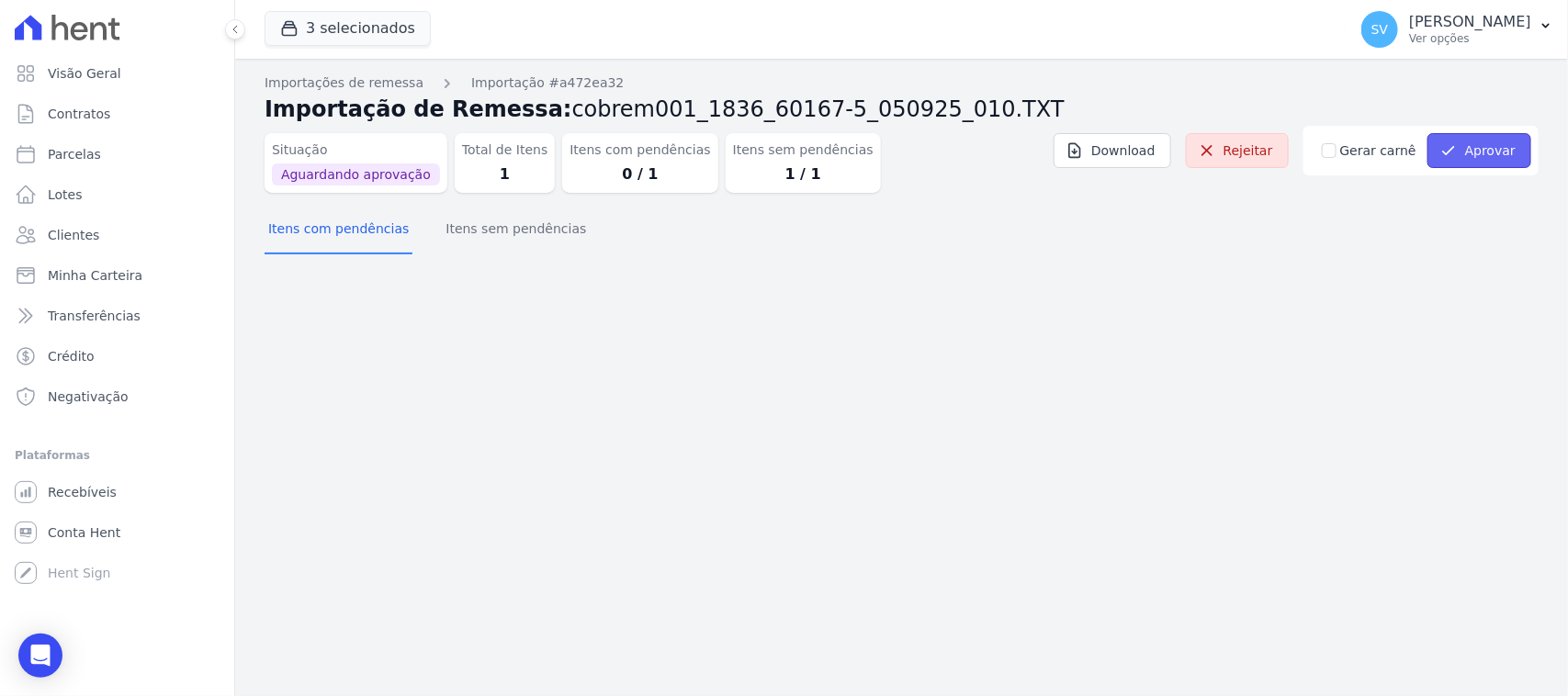
click at [1448, 143] on icon "submit" at bounding box center [1448, 151] width 18 height 18
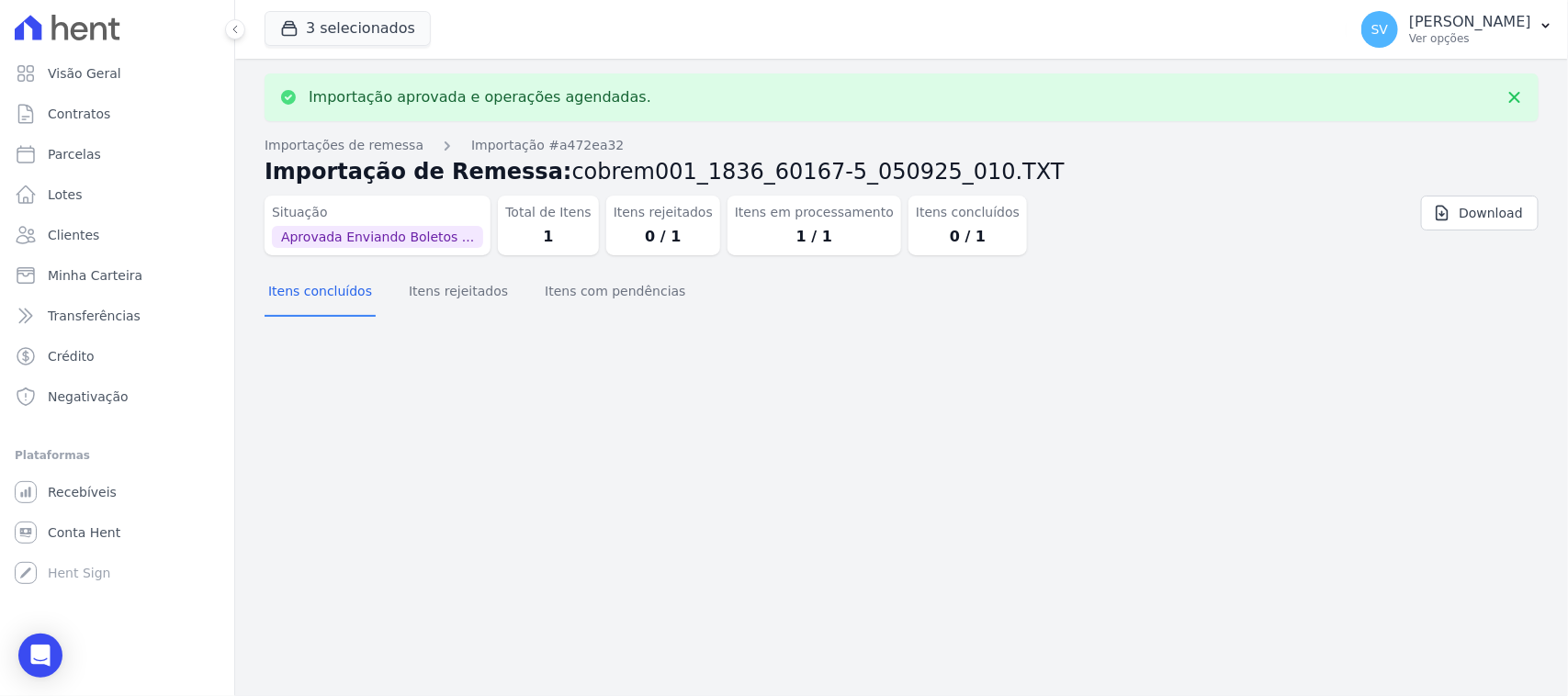
drag, startPoint x: 967, startPoint y: 475, endPoint x: 684, endPoint y: 6, distance: 547.8
click at [965, 472] on div "Importação aprovada e operações agendadas. Importações de remessa Importação #a…" at bounding box center [901, 377] width 1333 height 637
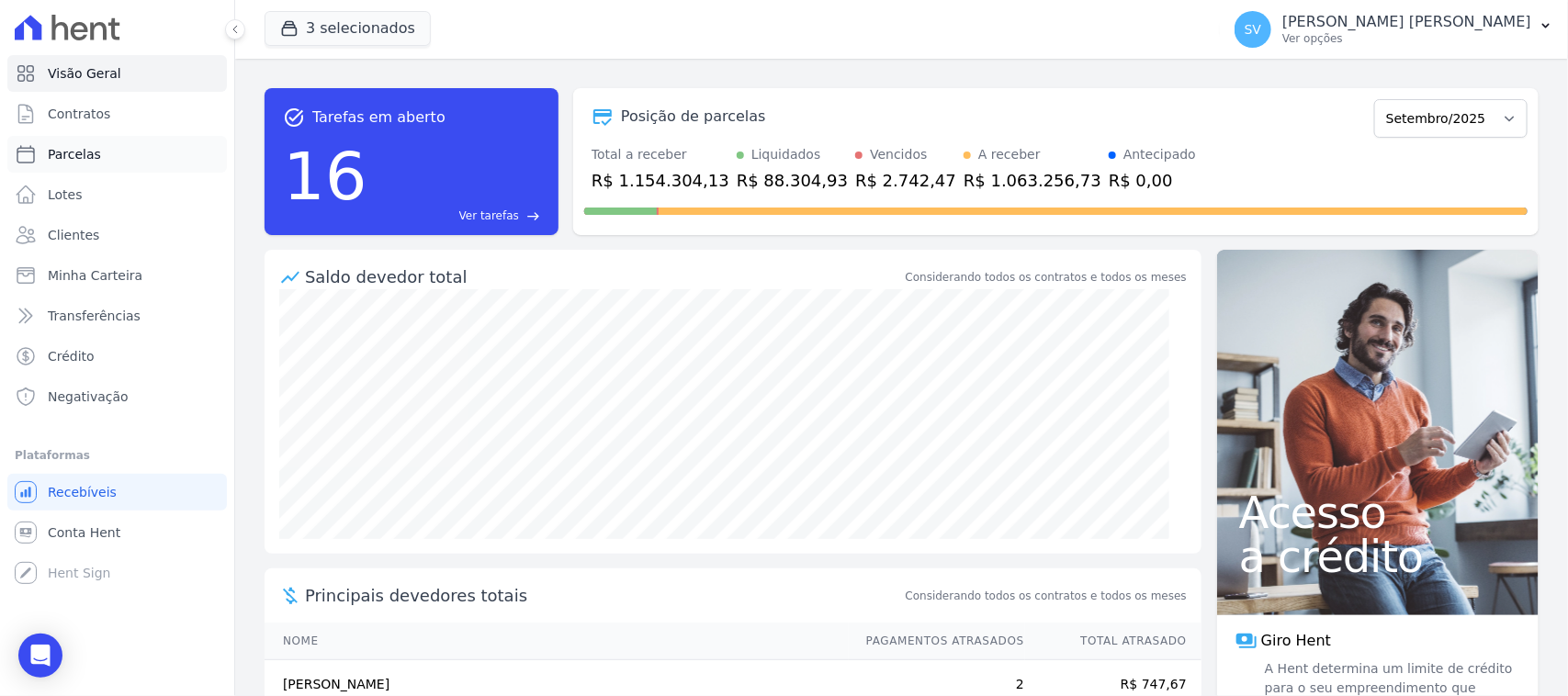
click at [146, 154] on link "Parcelas" at bounding box center [117, 154] width 219 height 37
select select
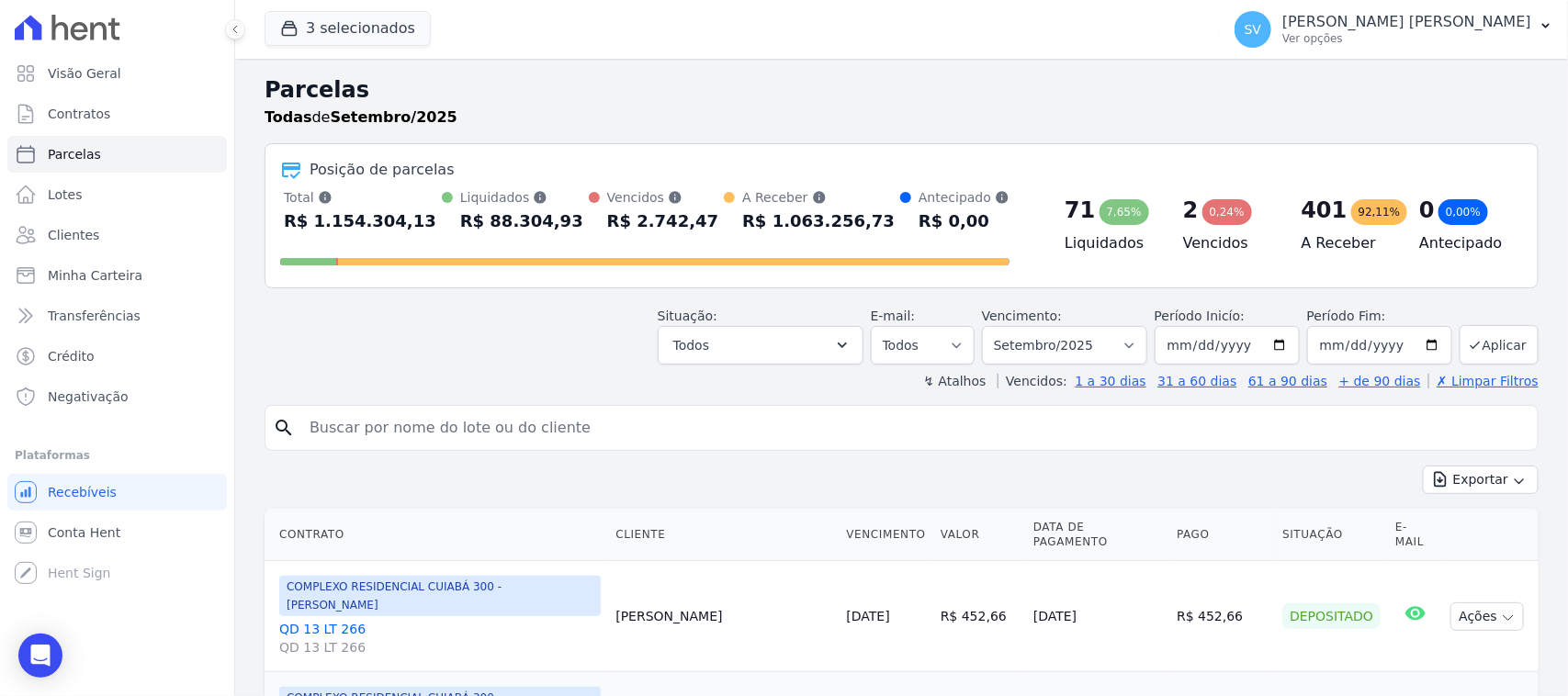
click at [542, 418] on input "search" at bounding box center [914, 428] width 1232 height 37
type input "HERNANDYS [PERSON_NAME]"
select select
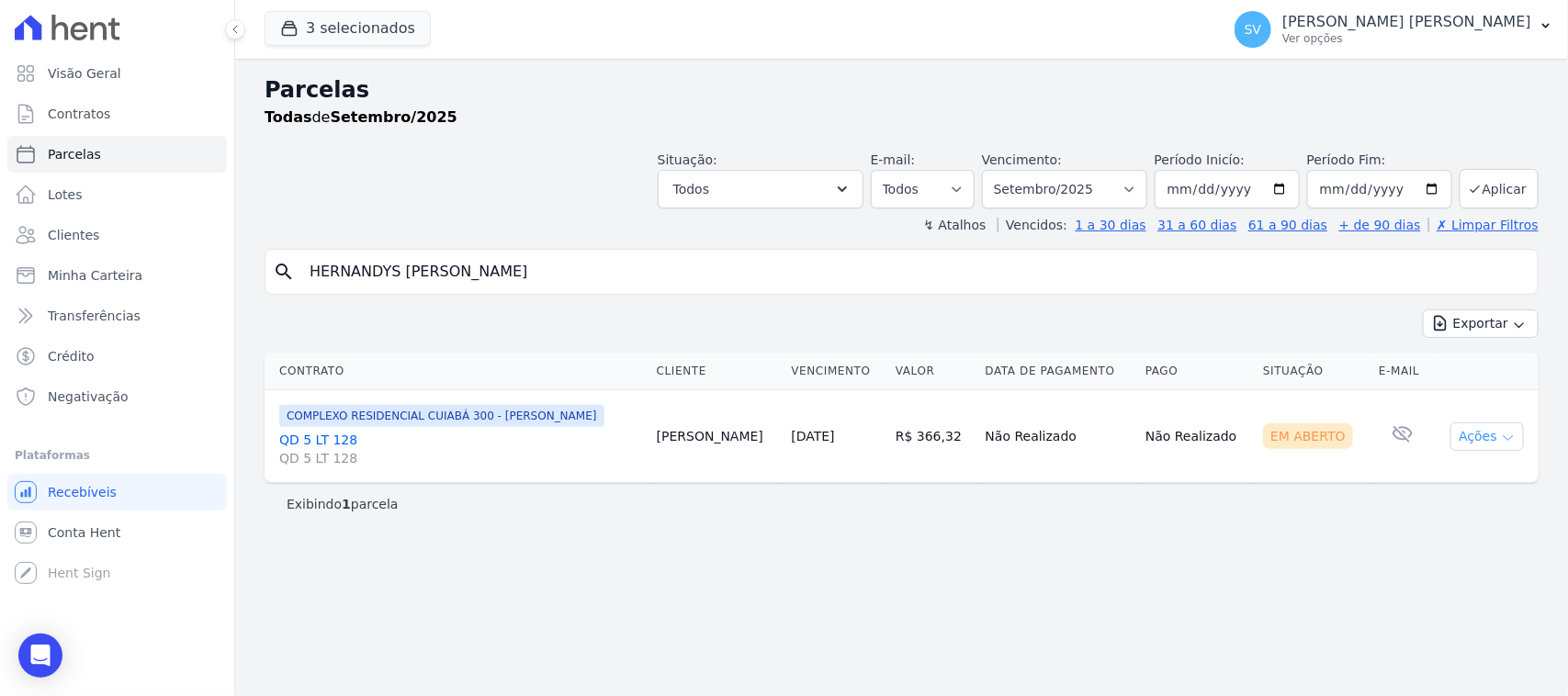
click at [1254, 451] on button "Ações" at bounding box center [1487, 437] width 74 height 29
click at [1254, 480] on link "Ver boleto" at bounding box center [1479, 479] width 176 height 34
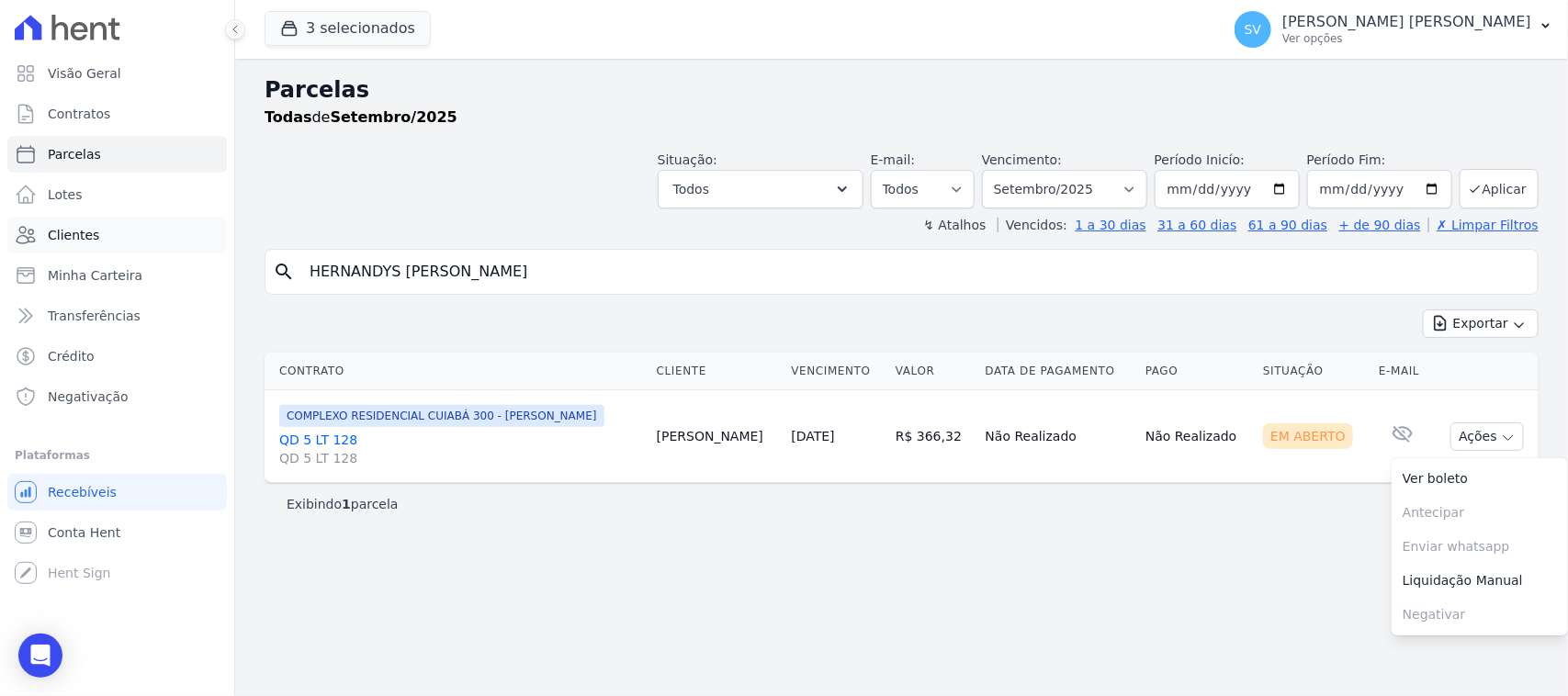
drag, startPoint x: 672, startPoint y: 263, endPoint x: 108, endPoint y: 234, distance: 564.7
click at [108, 234] on div "Visão Geral Contratos [GEOGRAPHIC_DATA] Lotes Clientes Minha Carteira Transferê…" at bounding box center [784, 348] width 1568 height 696
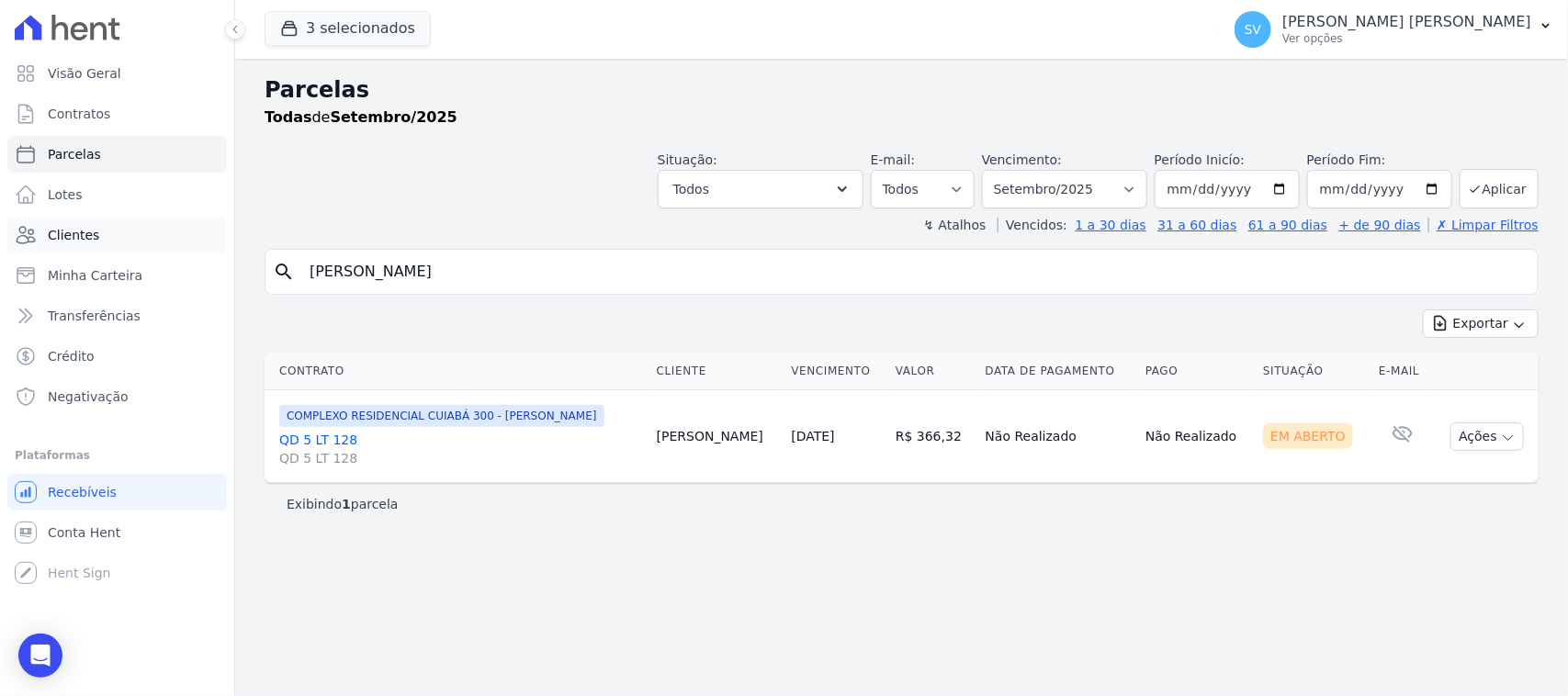
type input "[PERSON_NAME]"
select select
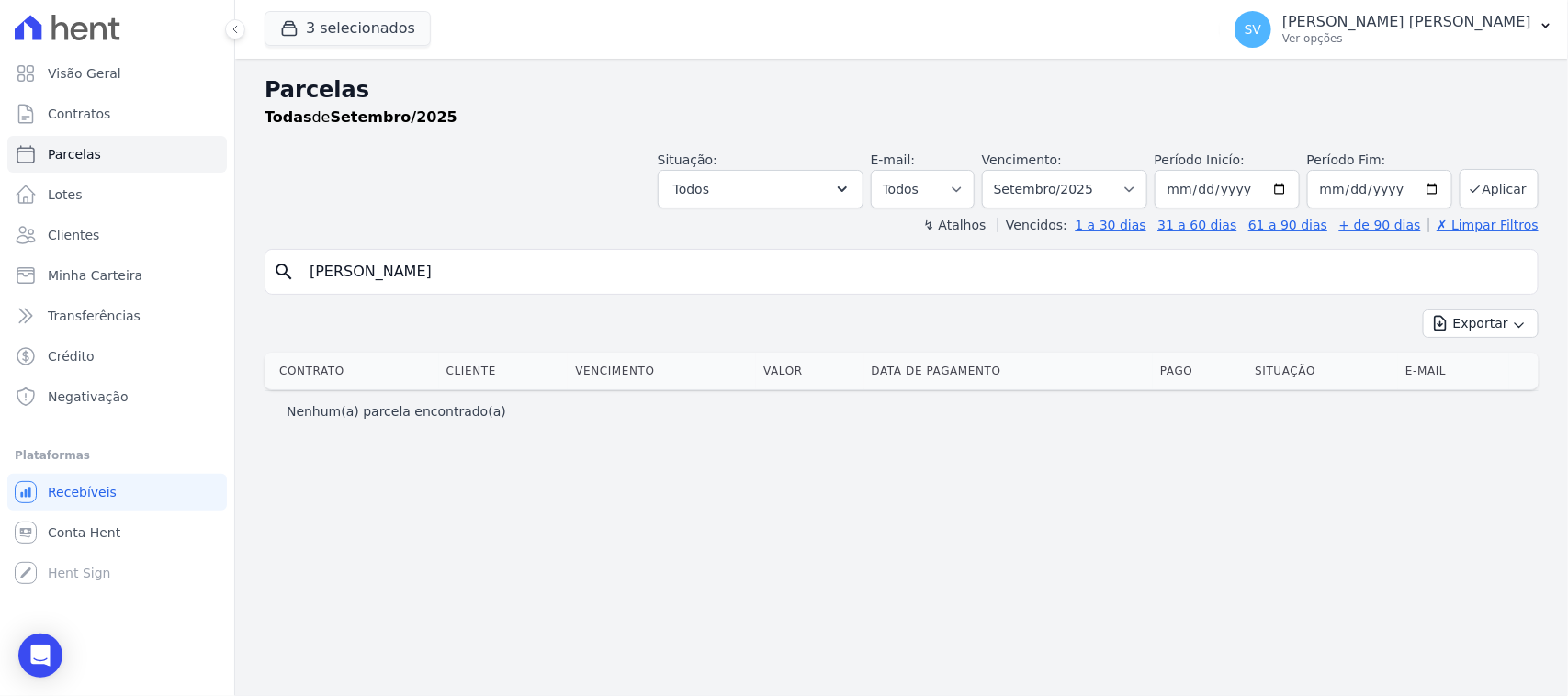
drag, startPoint x: 488, startPoint y: 269, endPoint x: 273, endPoint y: 289, distance: 215.9
click at [273, 289] on div "search [PERSON_NAME]" at bounding box center [901, 272] width 1274 height 46
drag, startPoint x: 377, startPoint y: 263, endPoint x: 179, endPoint y: 273, distance: 198.3
click at [179, 273] on div "Visão Geral Contratos [GEOGRAPHIC_DATA] Lotes Clientes Minha Carteira Transferê…" at bounding box center [784, 348] width 1568 height 696
type input "[PERSON_NAME]"
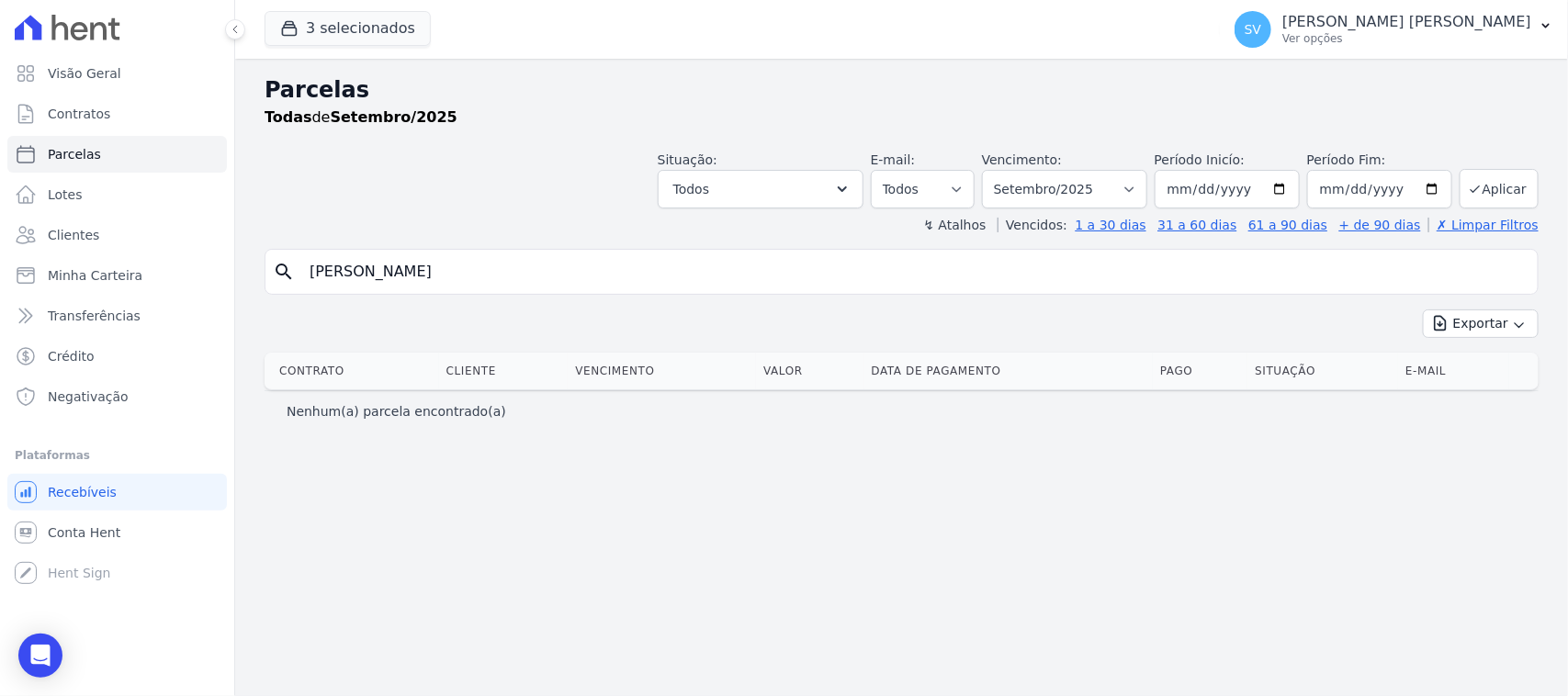
select select
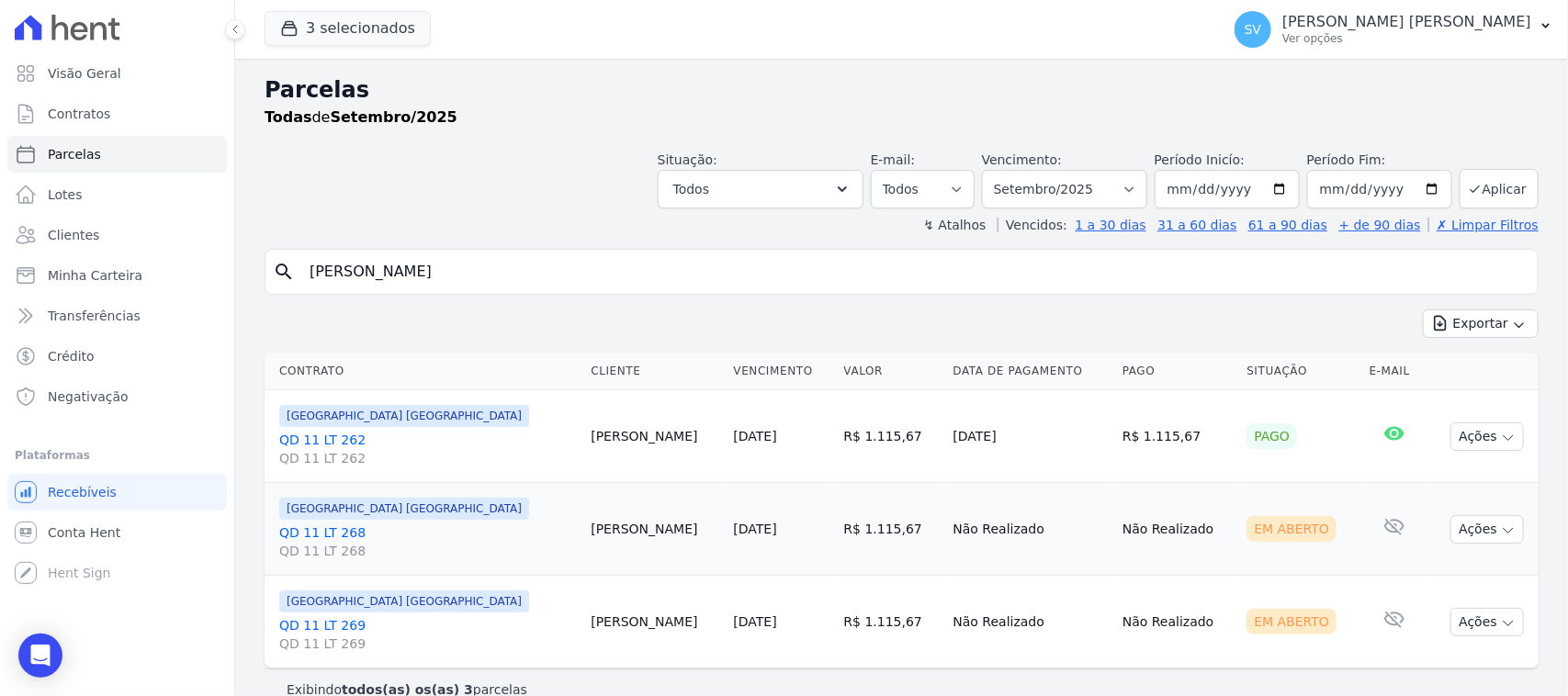
type input "[PERSON_NAME]"
select select
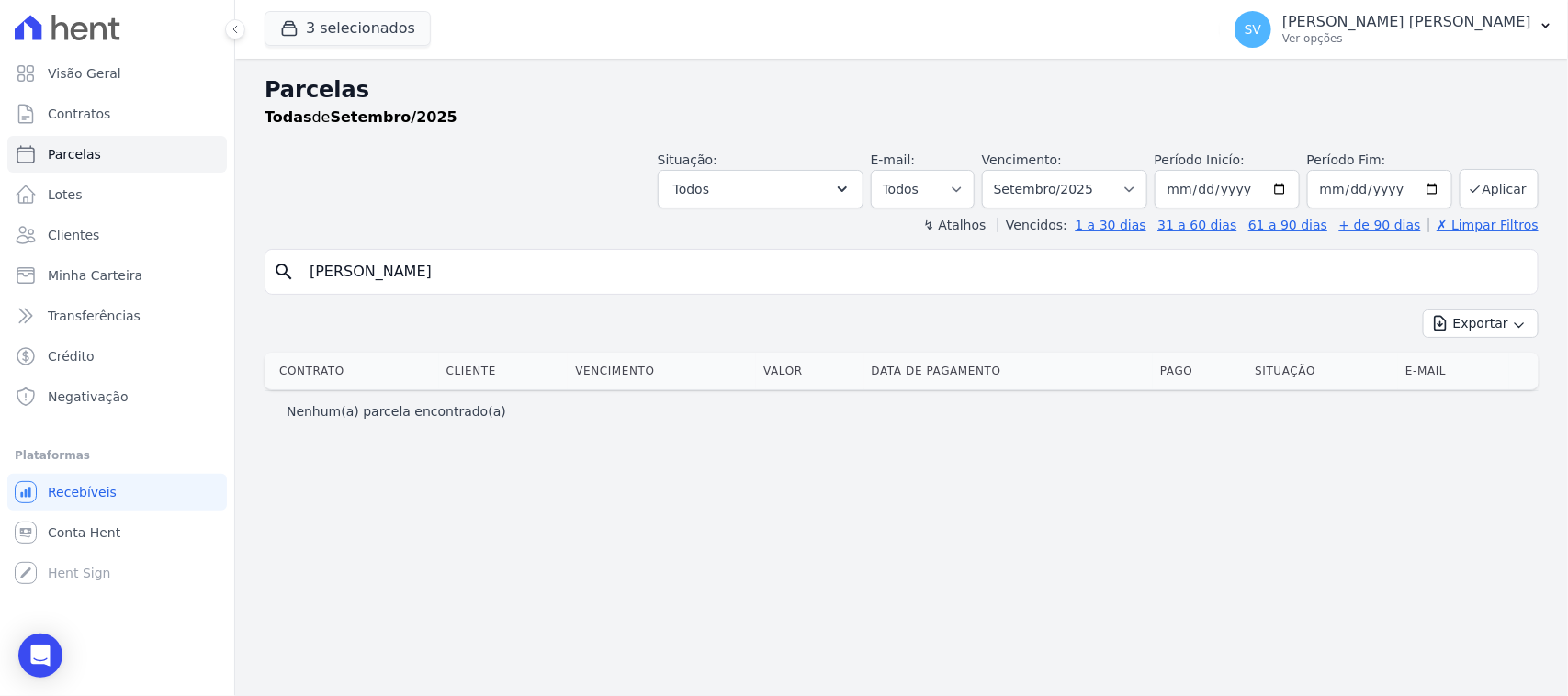
drag, startPoint x: 473, startPoint y: 275, endPoint x: 556, endPoint y: 181, distance: 125.4
click at [338, 251] on div "search [PERSON_NAME]" at bounding box center [901, 272] width 1274 height 46
click at [470, 282] on input "[PERSON_NAME]" at bounding box center [914, 271] width 1232 height 37
click at [484, 282] on input "[PERSON_NAME]" at bounding box center [914, 271] width 1232 height 37
click at [357, 274] on input "[PERSON_NAME]" at bounding box center [914, 271] width 1232 height 37
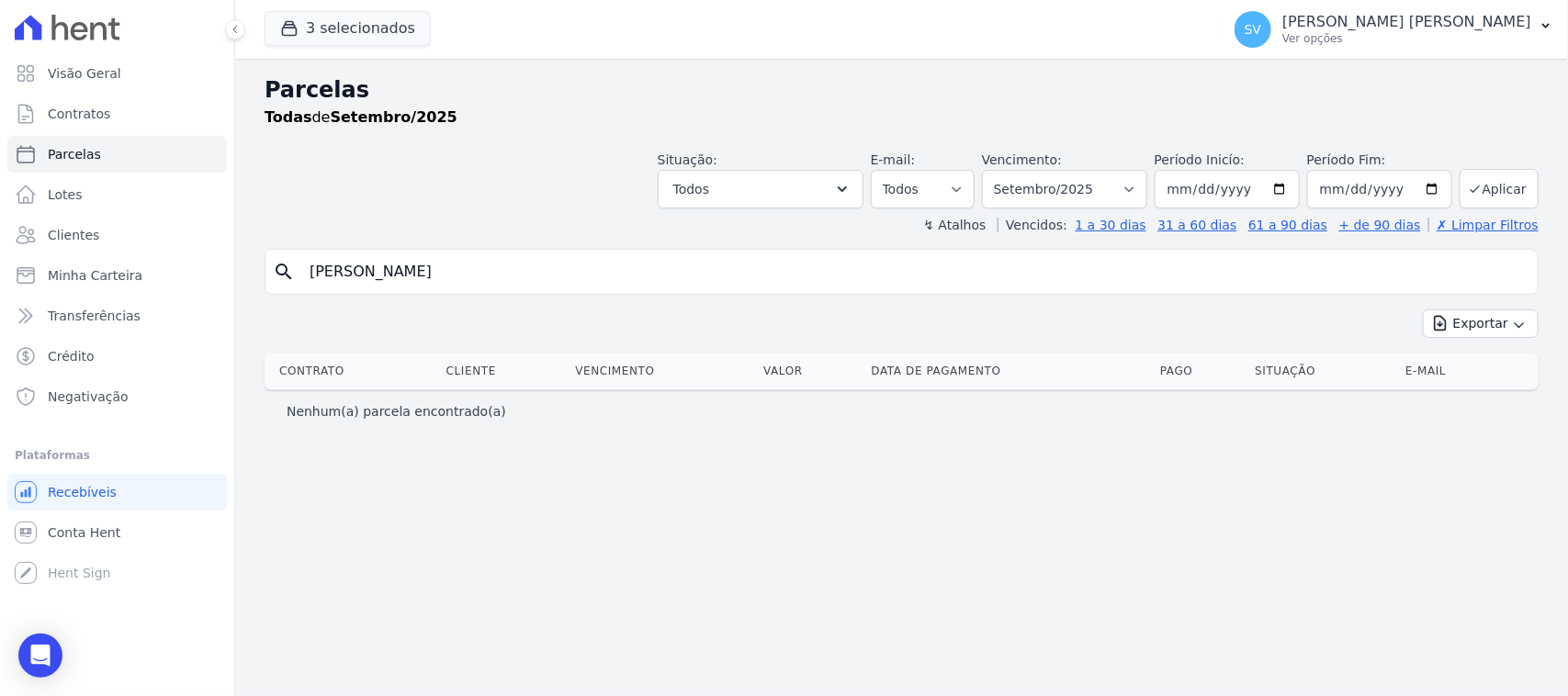
drag, startPoint x: 493, startPoint y: 258, endPoint x: 283, endPoint y: 272, distance: 210.5
click at [283, 272] on div "search [PERSON_NAME]" at bounding box center [901, 272] width 1274 height 46
click at [529, 272] on input "[PERSON_NAME]" at bounding box center [914, 271] width 1232 height 37
drag, startPoint x: 456, startPoint y: 266, endPoint x: 53, endPoint y: 244, distance: 403.6
click at [53, 244] on div "Visão Geral Contratos [GEOGRAPHIC_DATA] Lotes Clientes Minha Carteira Transferê…" at bounding box center [784, 348] width 1568 height 696
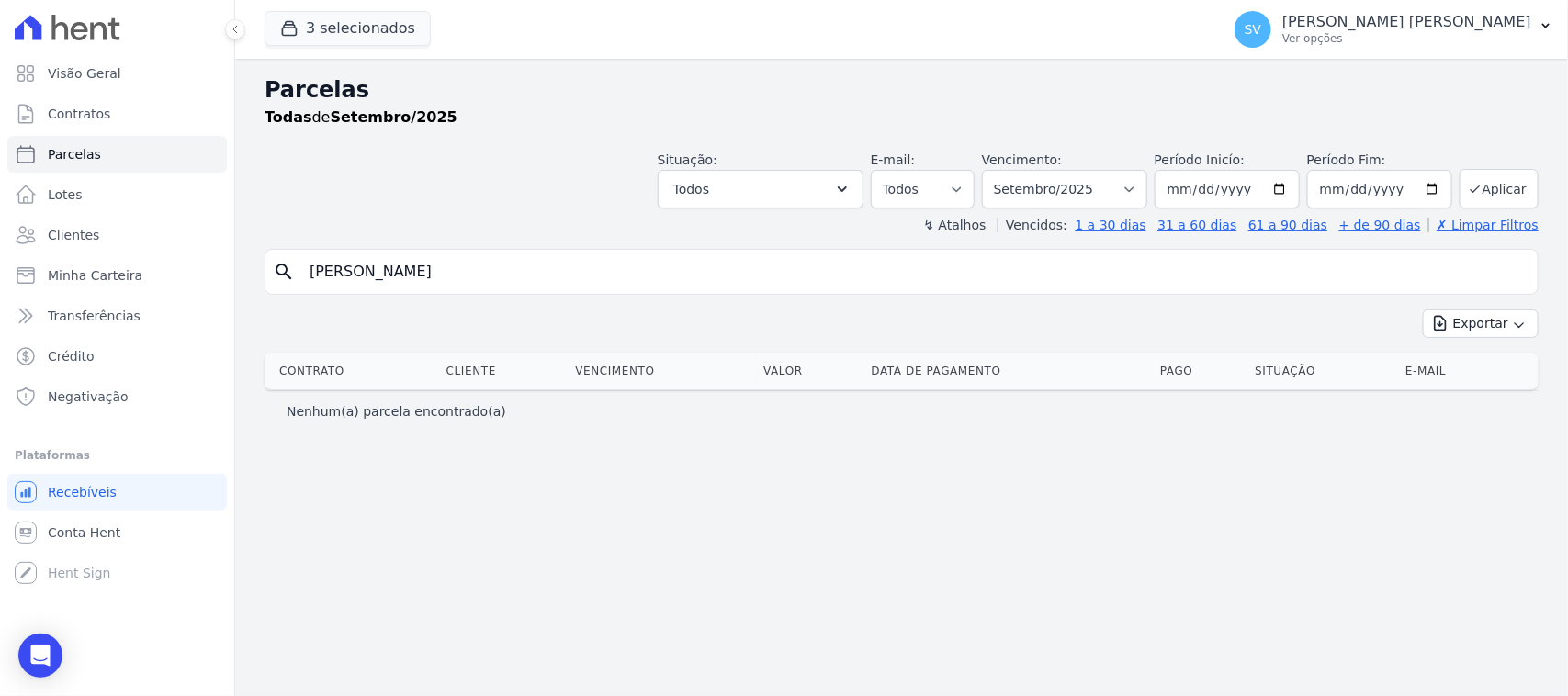
click at [350, 271] on input "[PERSON_NAME]" at bounding box center [914, 271] width 1232 height 37
click at [352, 271] on input "[PERSON_NAME]" at bounding box center [914, 271] width 1232 height 37
click at [424, 272] on input "[PERSON_NAME]" at bounding box center [914, 271] width 1232 height 37
type input "[PERSON_NAME]"
select select
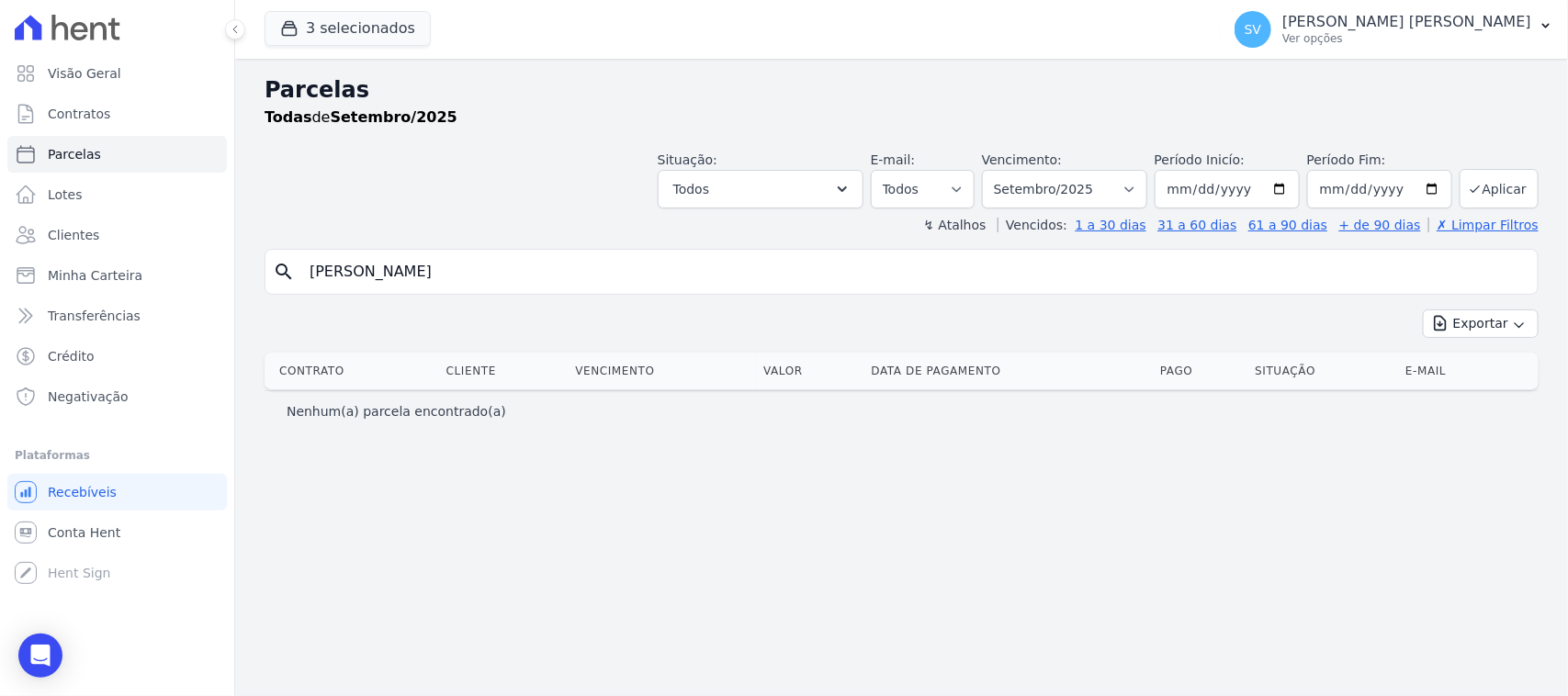
click at [492, 275] on input "[PERSON_NAME]" at bounding box center [914, 271] width 1232 height 37
select select
drag, startPoint x: 439, startPoint y: 286, endPoint x: 360, endPoint y: 268, distance: 81.0
click at [360, 268] on input "[PERSON_NAME]" at bounding box center [914, 271] width 1232 height 37
click at [331, 268] on input "[PERSON_NAME]" at bounding box center [914, 271] width 1232 height 37
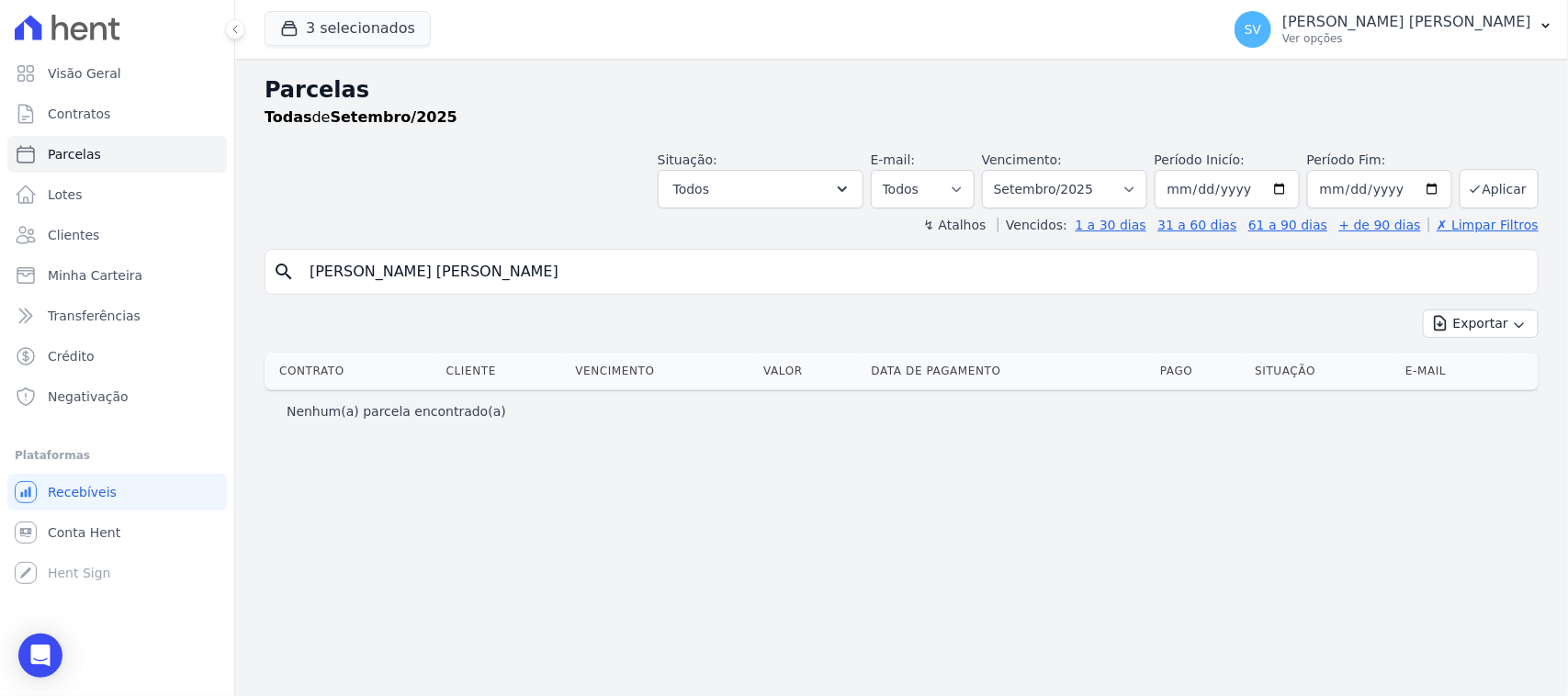
type input "[PERSON_NAME] [PERSON_NAME]"
select select
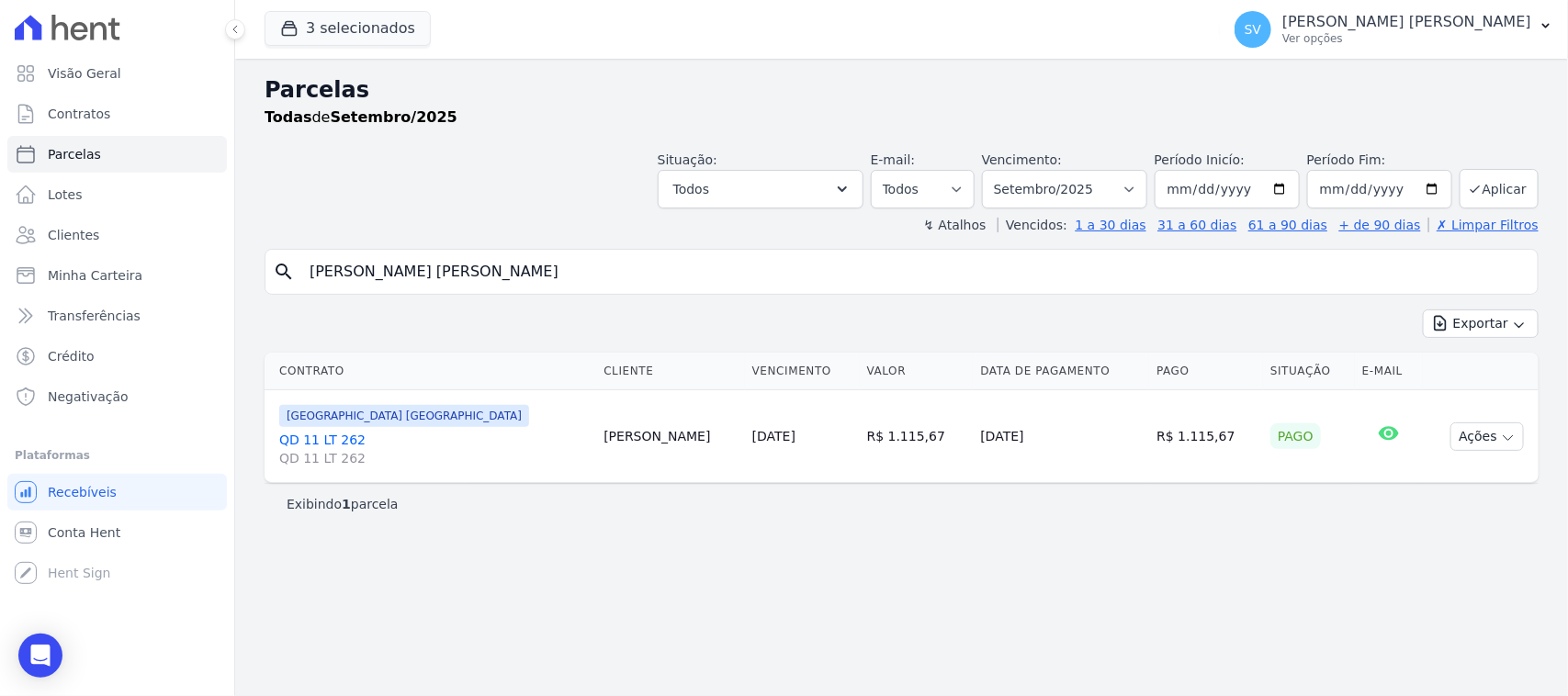
drag, startPoint x: 1226, startPoint y: 447, endPoint x: 1266, endPoint y: 437, distance: 41.2
click at [1254, 437] on div "Pago" at bounding box center [1308, 437] width 77 height 26
drag, startPoint x: 1174, startPoint y: 516, endPoint x: 1172, endPoint y: 507, distance: 9.2
click at [1172, 507] on div "Exibindo 1 parcela" at bounding box center [901, 504] width 1274 height 41
drag, startPoint x: 1279, startPoint y: 439, endPoint x: 1186, endPoint y: 444, distance: 93.1
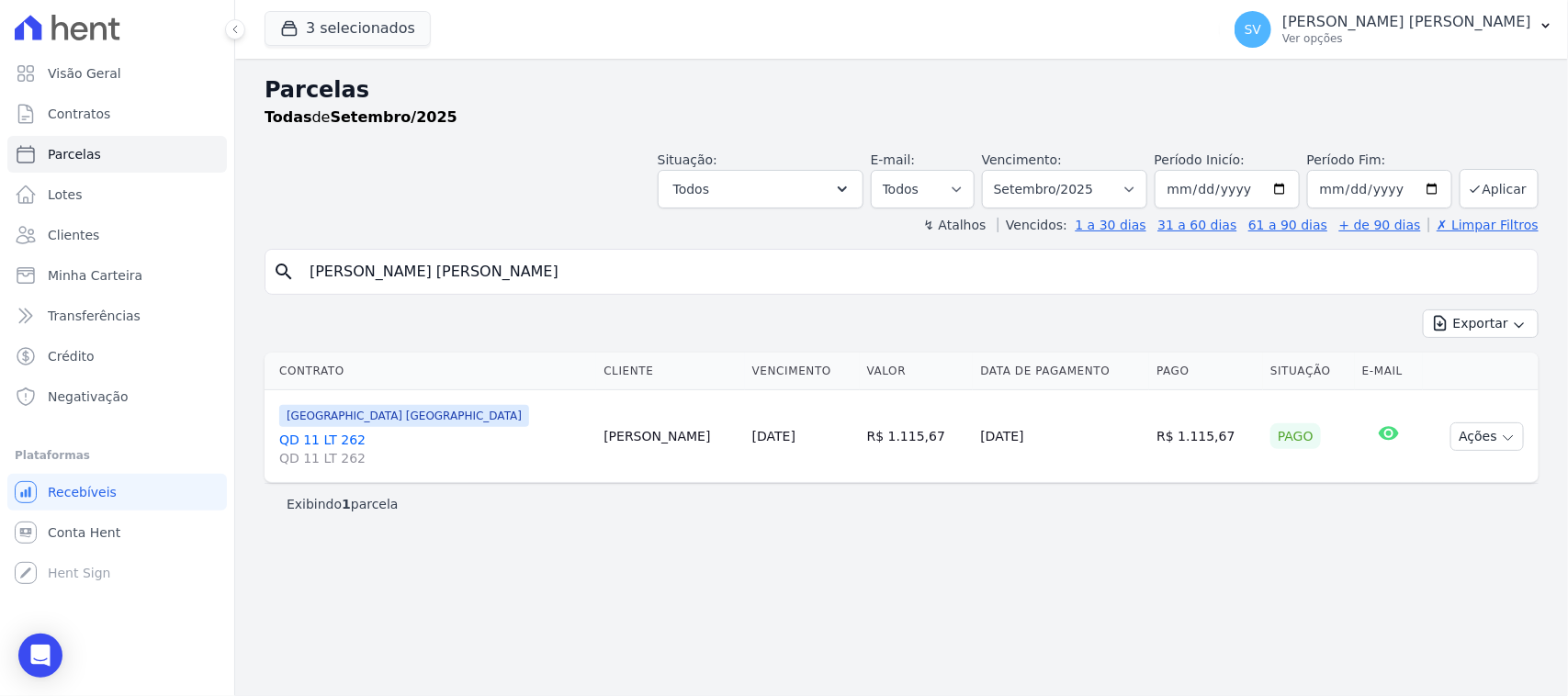
click at [1186, 444] on tr "[GEOGRAPHIC_DATA] [GEOGRAPHIC_DATA] QD 11 LT 262 QD 11 LT 262 [PERSON_NAME] [DA…" at bounding box center [901, 437] width 1274 height 93
click at [1214, 556] on div "Parcelas Todas de Setembro/2025 Situação: Agendado Em Aberto Pago Processando C…" at bounding box center [901, 377] width 1333 height 637
drag, startPoint x: 1122, startPoint y: 193, endPoint x: 1127, endPoint y: 204, distance: 12.1
click at [1122, 193] on select "[GEOGRAPHIC_DATA] por período ──────── Todos os meses Outubro/2022 Novembro/202…" at bounding box center [1065, 188] width 165 height 39
click at [1006, 92] on h2 "Parcelas" at bounding box center [901, 90] width 1274 height 33
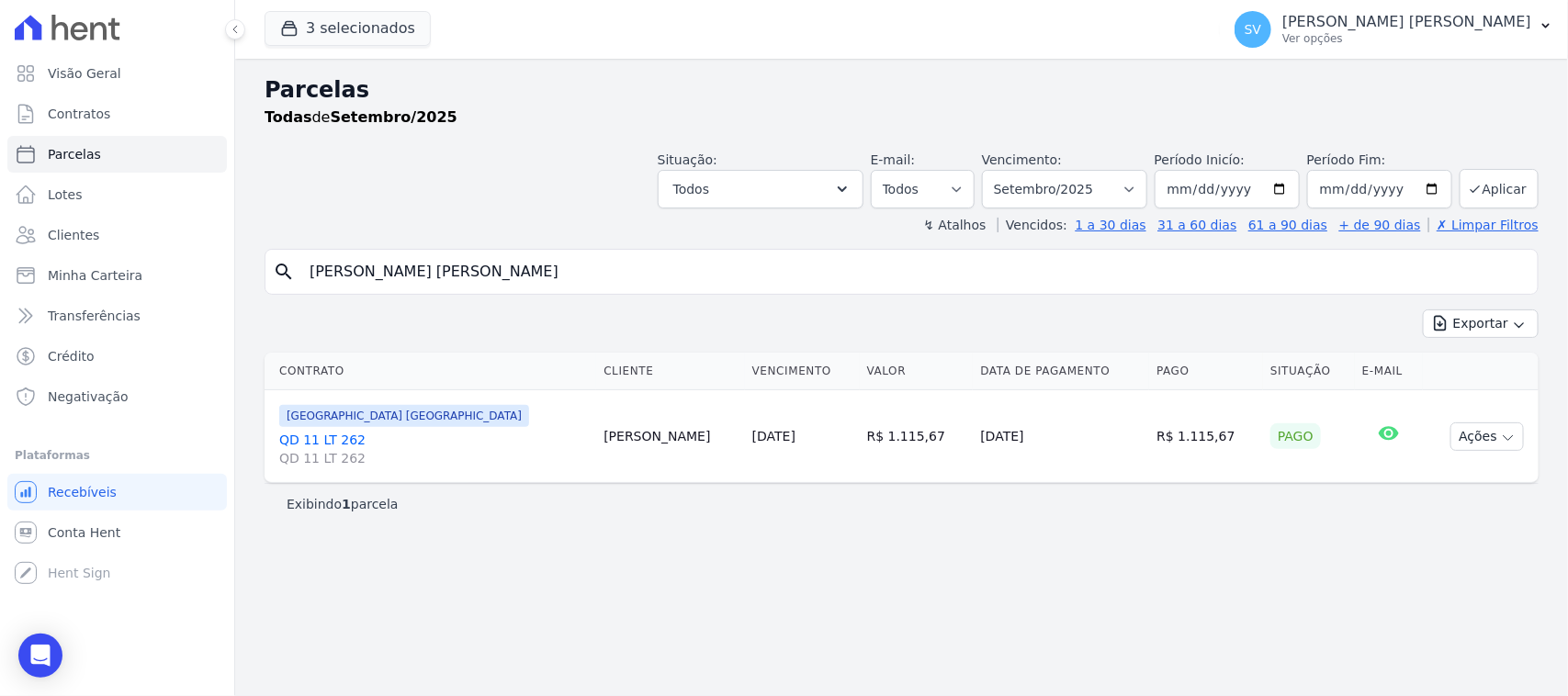
drag, startPoint x: 593, startPoint y: 282, endPoint x: 0, endPoint y: 251, distance: 593.8
click at [0, 251] on div "Visão Geral Contratos [GEOGRAPHIC_DATA] Lotes Clientes Minha Carteira Transferê…" at bounding box center [784, 348] width 1568 height 696
type input "[PERSON_NAME] [PERSON_NAME]"
select select
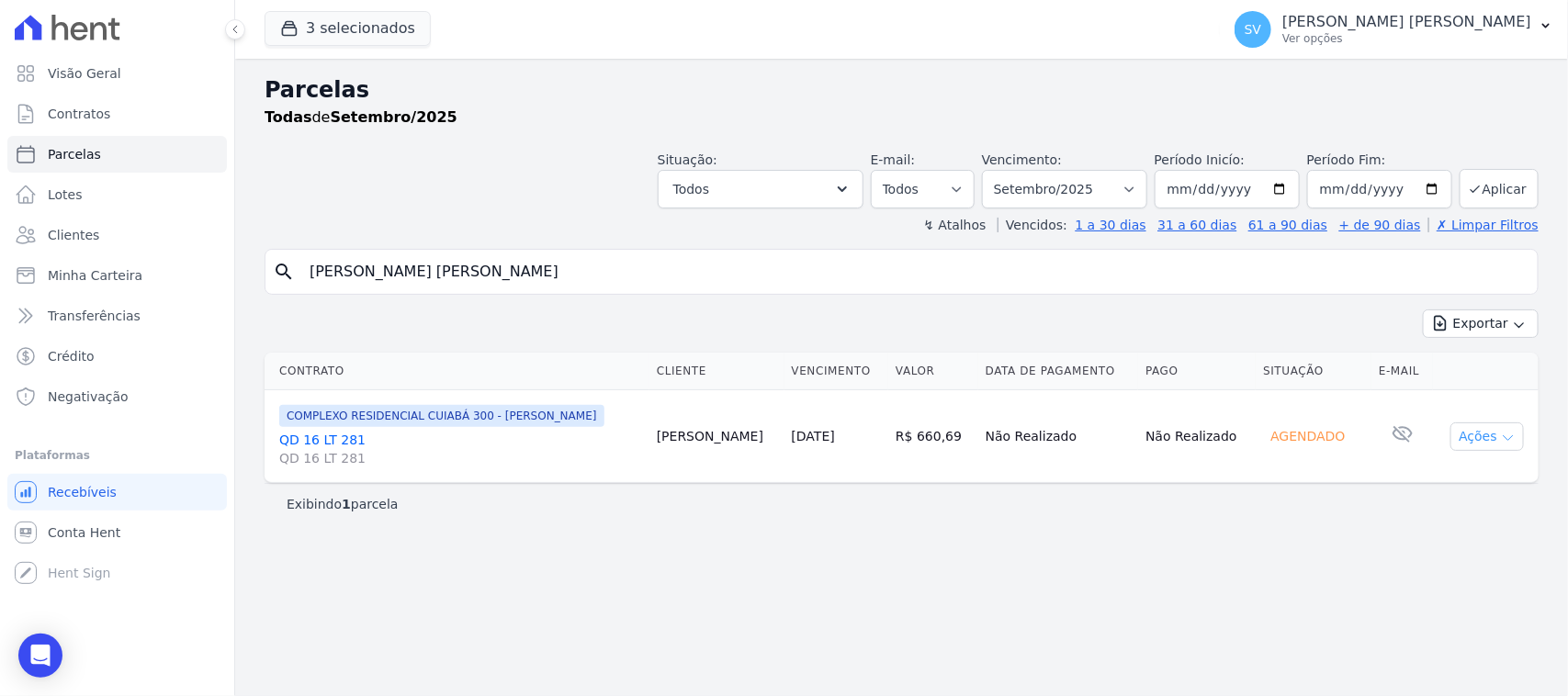
click at [1254, 433] on icon "button" at bounding box center [1508, 438] width 15 height 15
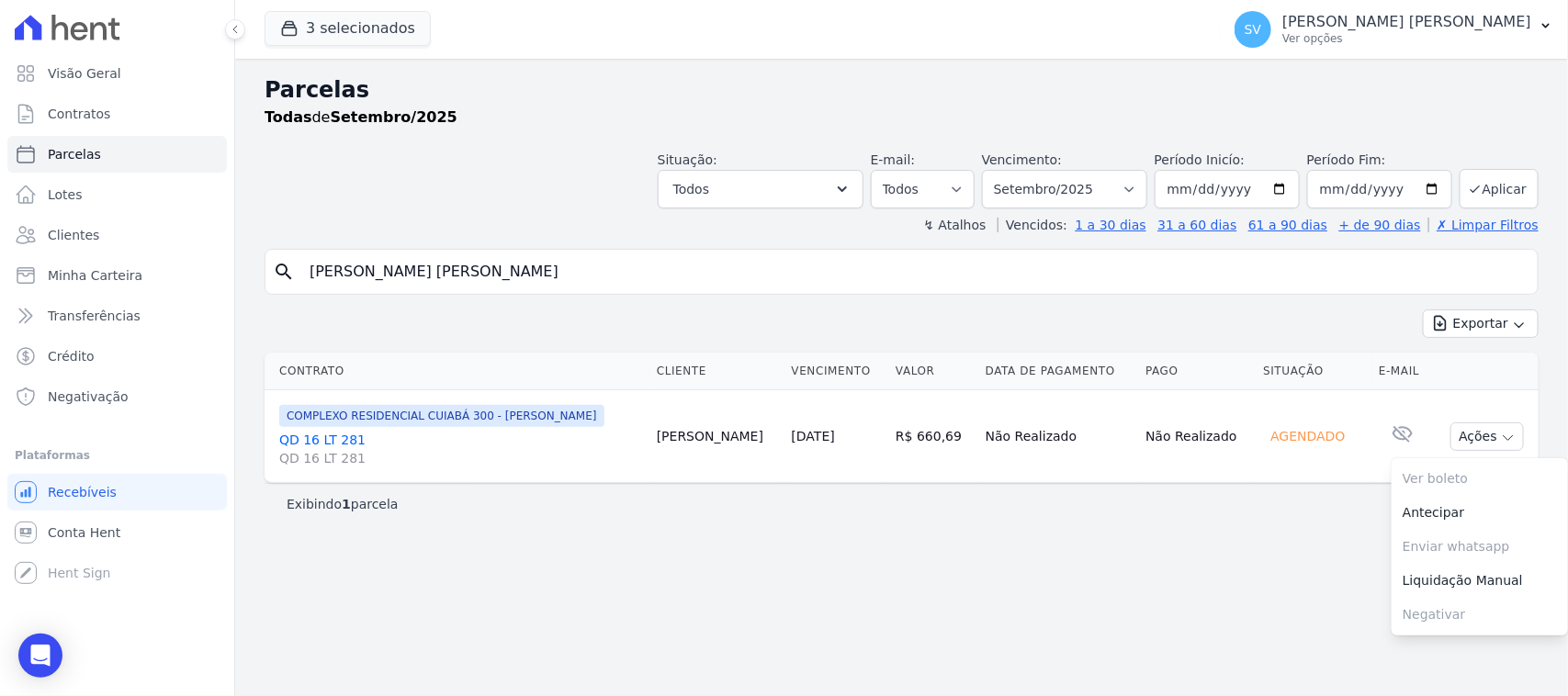
click at [910, 556] on div "Parcelas Todas de Setembro/2025 Situação: Agendado Em Aberto Pago Processando C…" at bounding box center [901, 377] width 1333 height 637
click at [1254, 39] on p "Ver opções" at bounding box center [1407, 38] width 249 height 15
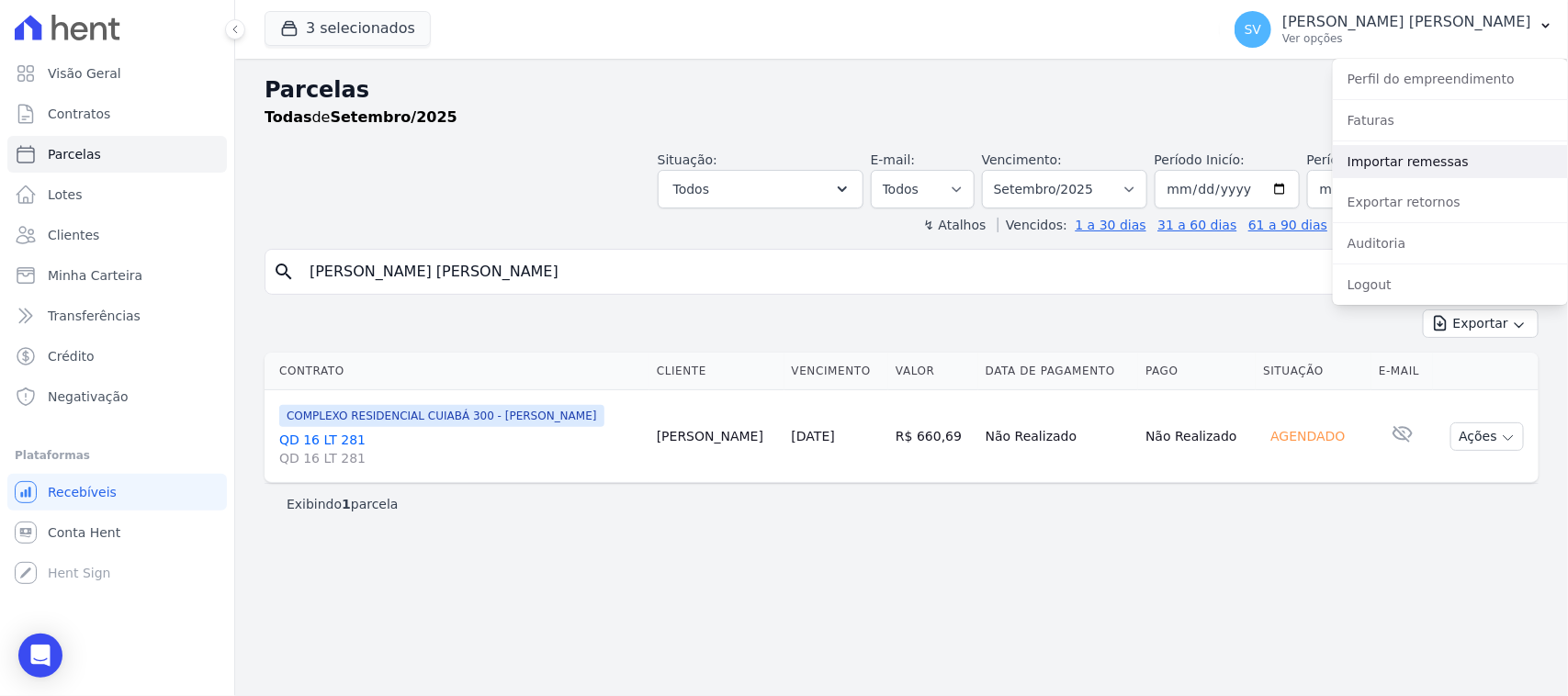
click at [1254, 167] on link "Importar remessas" at bounding box center [1450, 162] width 235 height 33
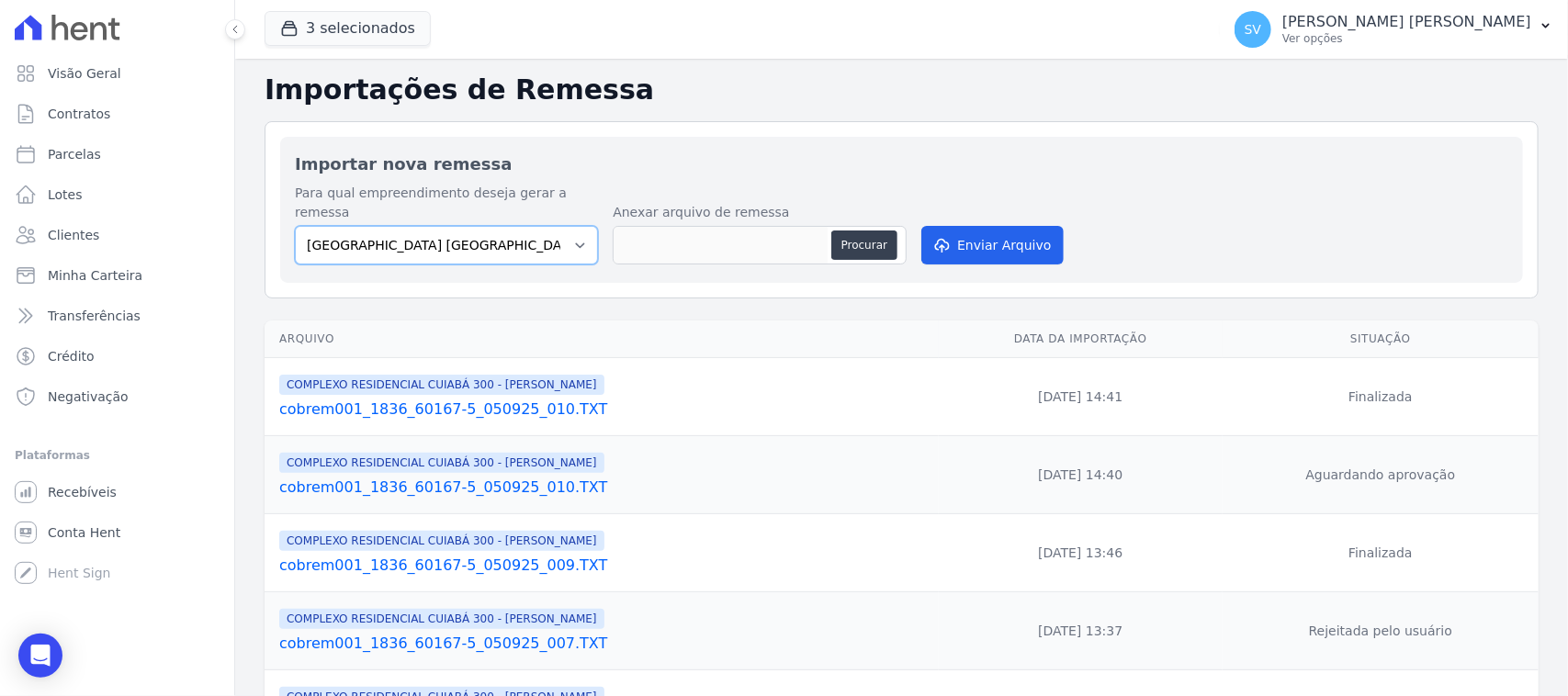
drag, startPoint x: 404, startPoint y: 227, endPoint x: 409, endPoint y: 236, distance: 10.3
click at [404, 228] on select "[GEOGRAPHIC_DATA] COMPLEXO RESIDENCIAL [GEOGRAPHIC_DATA] 300 - [PERSON_NAME][GE…" at bounding box center [447, 245] width 303 height 39
select select "a999329b-d322-46c5-b2df-9163b092fb9b"
click at [295, 226] on select "[GEOGRAPHIC_DATA] COMPLEXO RESIDENCIAL [GEOGRAPHIC_DATA] 300 - [PERSON_NAME][GE…" at bounding box center [447, 245] width 303 height 39
click at [860, 230] on button "Procurar" at bounding box center [864, 244] width 66 height 29
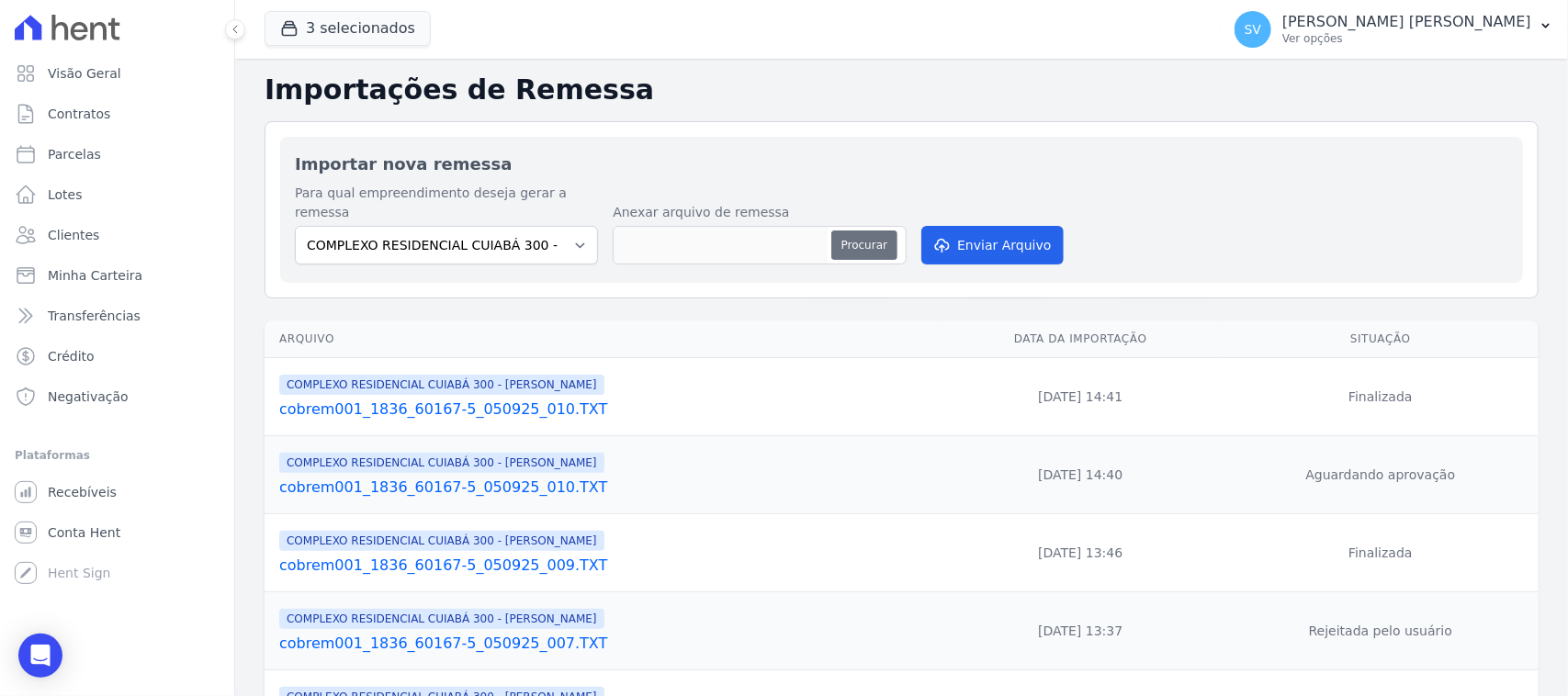
type input "cobrem001_1836_60167-5_050925_011.TXT"
click at [1027, 226] on button "Enviar Arquivo" at bounding box center [992, 245] width 142 height 39
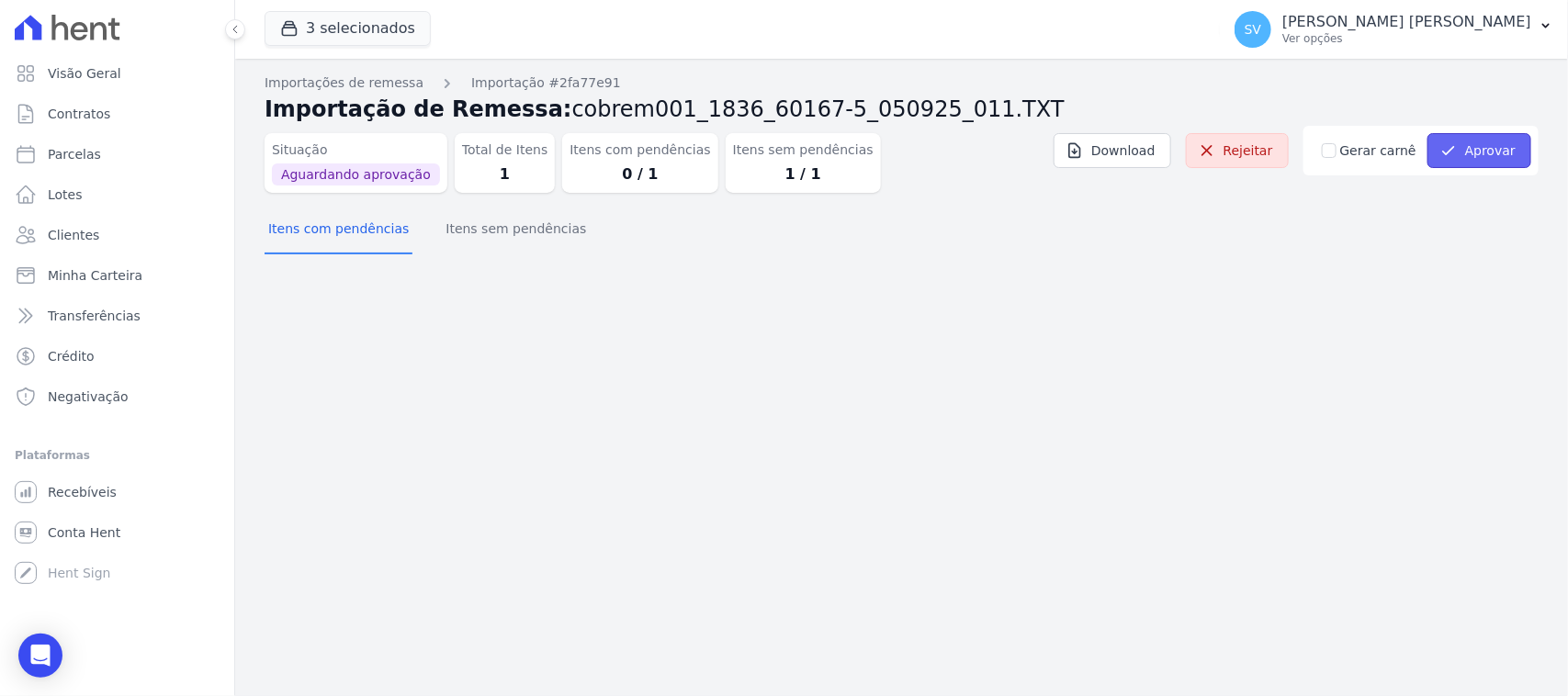
click at [1460, 167] on button "Aprovar" at bounding box center [1479, 151] width 104 height 35
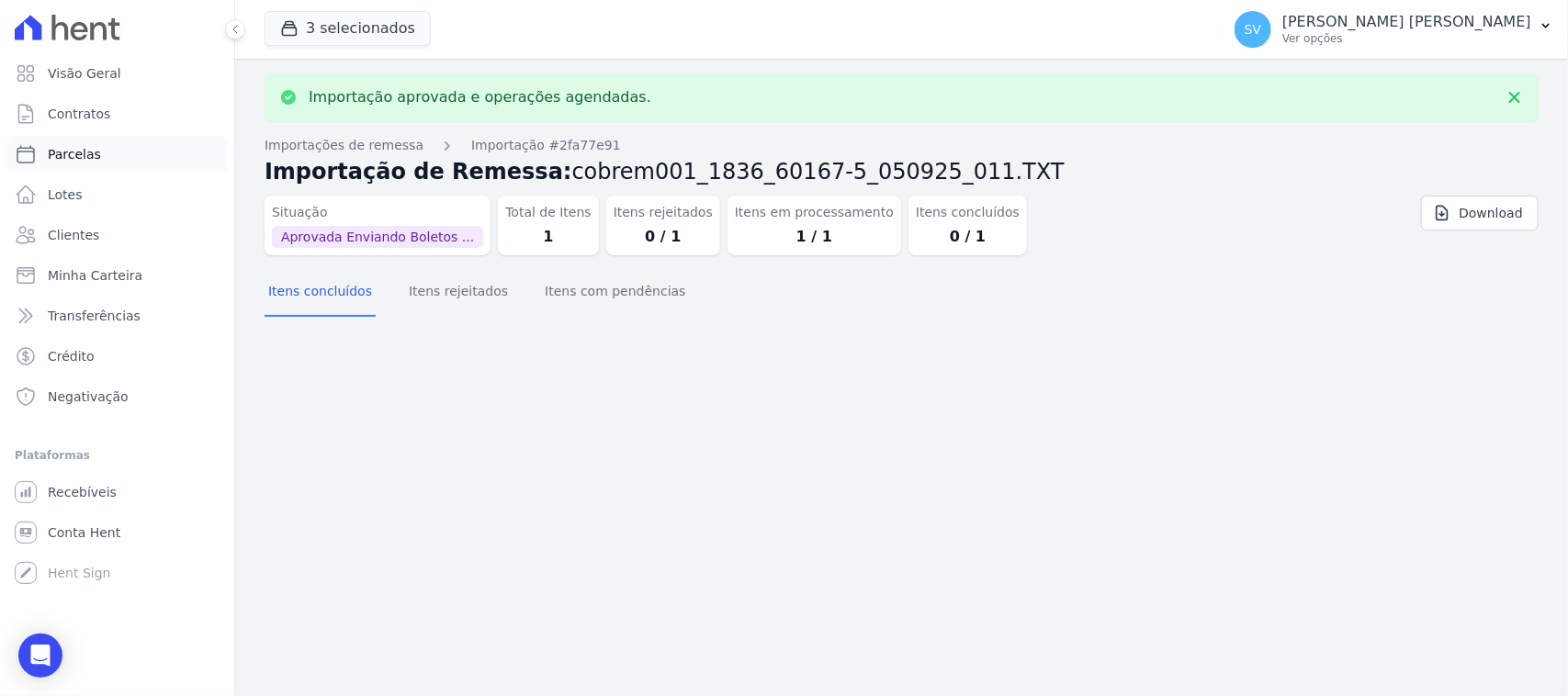
click at [129, 148] on link "Parcelas" at bounding box center [117, 154] width 219 height 37
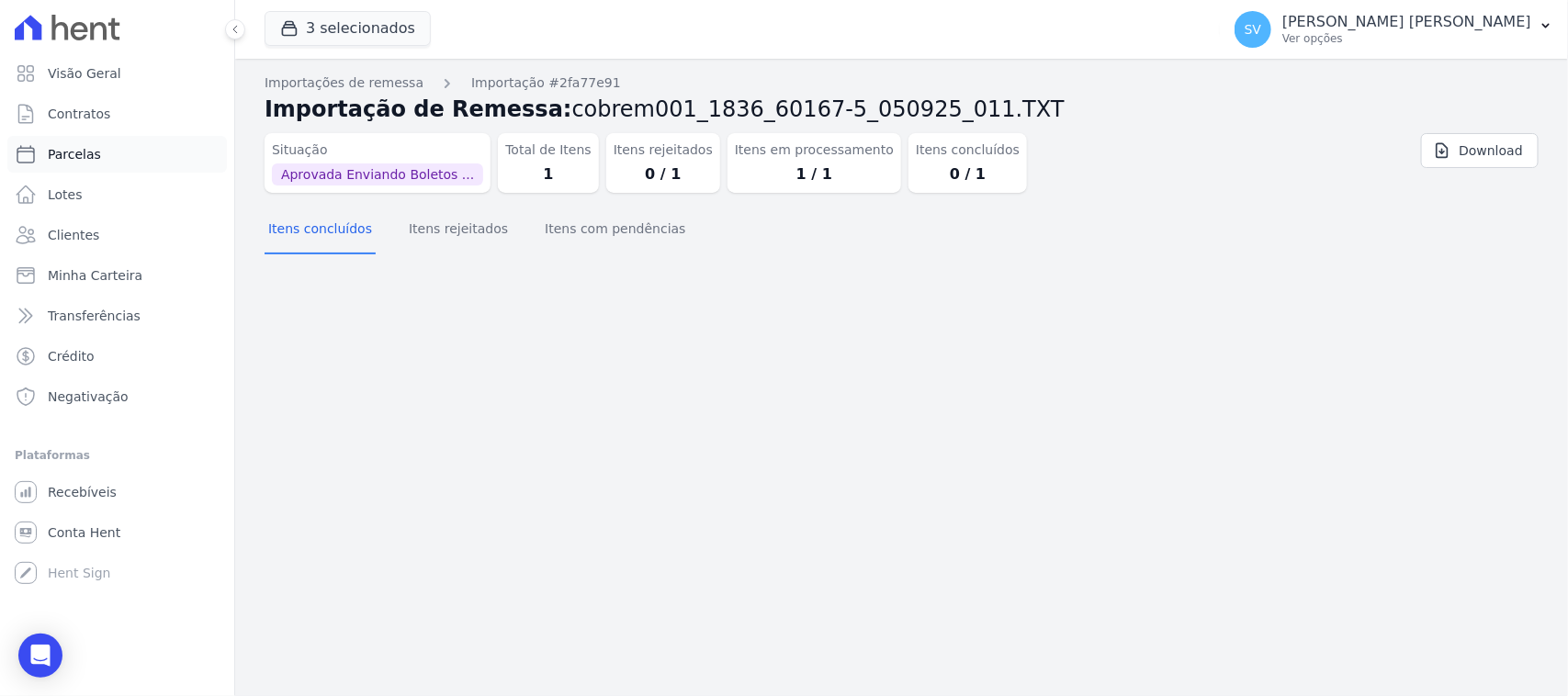
click at [72, 157] on span "Parcelas" at bounding box center [74, 155] width 53 height 18
select select
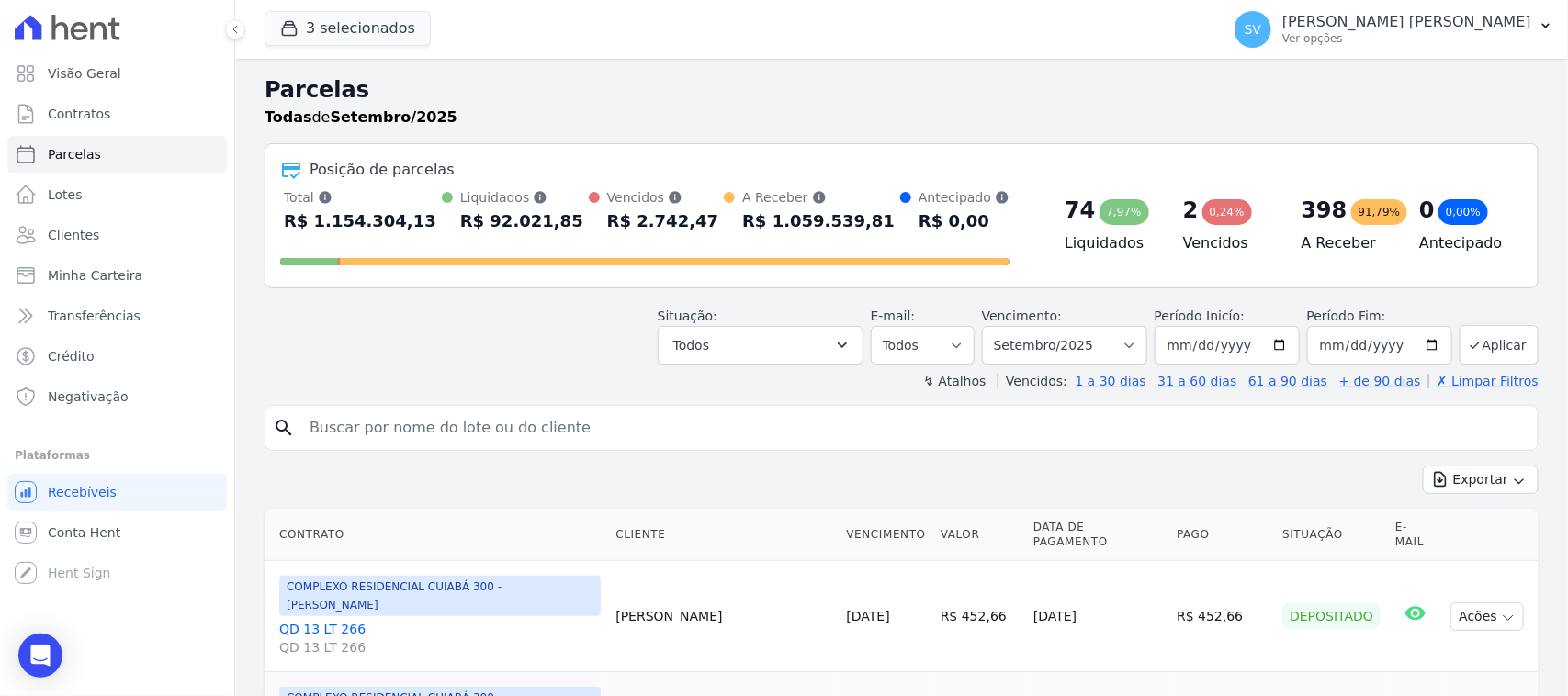
click at [552, 433] on input "search" at bounding box center [914, 428] width 1232 height 37
click at [534, 424] on input "search" at bounding box center [914, 428] width 1232 height 37
type input "[PERSON_NAME] [PERSON_NAME]"
click at [663, 419] on input "MARIA FRANCISCA PEREIRA DA SILVA" at bounding box center [914, 428] width 1232 height 37
select select
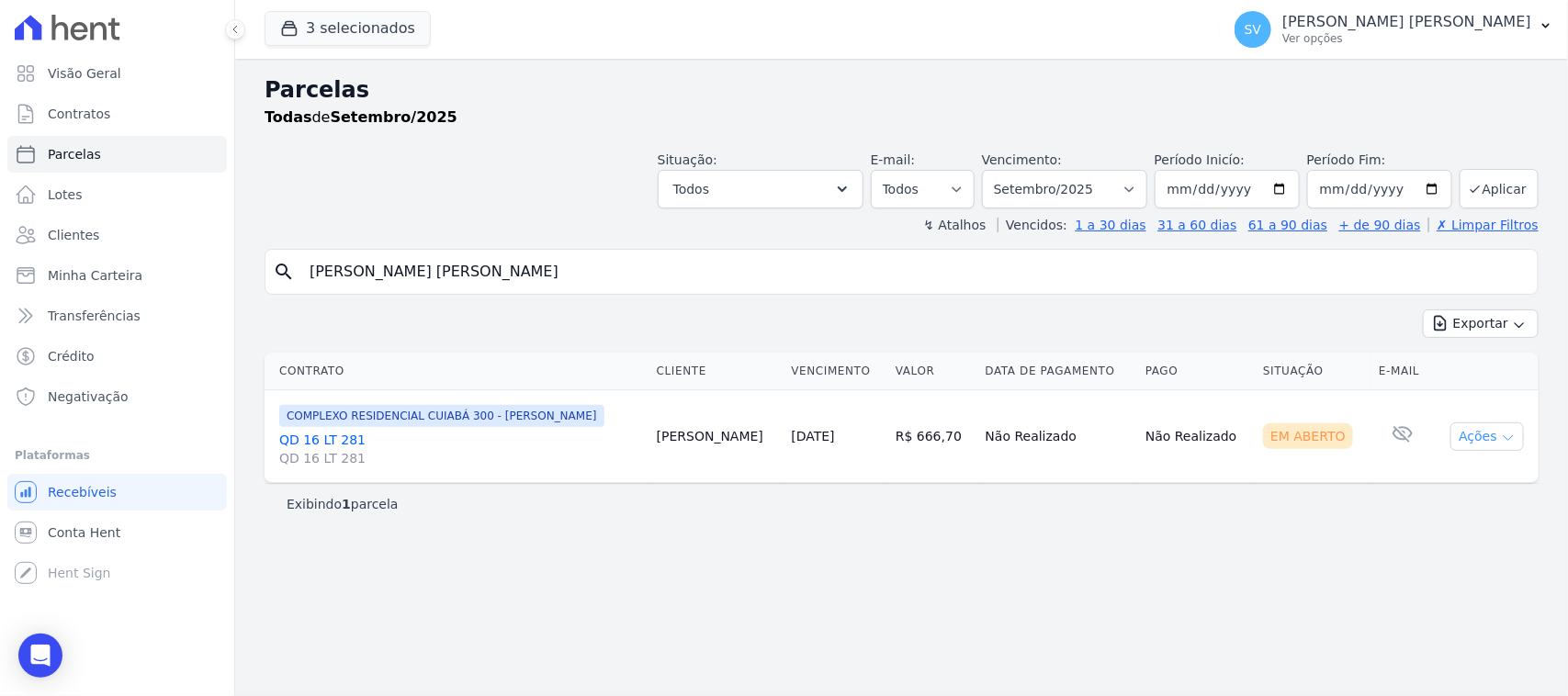
click at [1462, 442] on button "Ações" at bounding box center [1487, 437] width 74 height 29
click at [1434, 476] on link "Ver boleto" at bounding box center [1479, 479] width 176 height 34
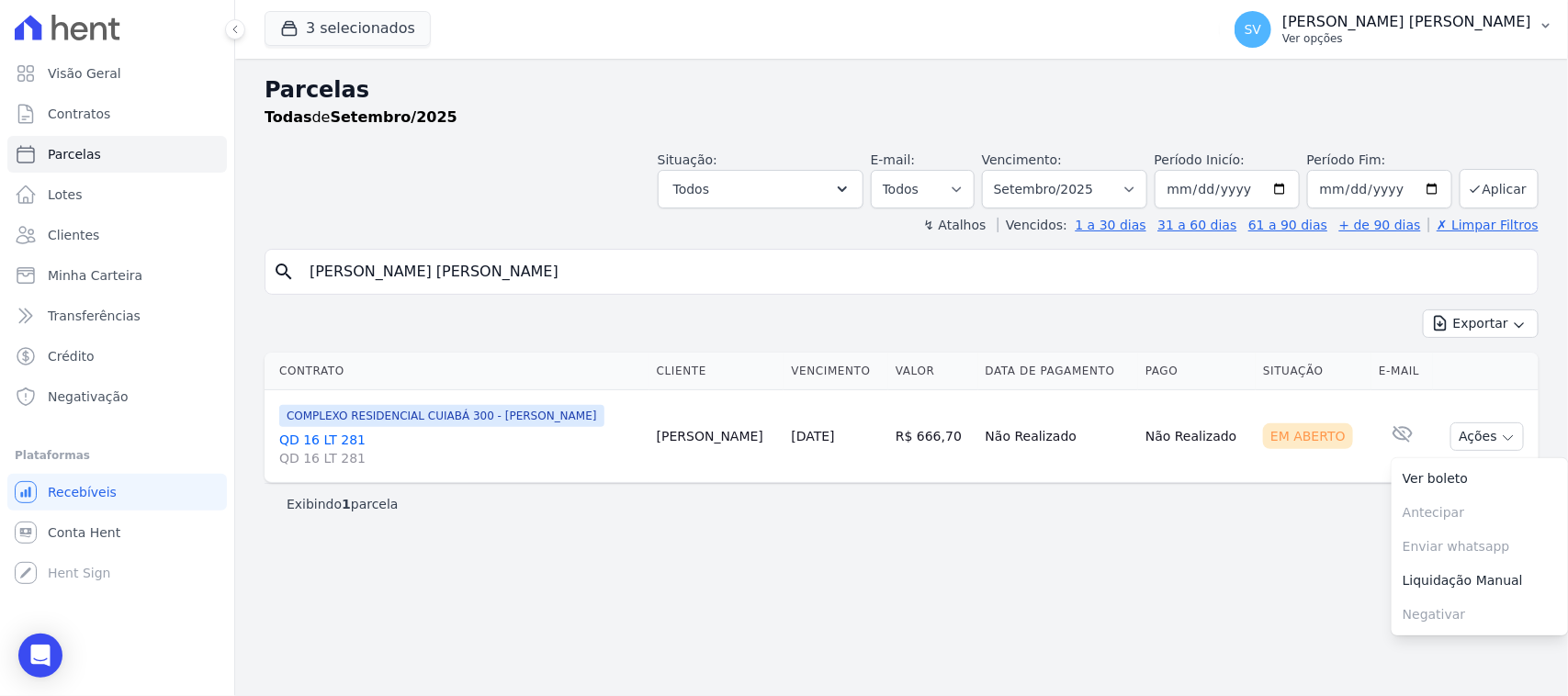
click at [1338, 7] on button "SV SHIRLEY VANESSA SOUSA ALVES Ver opções" at bounding box center [1394, 30] width 348 height 52
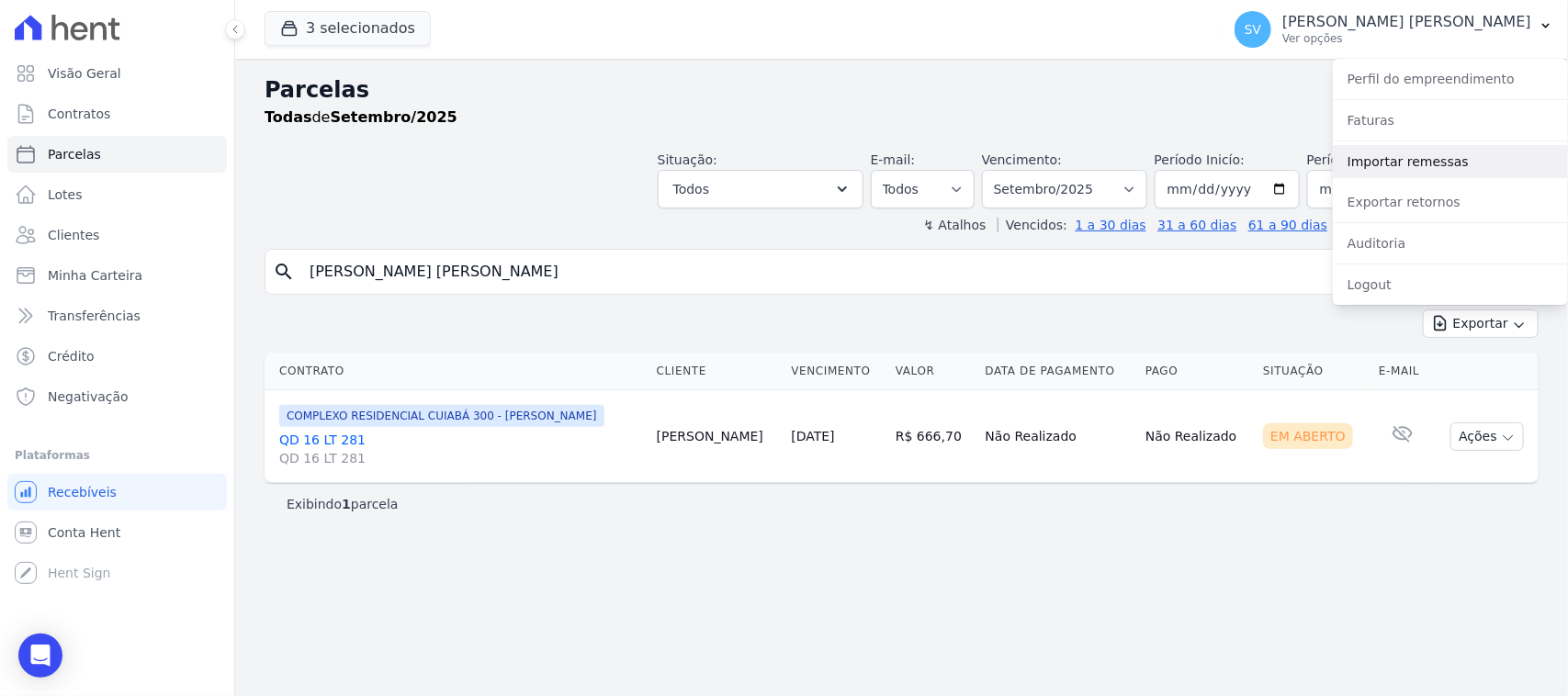
click at [1490, 153] on link "Importar remessas" at bounding box center [1450, 162] width 235 height 33
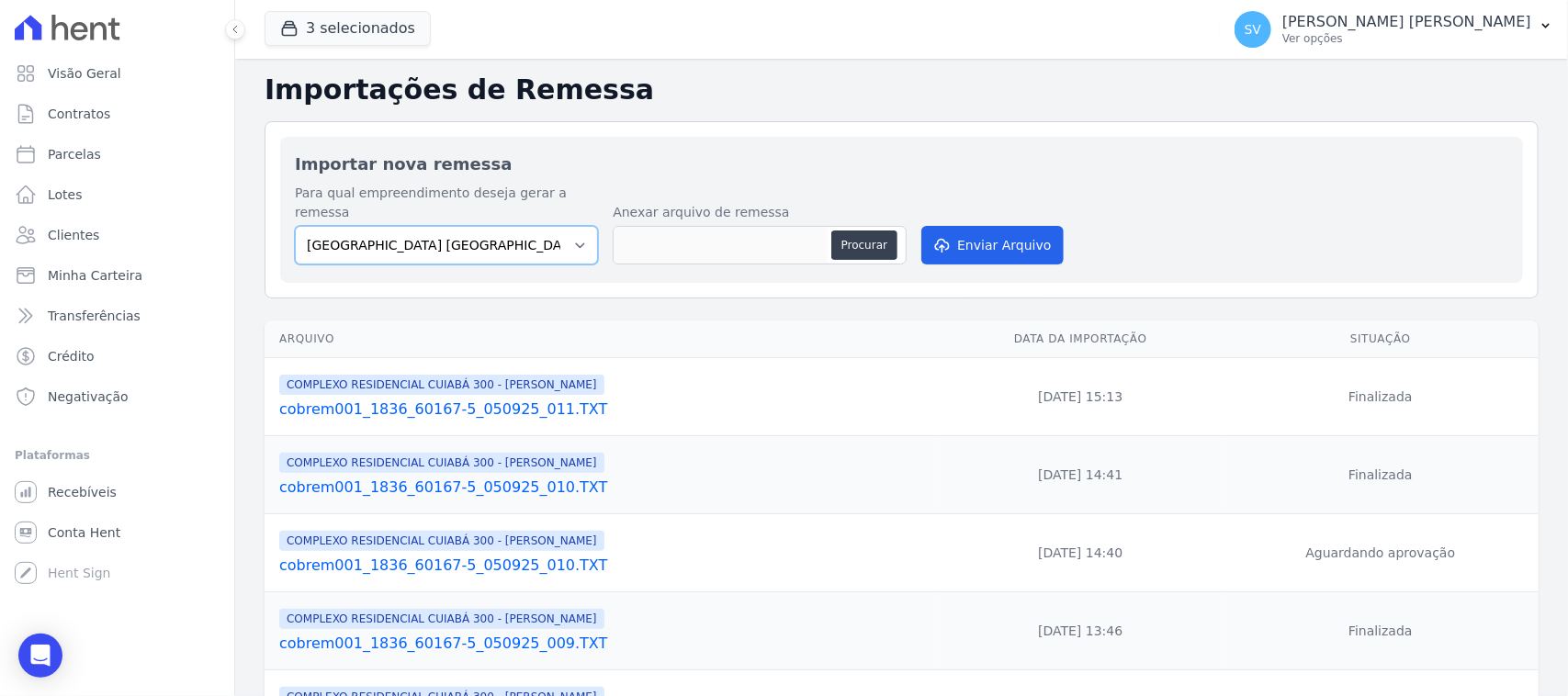
drag, startPoint x: 538, startPoint y: 211, endPoint x: 535, endPoint y: 240, distance: 29.2
click at [538, 226] on select "BAHAMAS EAST VILLAGE COMPLEXO RESIDENCIAL CUIABÁ 300 - JOÃO DE BARRO IBIZA RESI…" at bounding box center [447, 245] width 303 height 39
select select "a999329b-d322-46c5-b2df-9163b092fb9b"
click at [295, 226] on select "BAHAMAS EAST VILLAGE COMPLEXO RESIDENCIAL CUIABÁ 300 - JOÃO DE BARRO IBIZA RESI…" at bounding box center [447, 245] width 303 height 39
click at [859, 230] on button "Procurar" at bounding box center [864, 244] width 66 height 29
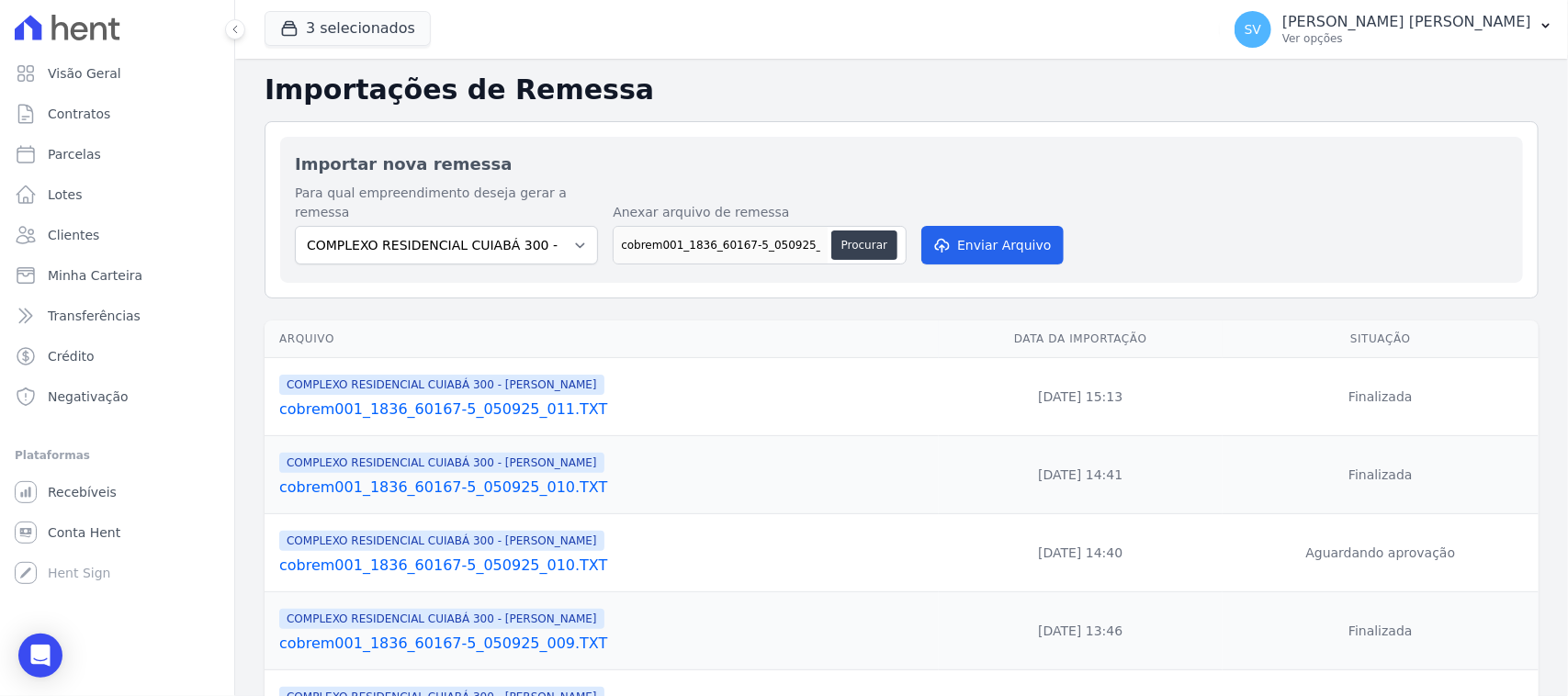
click at [589, 221] on div "Para qual empreendimento deseja gerar a remessa BAHAMAS EAST VILLAGE COMPLEXO R…" at bounding box center [901, 225] width 1213 height 85
click at [589, 226] on select "BAHAMAS EAST VILLAGE COMPLEXO RESIDENCIAL CUIABÁ 300 - JOÃO DE BARRO IBIZA RESI…" at bounding box center [447, 245] width 303 height 39
drag, startPoint x: 1187, startPoint y: 163, endPoint x: 992, endPoint y: 212, distance: 201.1
click at [1172, 152] on h2 "Importar nova remessa" at bounding box center [901, 164] width 1213 height 25
click at [860, 230] on button "Procurar" at bounding box center [864, 244] width 66 height 29
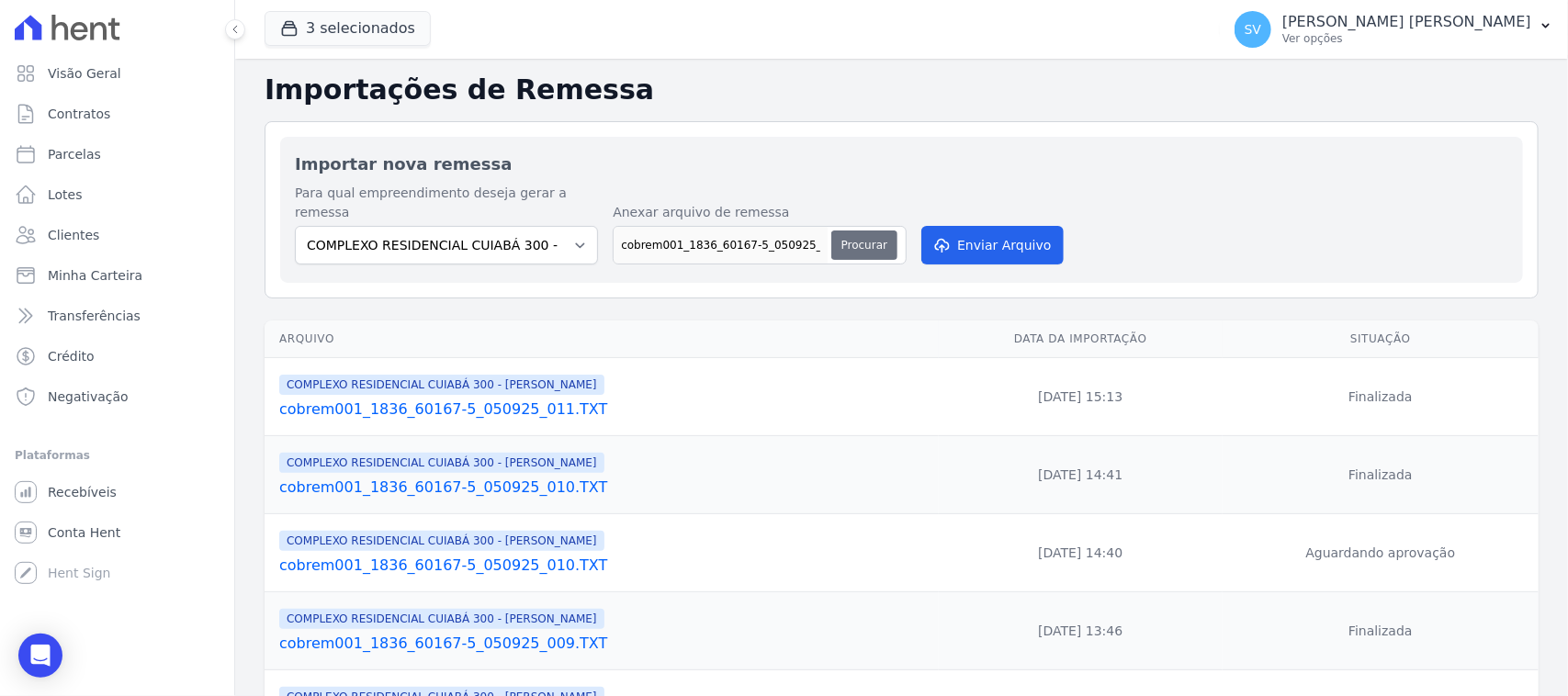
type input "cobrem001_1836_60167-5_050925_012.TXT"
click at [1026, 226] on button "Enviar Arquivo" at bounding box center [992, 245] width 142 height 39
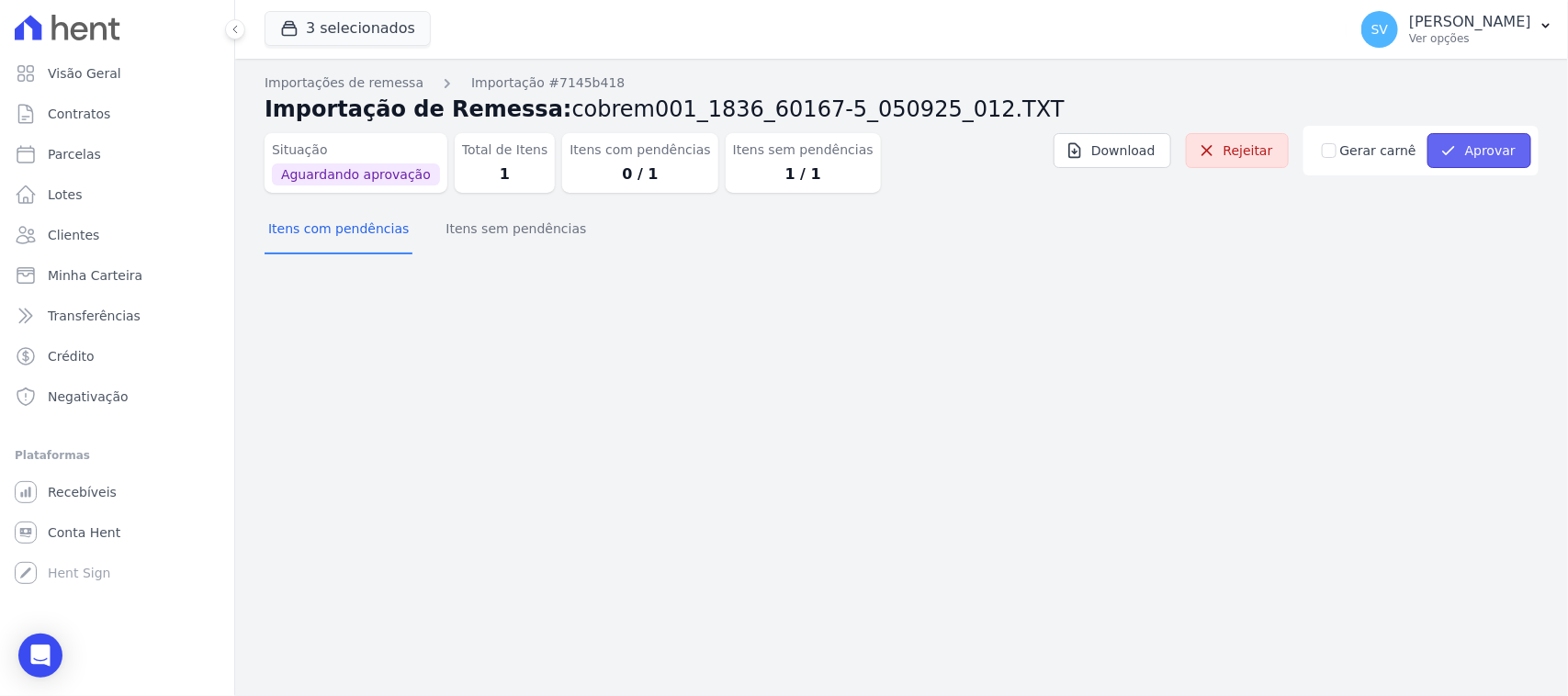
click at [1500, 159] on button "Aprovar" at bounding box center [1479, 151] width 104 height 35
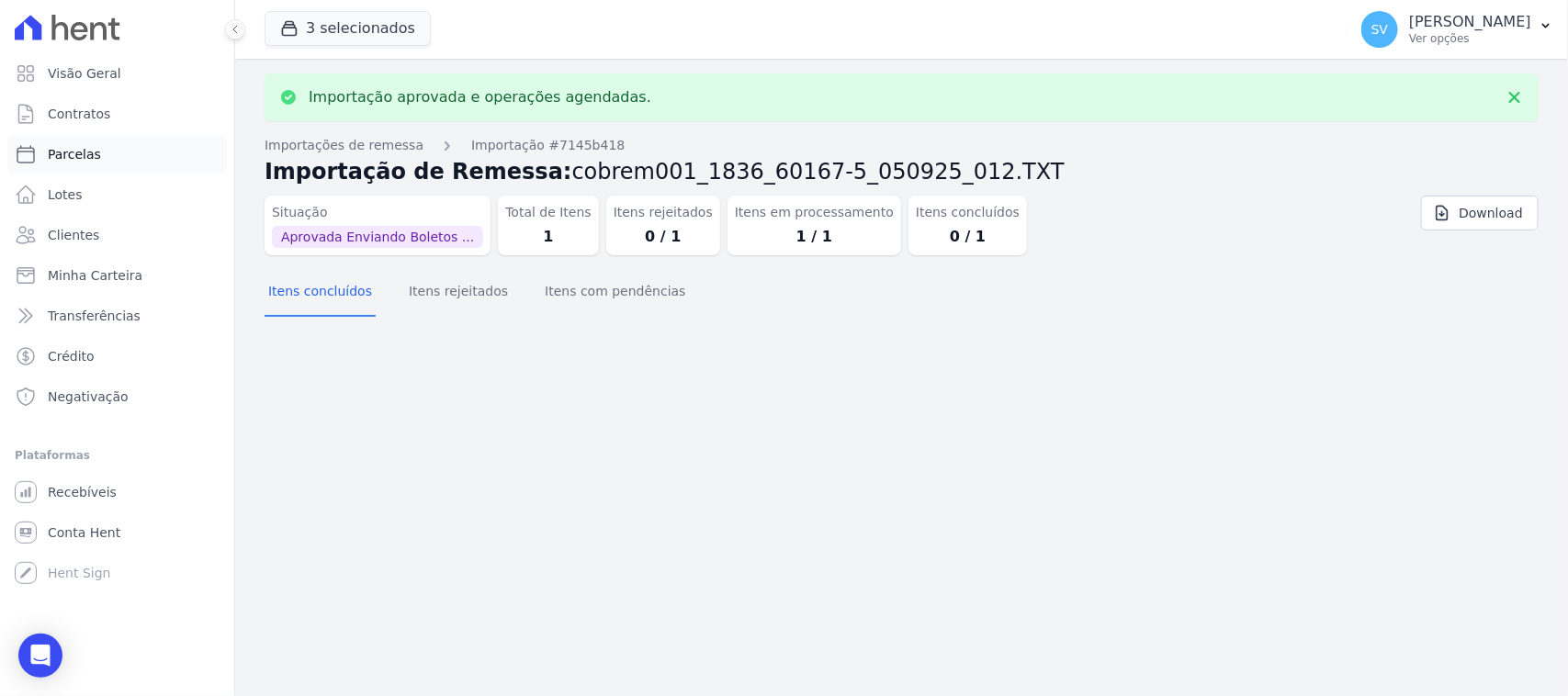
click at [65, 140] on link "Parcelas" at bounding box center [117, 154] width 219 height 37
select select
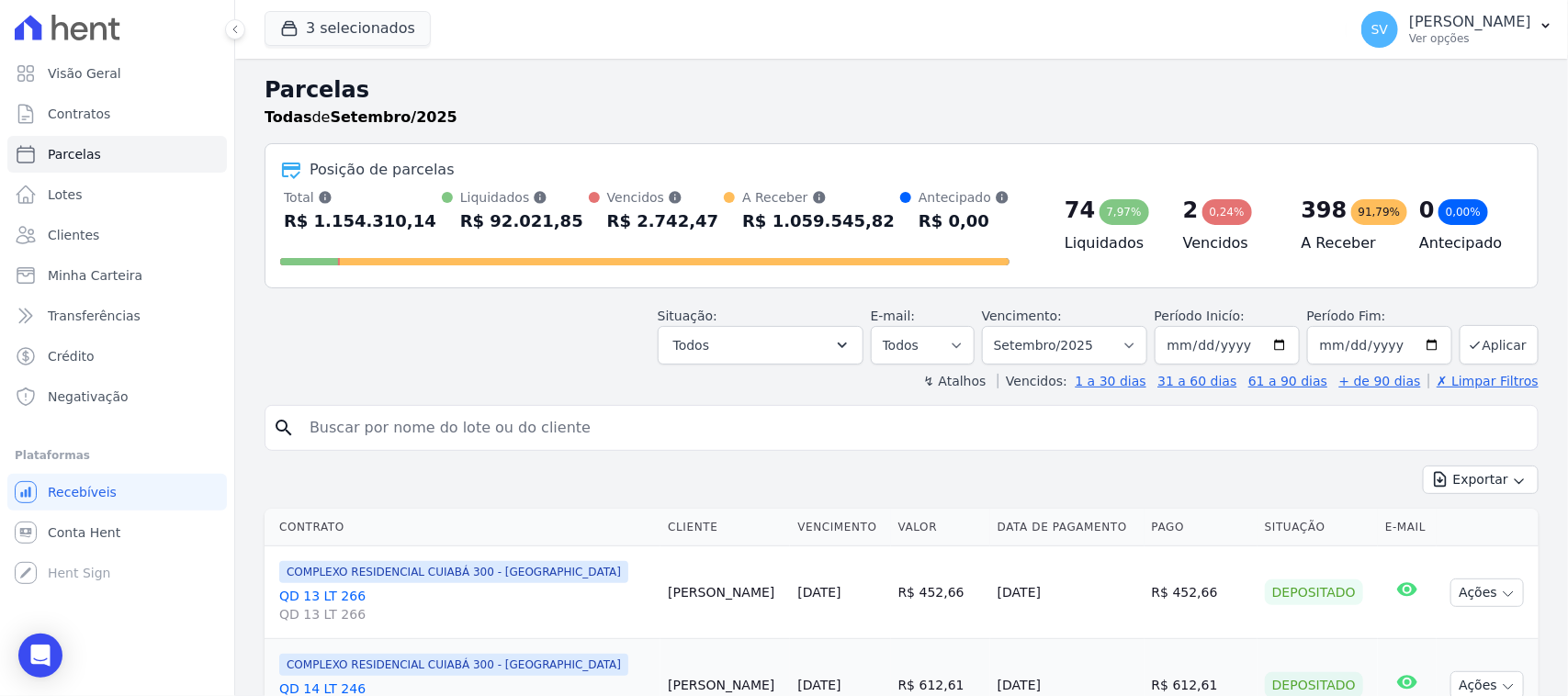
click at [500, 446] on input "search" at bounding box center [914, 428] width 1232 height 37
type input "[PERSON_NAME] DE [PERSON_NAME]"
click at [683, 497] on div "Exportar Exportar PDF Exportar CSV" at bounding box center [901, 487] width 1274 height 43
click at [1072, 432] on input "[PERSON_NAME] DE [PERSON_NAME]" at bounding box center [914, 428] width 1232 height 37
select select
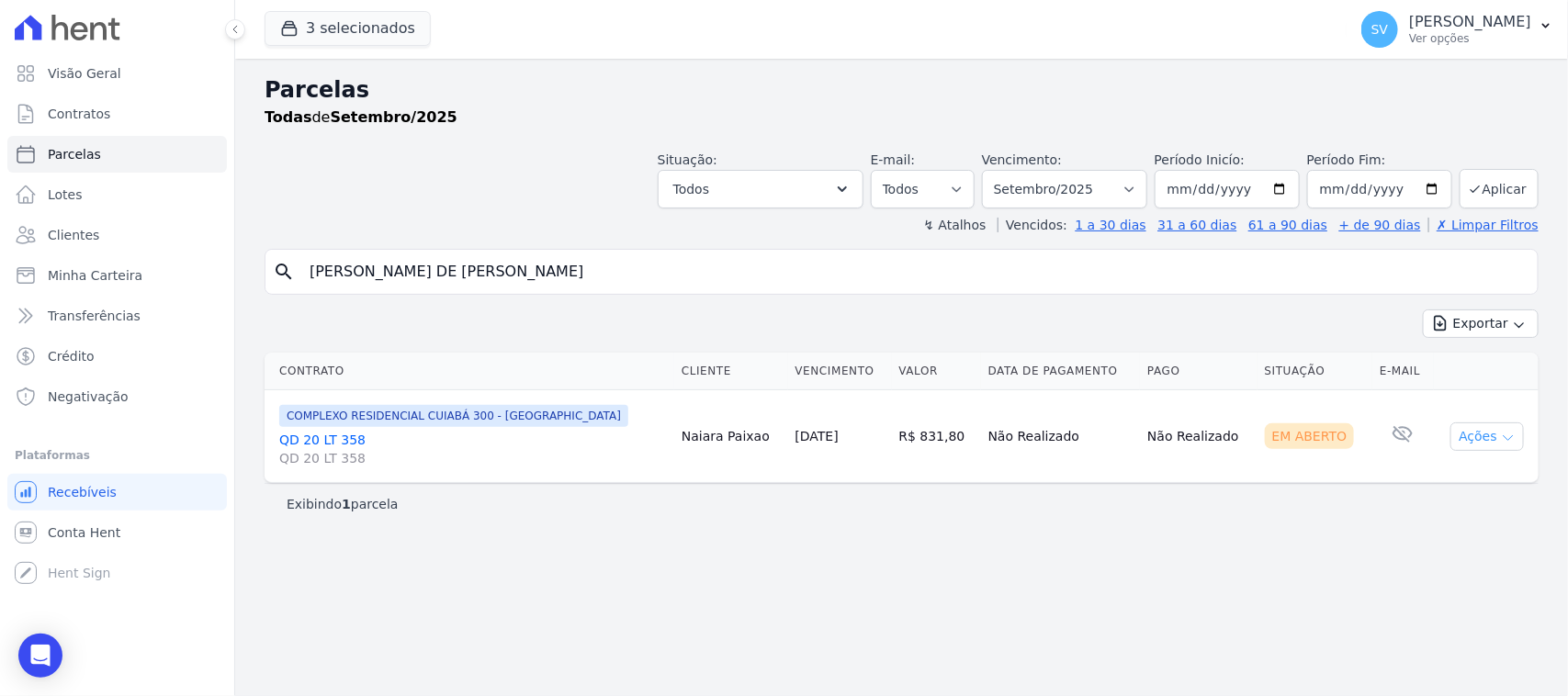
click at [1500, 425] on button "Ações" at bounding box center [1487, 437] width 74 height 29
click at [1474, 465] on link "Ver boleto" at bounding box center [1479, 479] width 176 height 34
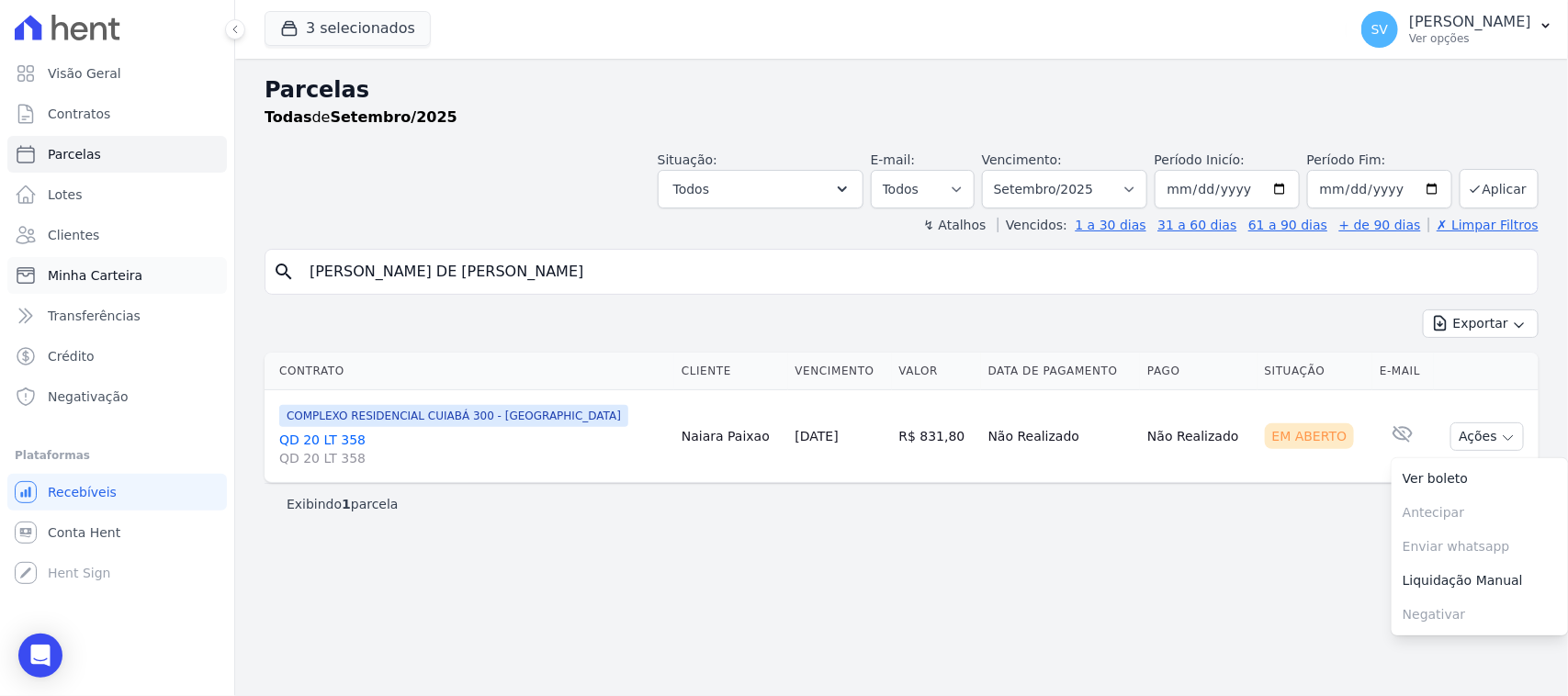
drag, startPoint x: 639, startPoint y: 264, endPoint x: 53, endPoint y: 263, distance: 586.0
click at [53, 263] on div "Visão Geral Contratos [GEOGRAPHIC_DATA] Lotes Clientes Minha Carteira Transferê…" at bounding box center [784, 348] width 1568 height 696
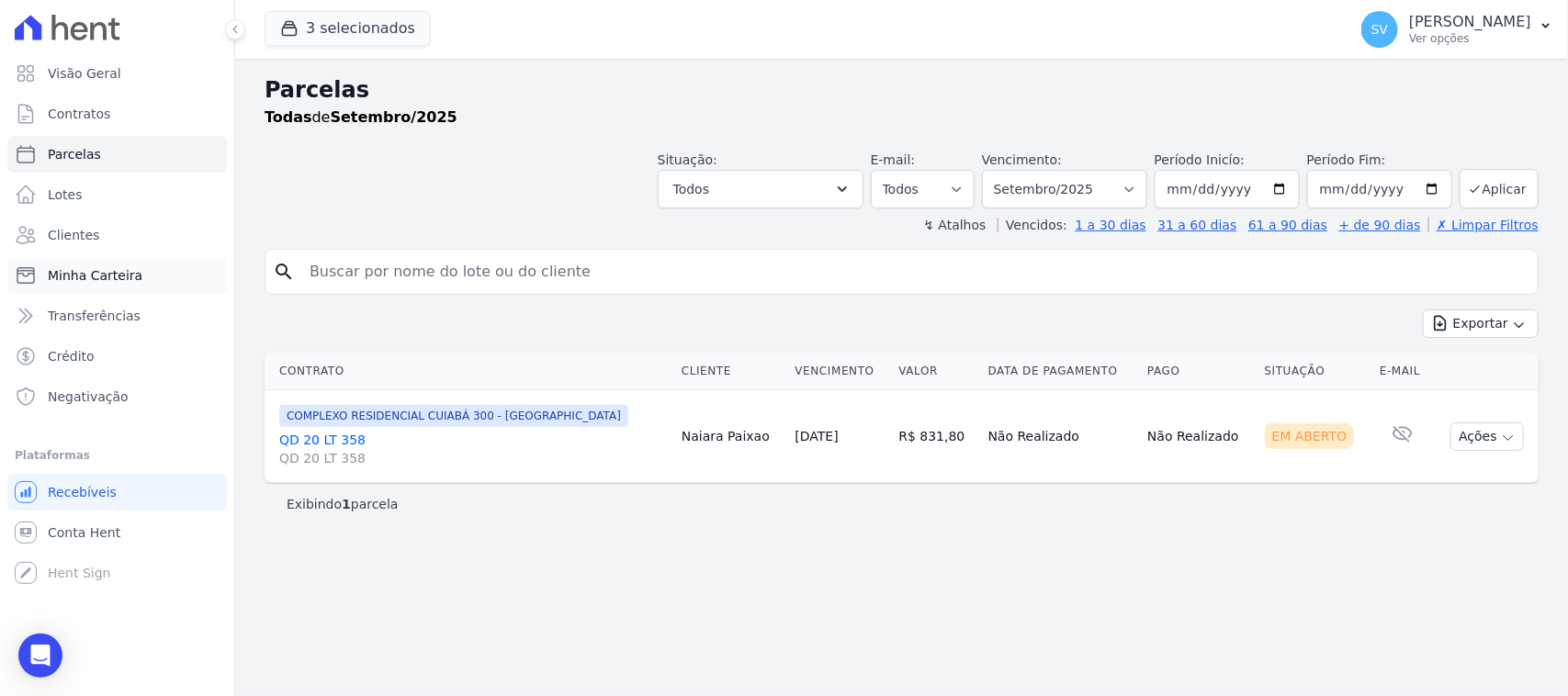
paste input "[PERSON_NAME]"
type input "[PERSON_NAME]"
select select
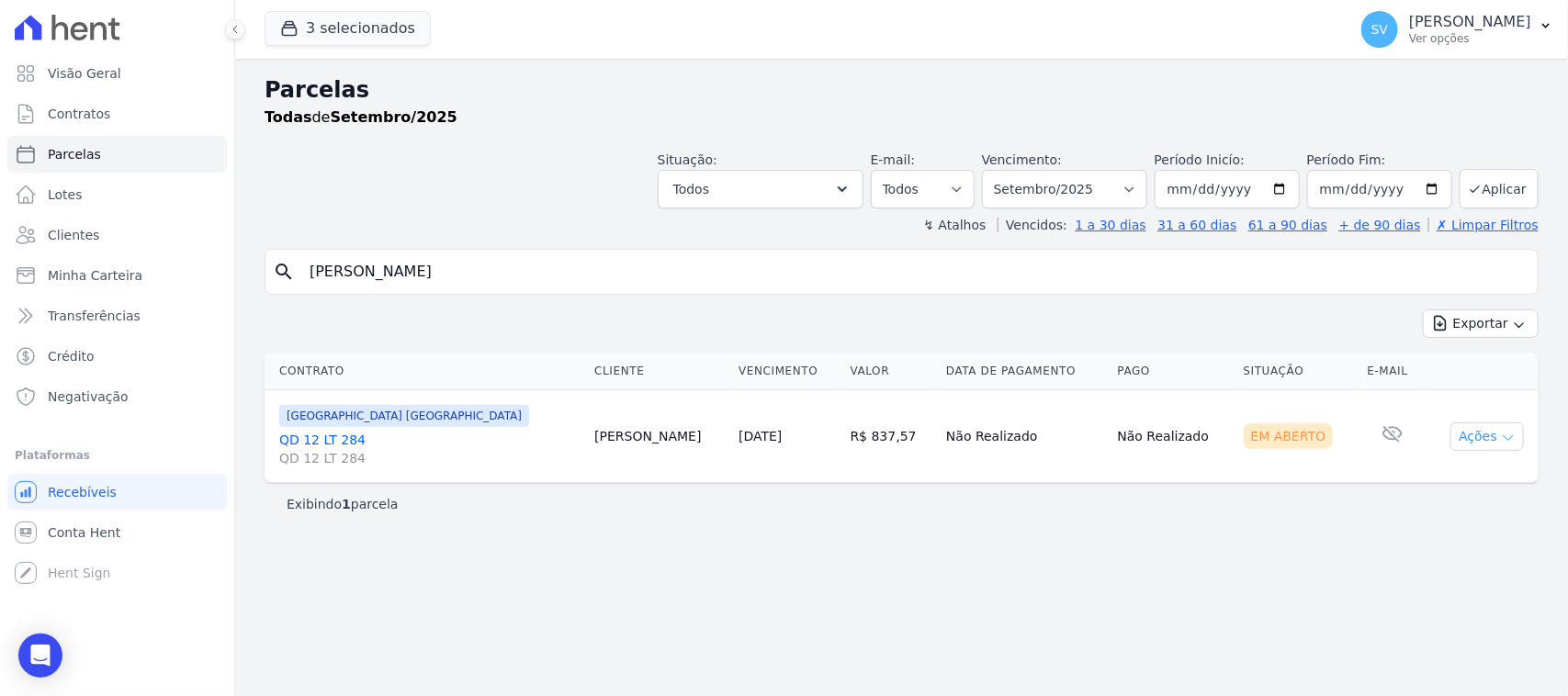
click at [1462, 426] on button "Ações" at bounding box center [1487, 437] width 74 height 29
click at [1460, 478] on link "Ver boleto" at bounding box center [1479, 479] width 176 height 34
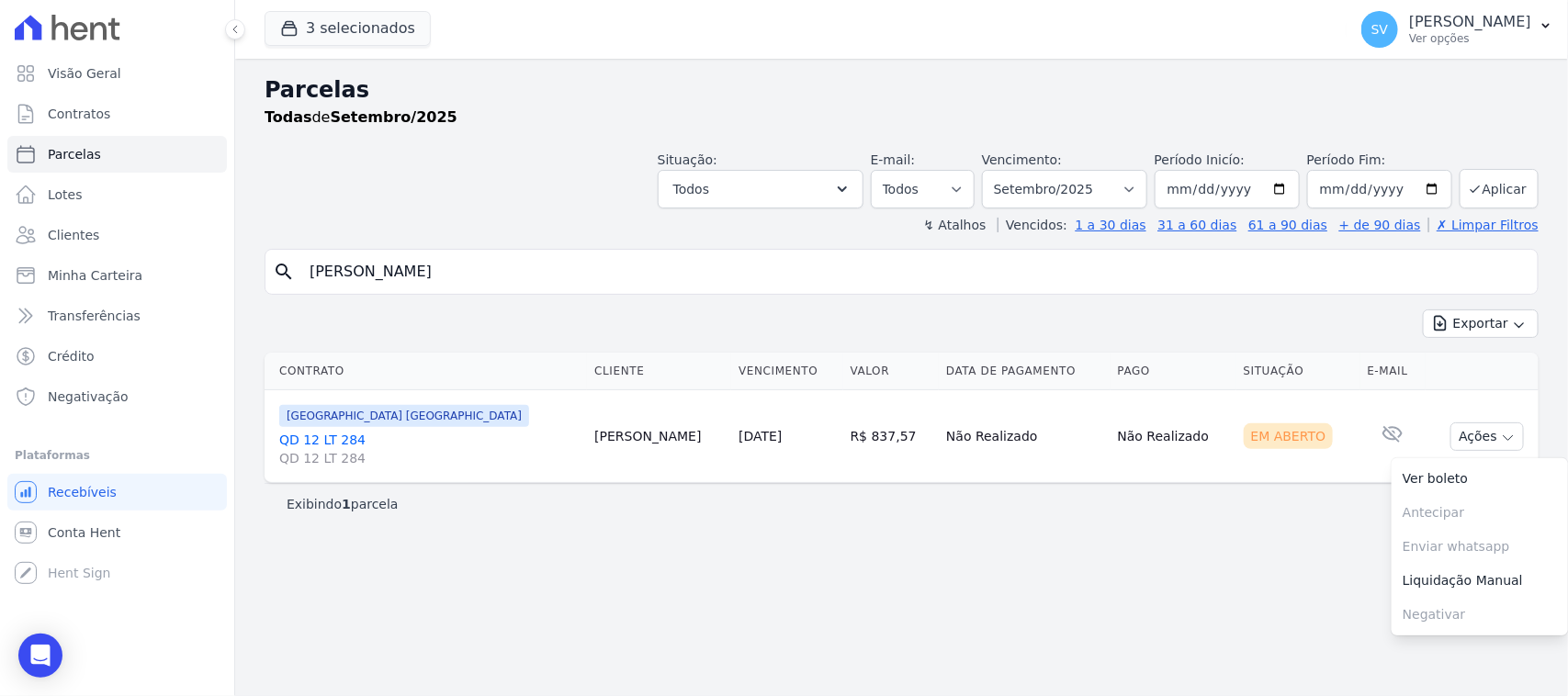
drag, startPoint x: 650, startPoint y: 278, endPoint x: 275, endPoint y: 273, distance: 375.0
click at [275, 273] on div "search [PERSON_NAME]" at bounding box center [901, 272] width 1274 height 46
click at [857, 606] on div "Parcelas Todas de Setembro/2025 Situação: Agendado Em Aberto Pago Processando C…" at bounding box center [901, 377] width 1333 height 637
click at [808, 661] on div "Parcelas Todas de Setembro/2025 Situação: Agendado Em Aberto Pago Processando C…" at bounding box center [901, 377] width 1333 height 637
drag, startPoint x: 1260, startPoint y: 423, endPoint x: 607, endPoint y: 20, distance: 767.3
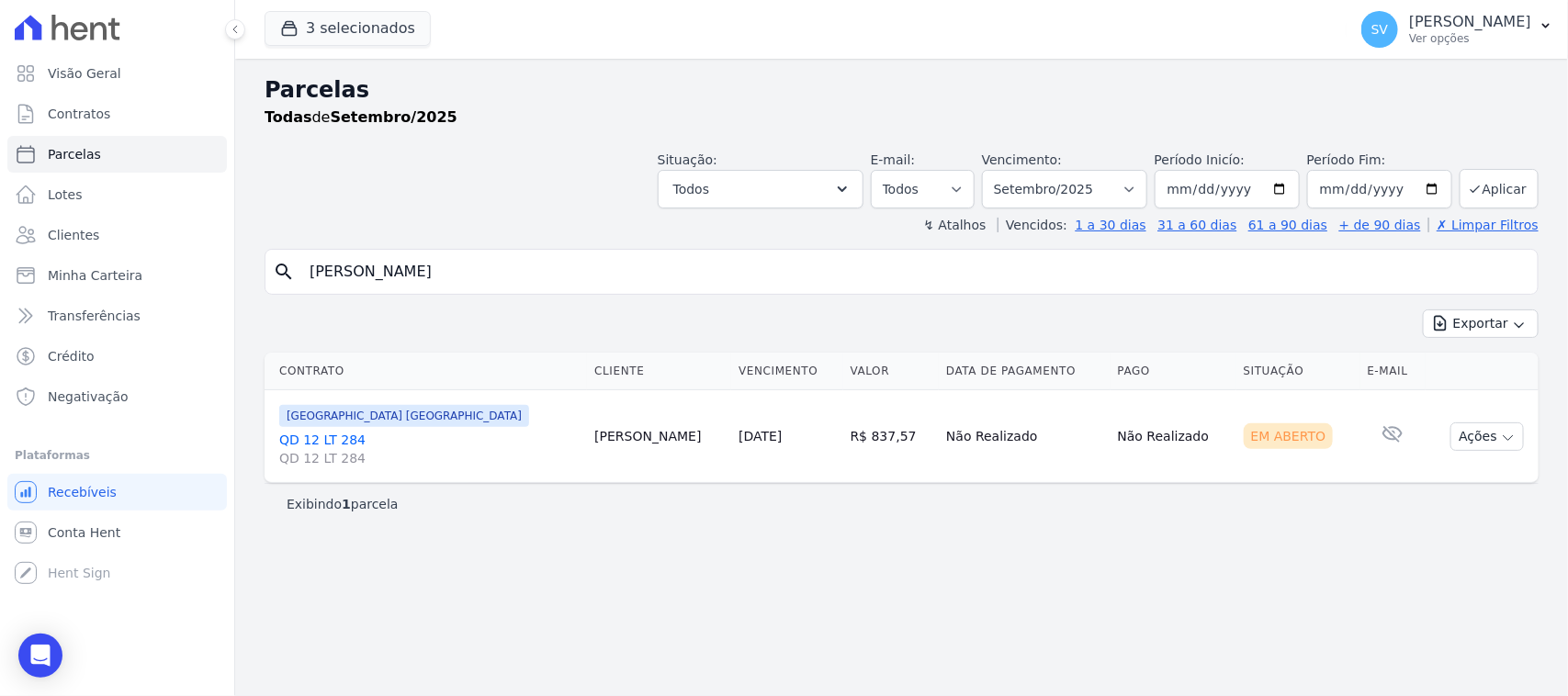
click at [1204, 355] on table "Contrato Cliente Vencimento [GEOGRAPHIC_DATA] Data de Pagamento Pago Situação E…" at bounding box center [901, 418] width 1274 height 130
drag, startPoint x: 565, startPoint y: 286, endPoint x: 181, endPoint y: 282, distance: 384.0
click at [181, 282] on div "Visão Geral Contratos [GEOGRAPHIC_DATA] Lotes Clientes Minha Carteira Transferê…" at bounding box center [784, 348] width 1568 height 696
paste input "[PERSON_NAME]"
type input "[PERSON_NAME]"
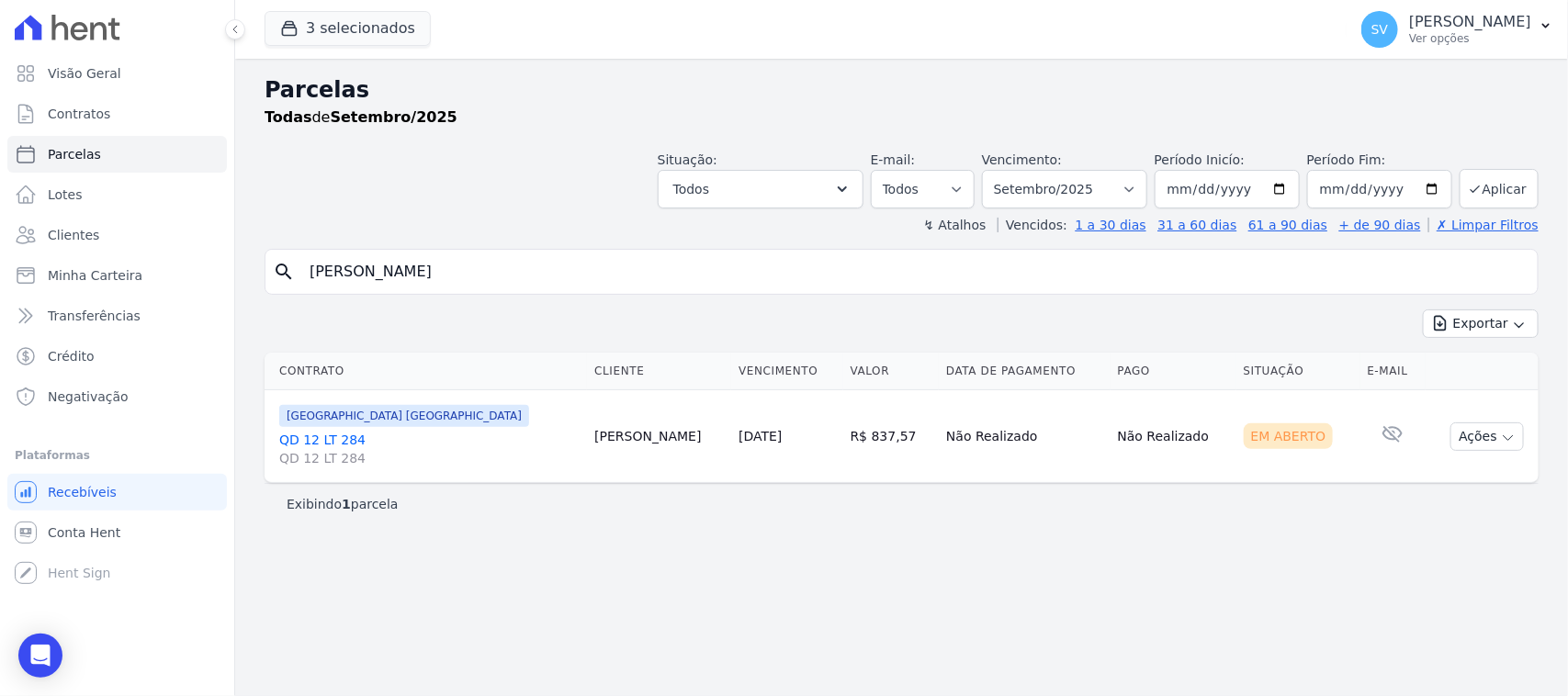
select select
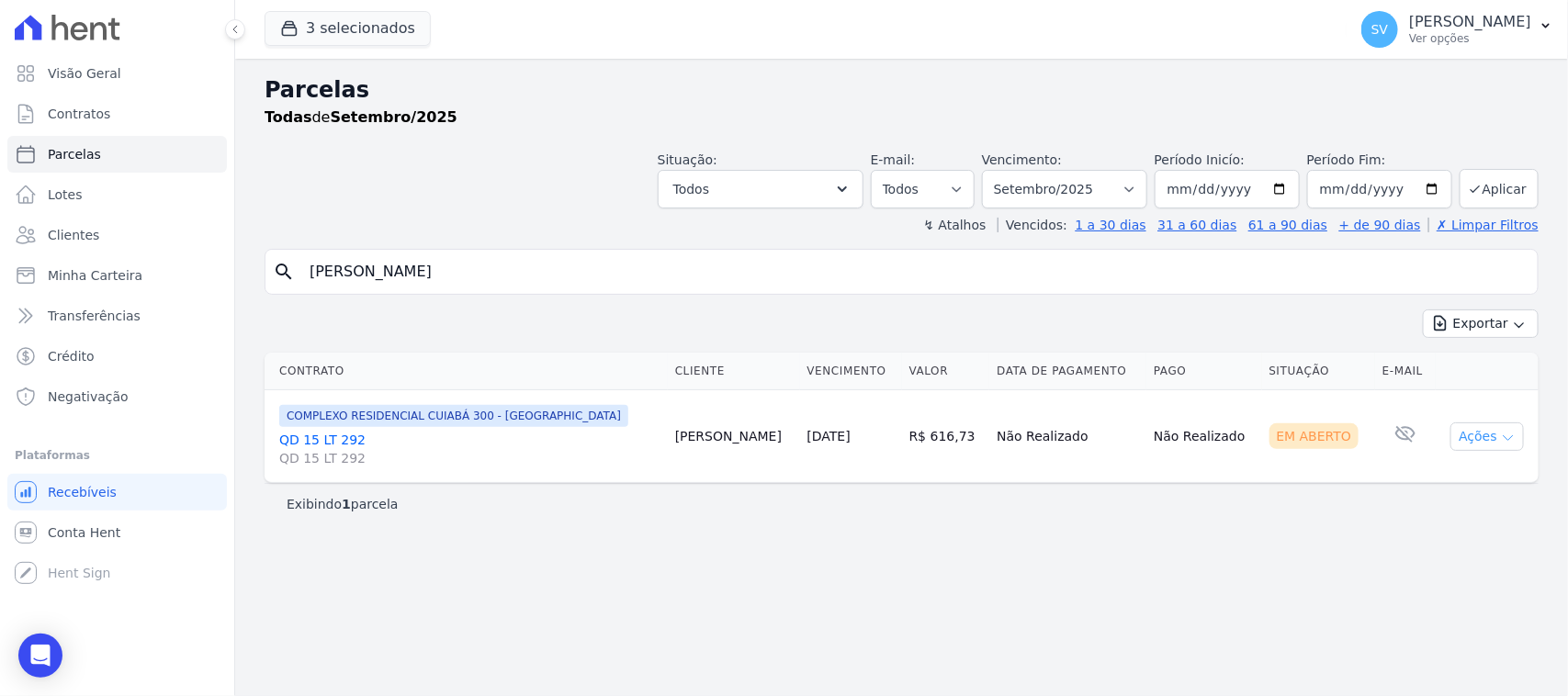
click at [1499, 426] on button "Ações" at bounding box center [1487, 437] width 74 height 29
click at [1423, 484] on link "Ver boleto" at bounding box center [1479, 479] width 176 height 34
